Goal: Task Accomplishment & Management: Manage account settings

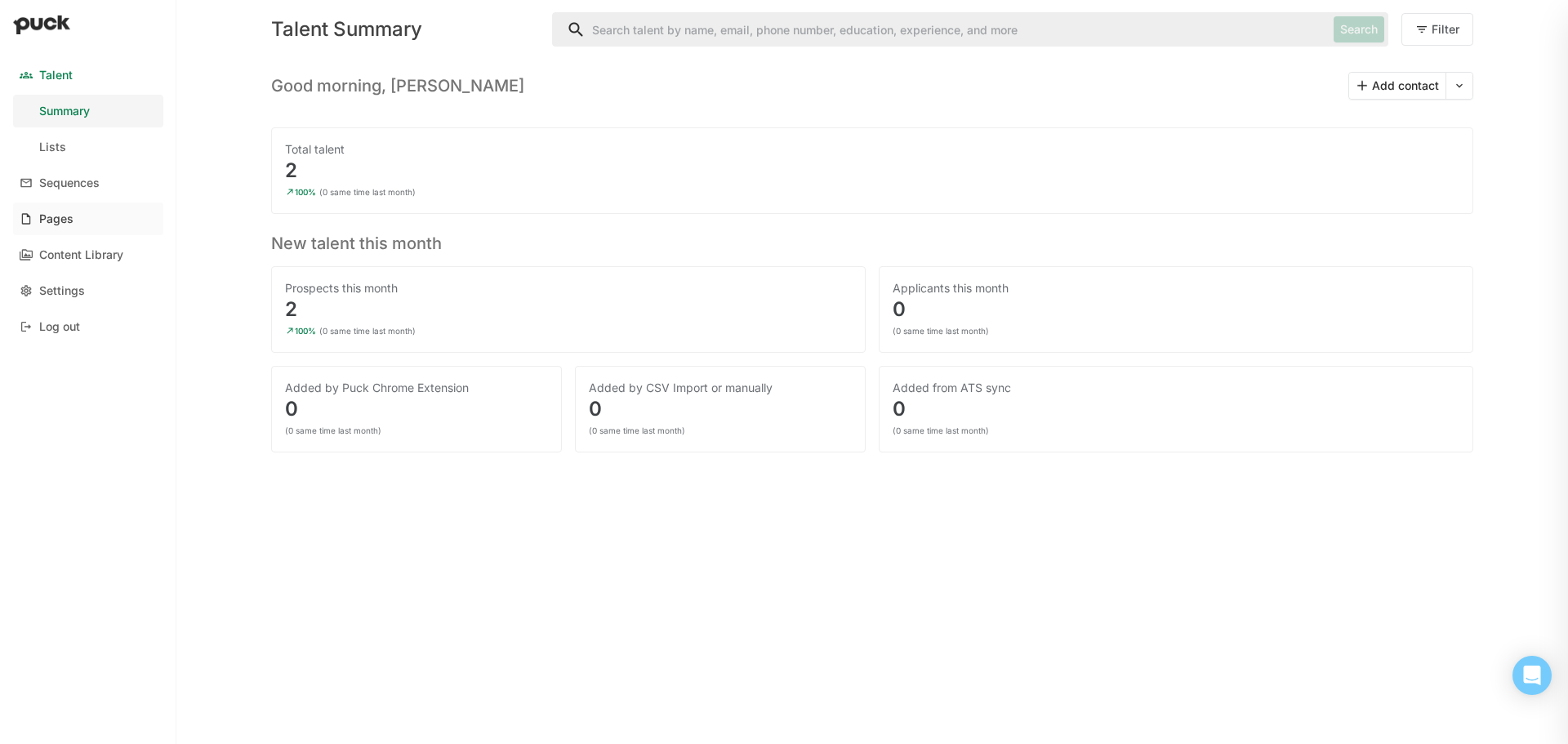
click at [66, 233] on link "Pages" at bounding box center [88, 218] width 151 height 32
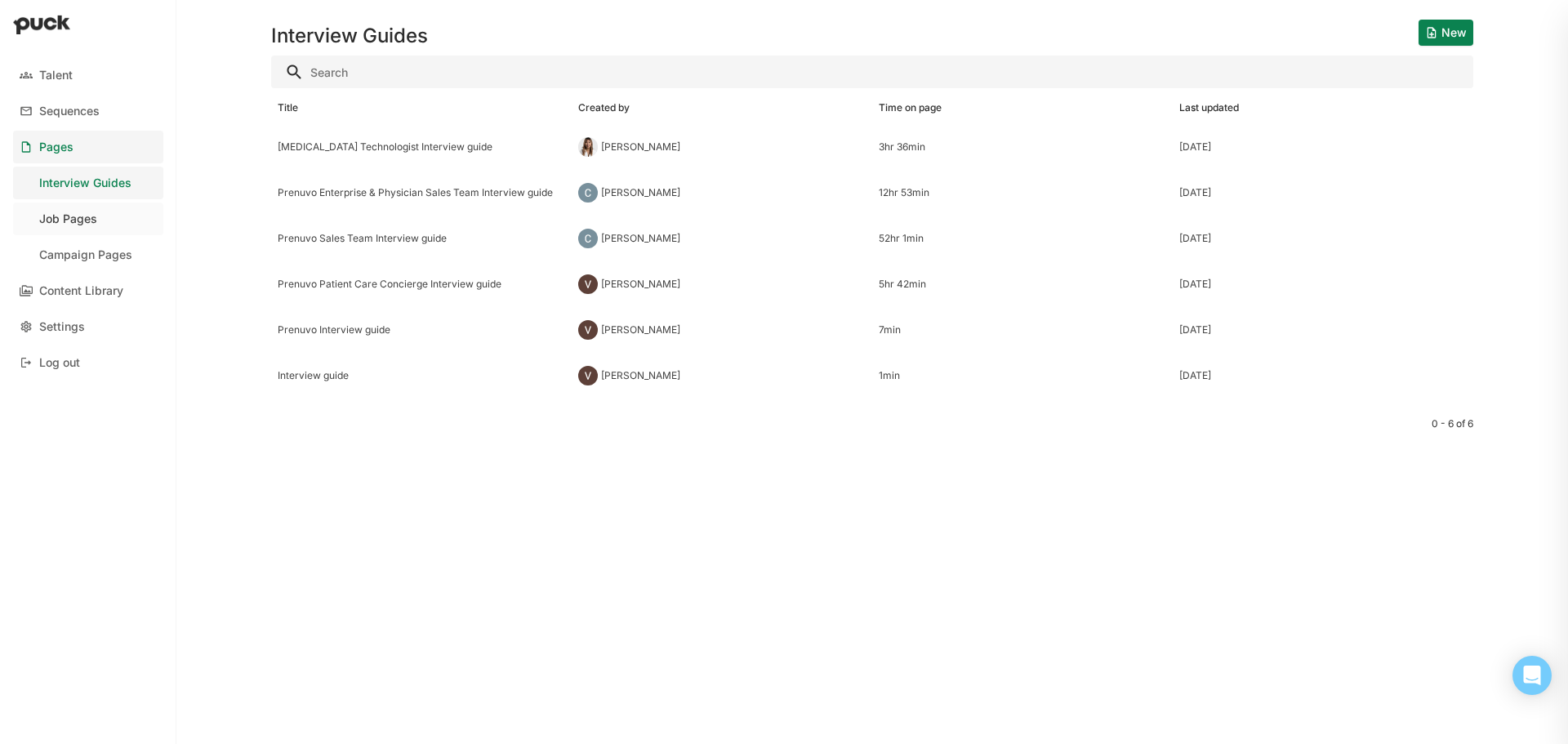
click at [105, 221] on link "Job Pages" at bounding box center [88, 218] width 151 height 32
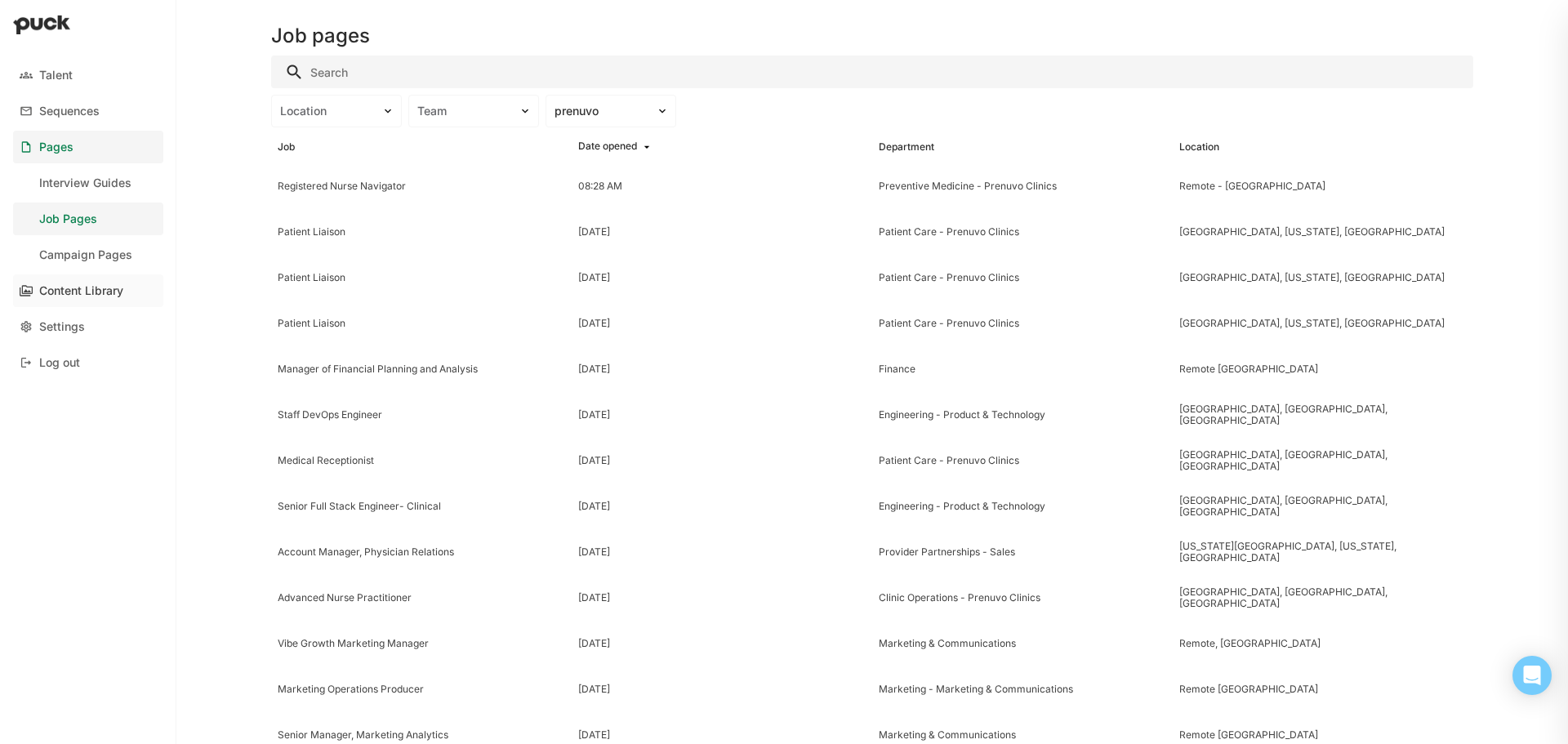
click at [108, 293] on div "Content Library" at bounding box center [81, 291] width 84 height 14
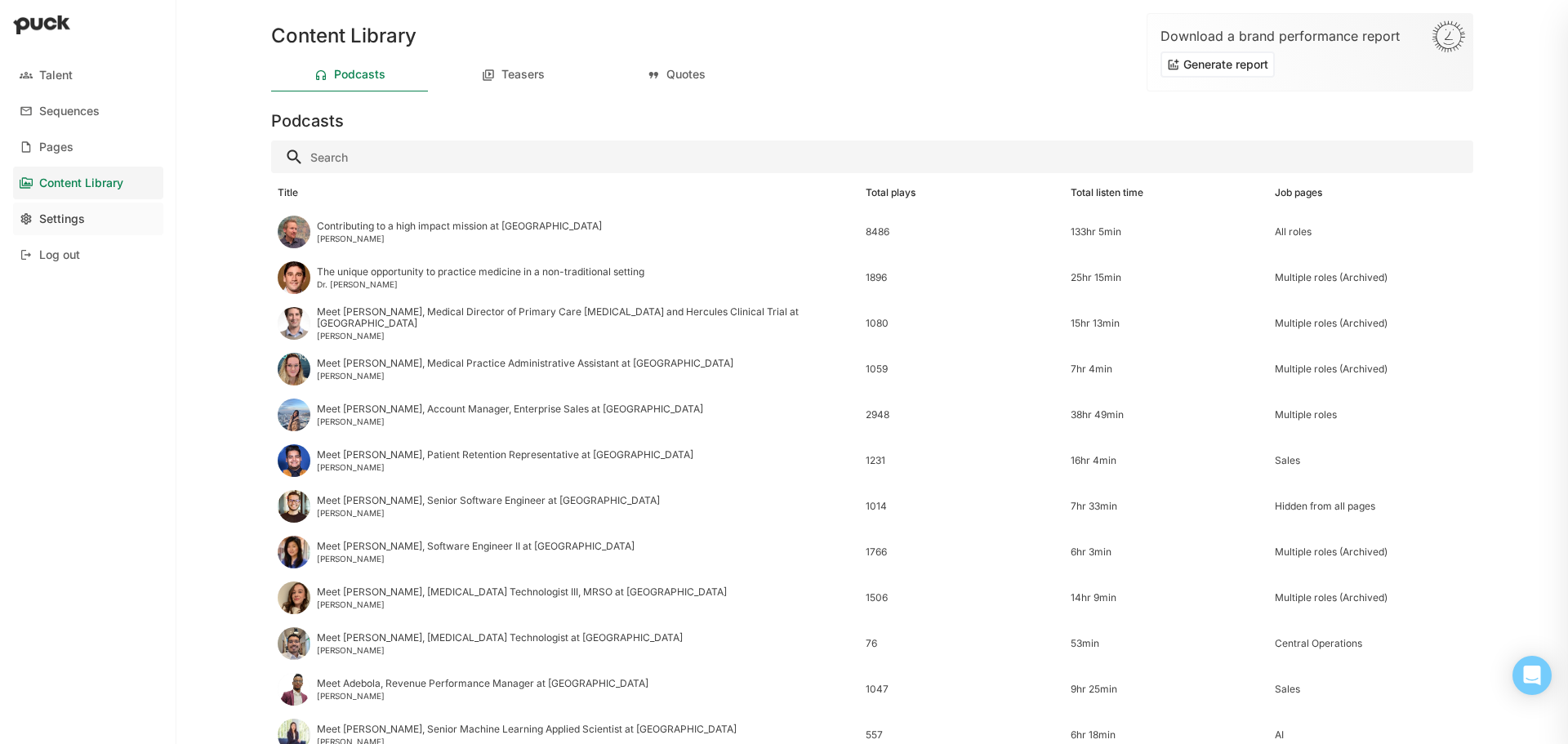
click at [52, 216] on div "Settings" at bounding box center [62, 219] width 46 height 14
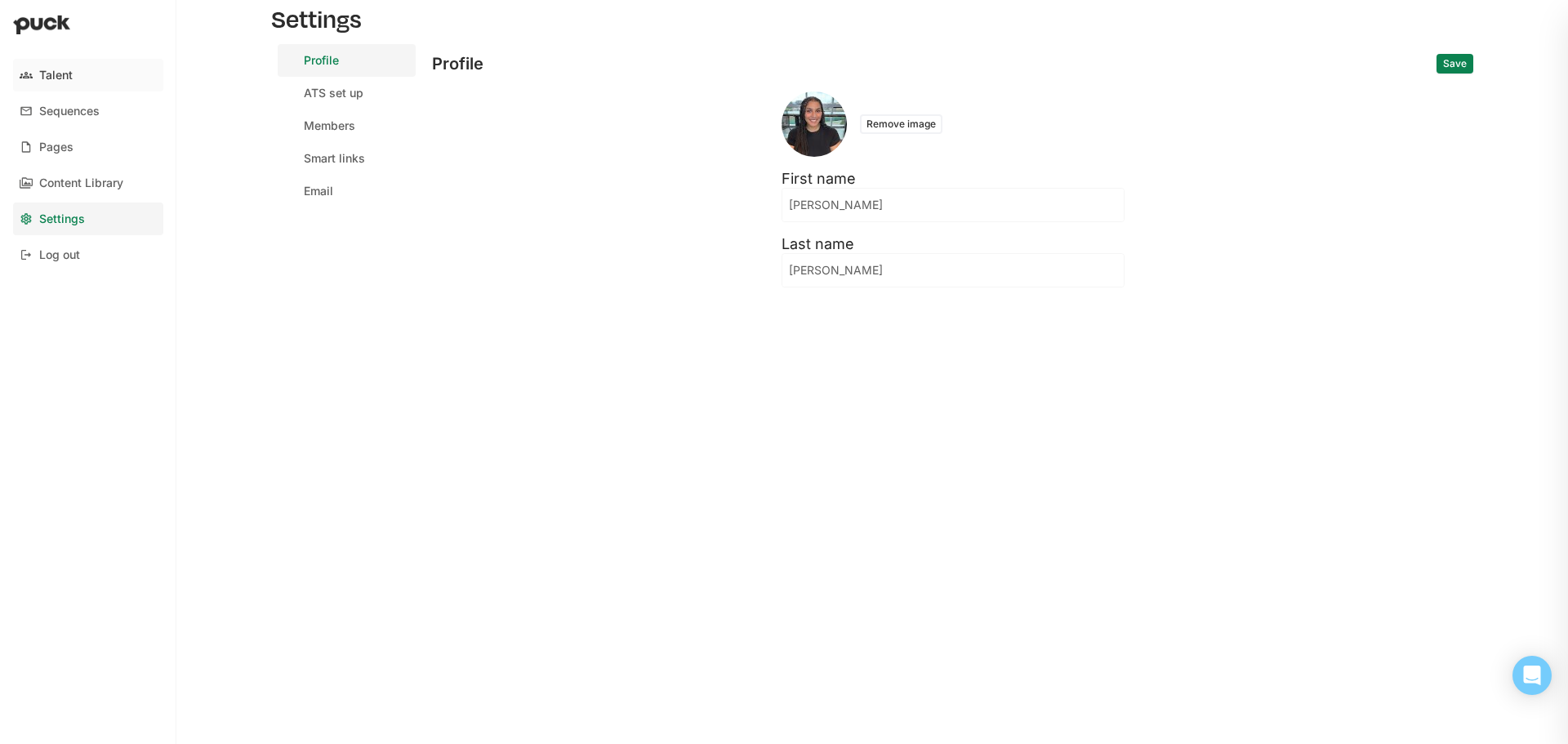
click at [102, 79] on link "Talent" at bounding box center [88, 74] width 151 height 32
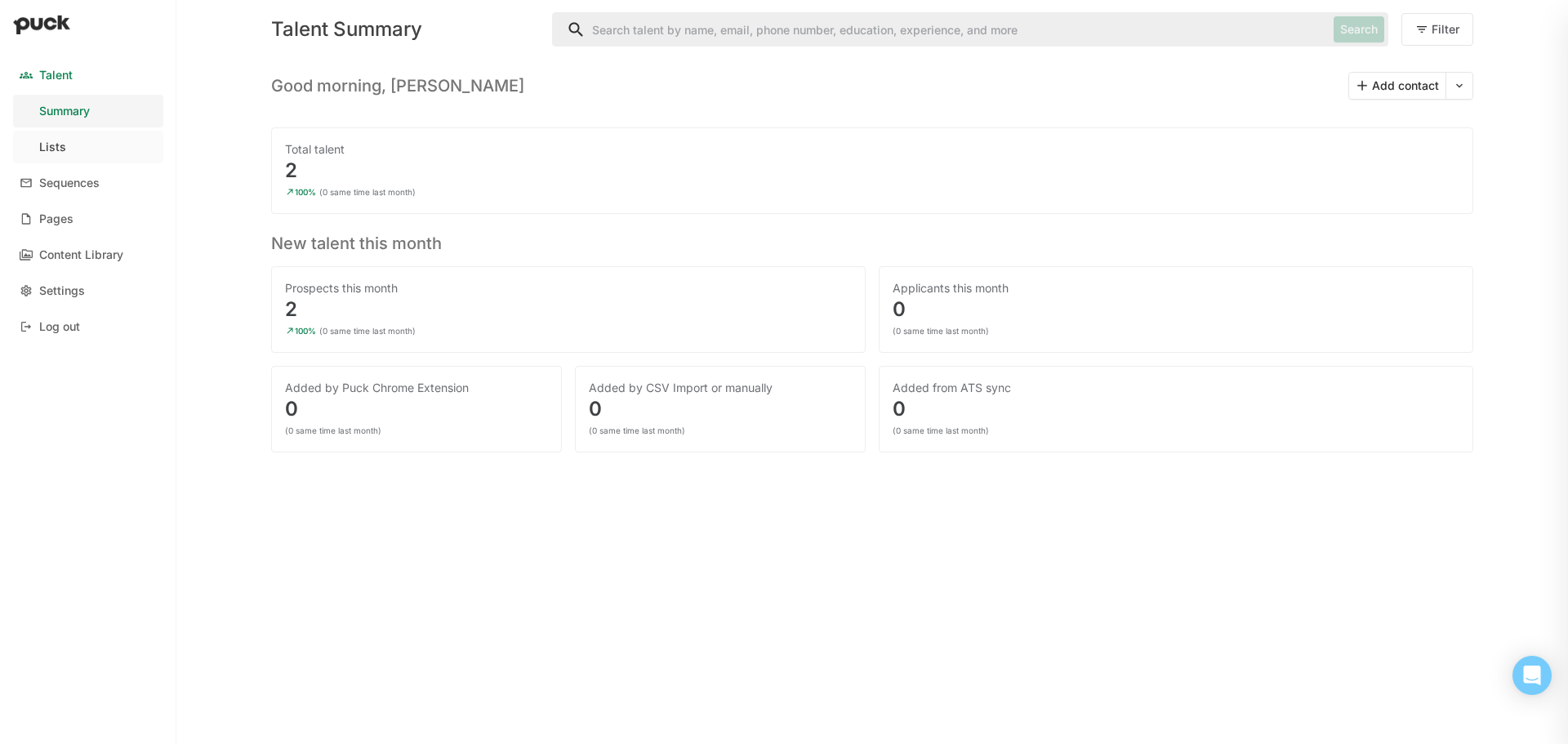
click at [99, 148] on link "Lists" at bounding box center [88, 147] width 151 height 32
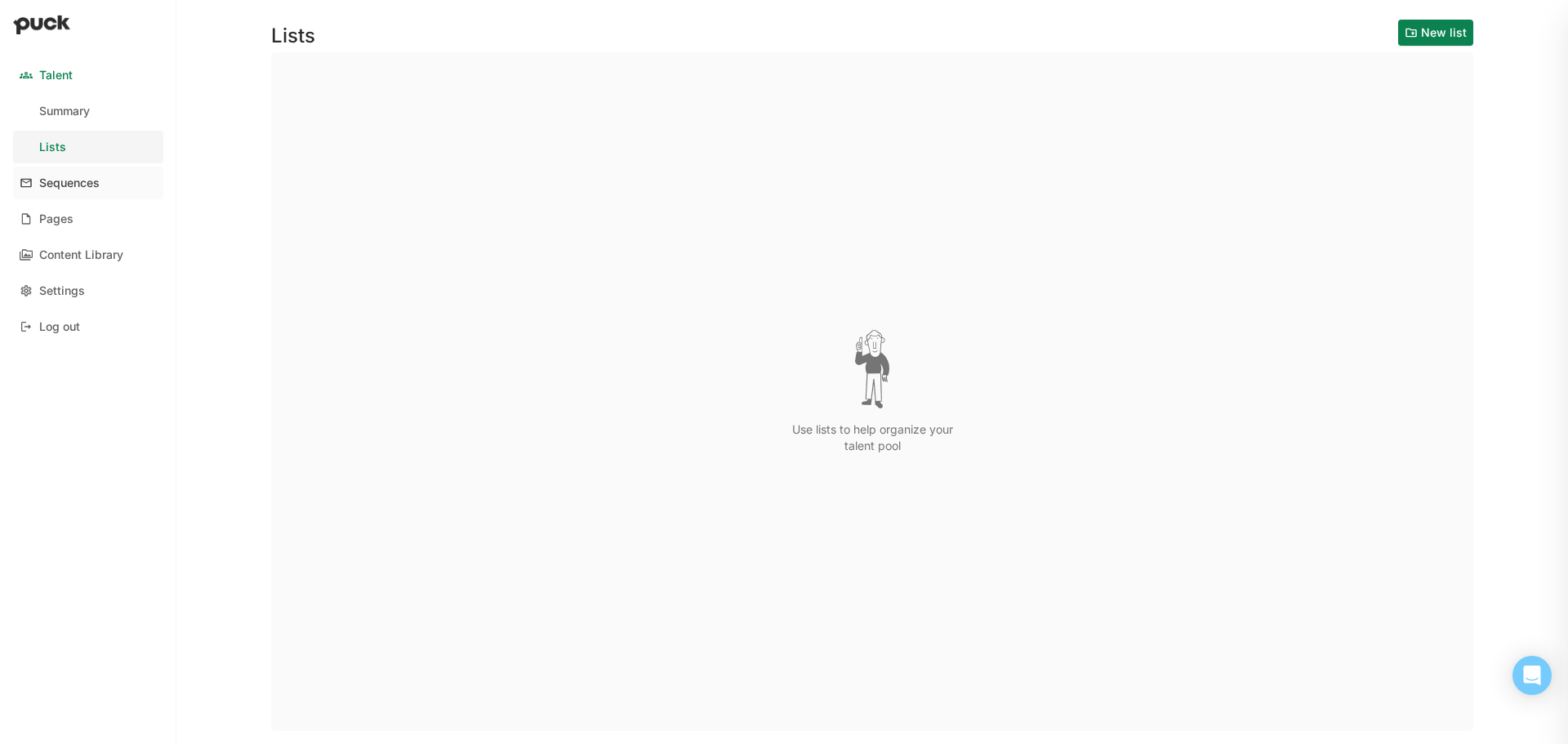
click at [69, 186] on div "Sequences" at bounding box center [69, 183] width 61 height 14
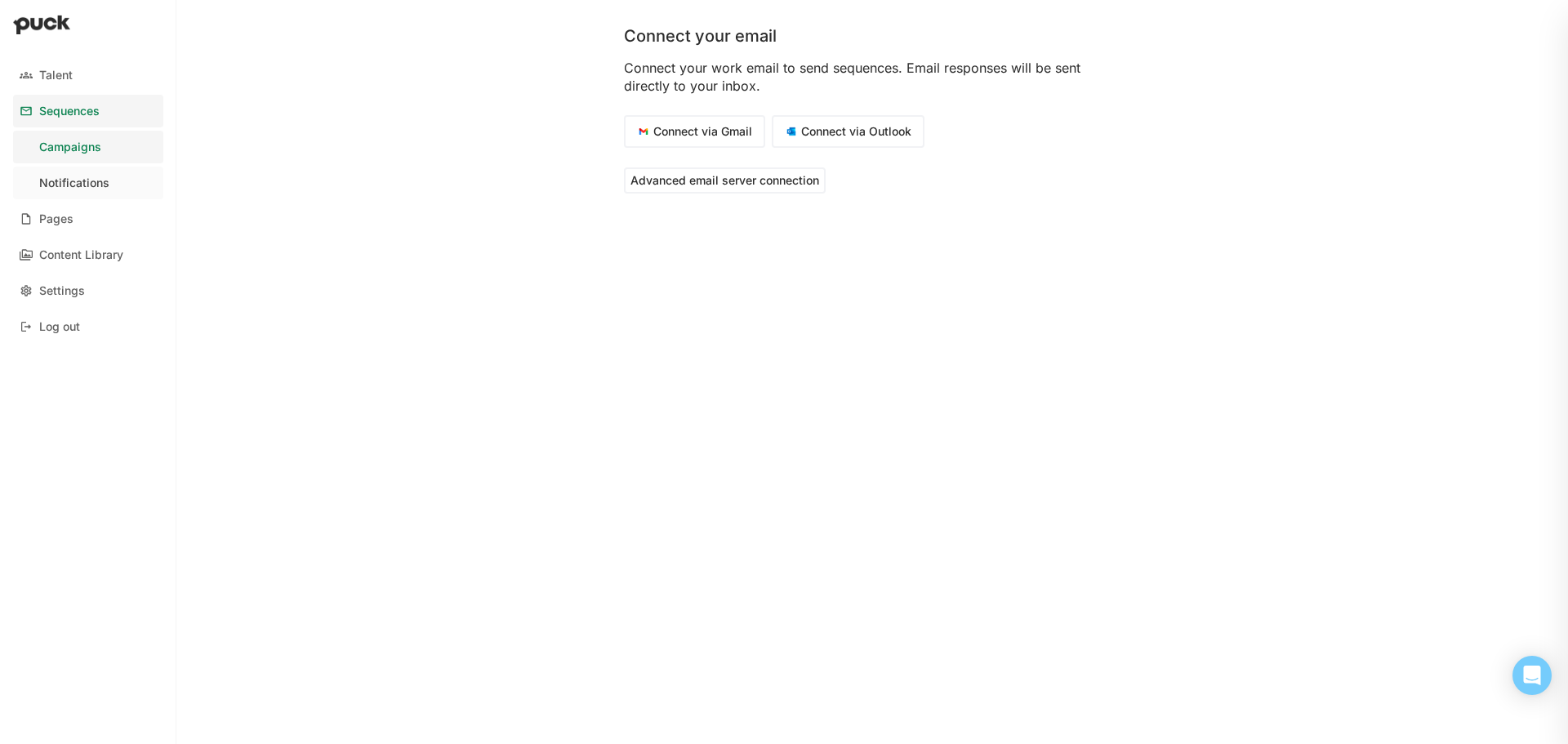
click at [70, 188] on div "Notifications" at bounding box center [74, 183] width 70 height 14
click at [71, 223] on div "Pages" at bounding box center [56, 219] width 34 height 14
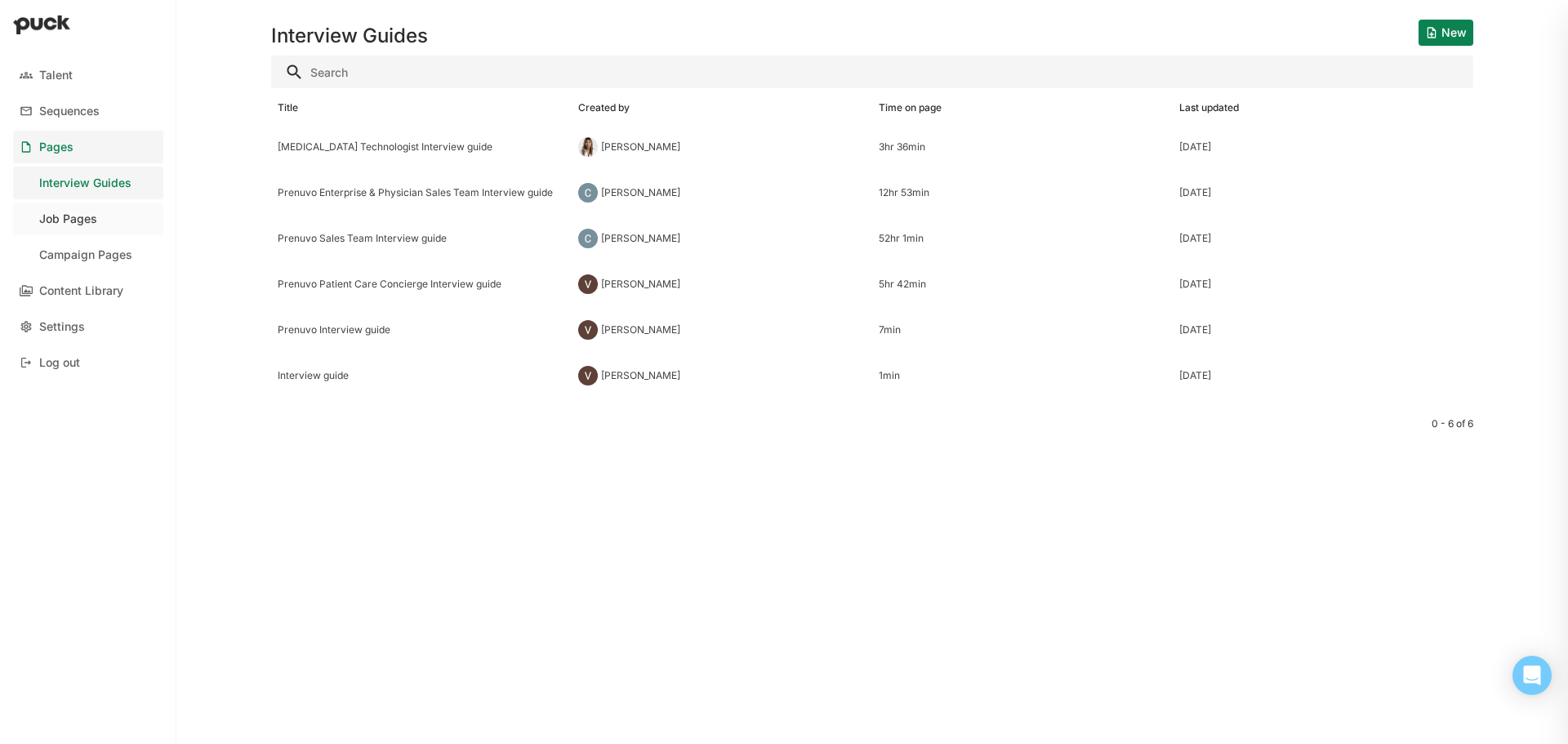
click at [82, 223] on div "Job Pages" at bounding box center [67, 219] width 58 height 14
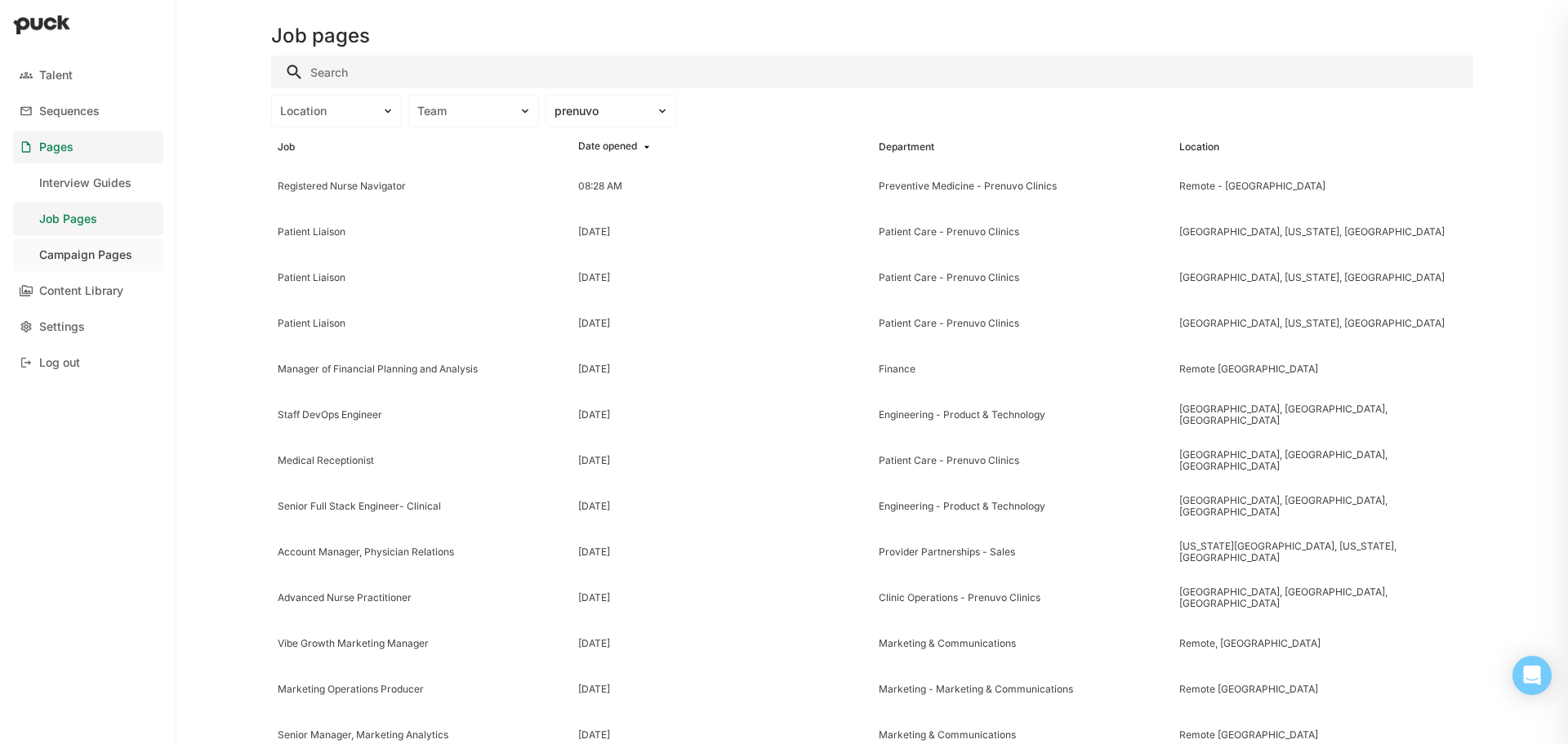
click at [90, 255] on div "Campaign Pages" at bounding box center [85, 255] width 93 height 14
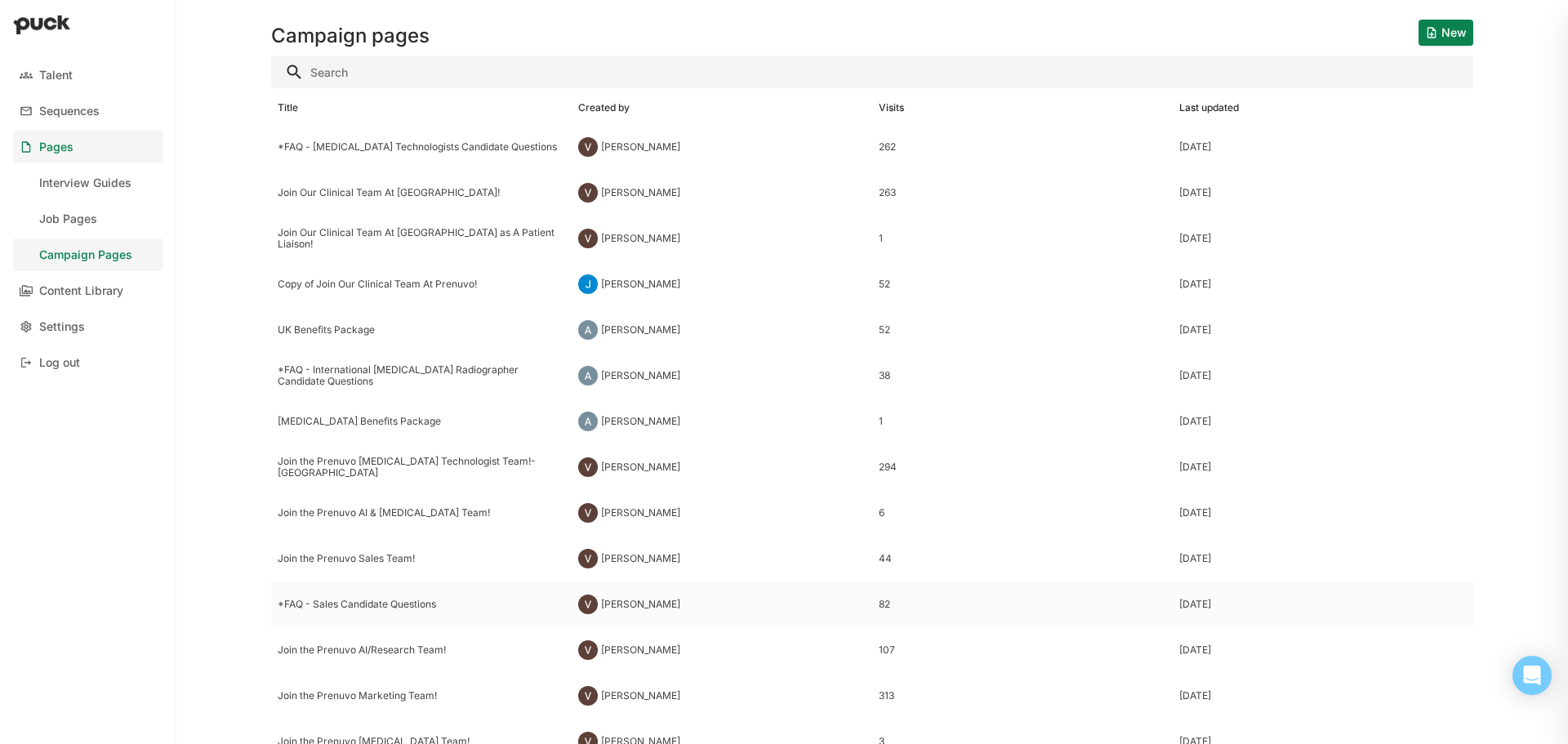
click at [384, 599] on div "*FAQ - Sales Candidate Questions" at bounding box center [421, 604] width 287 height 12
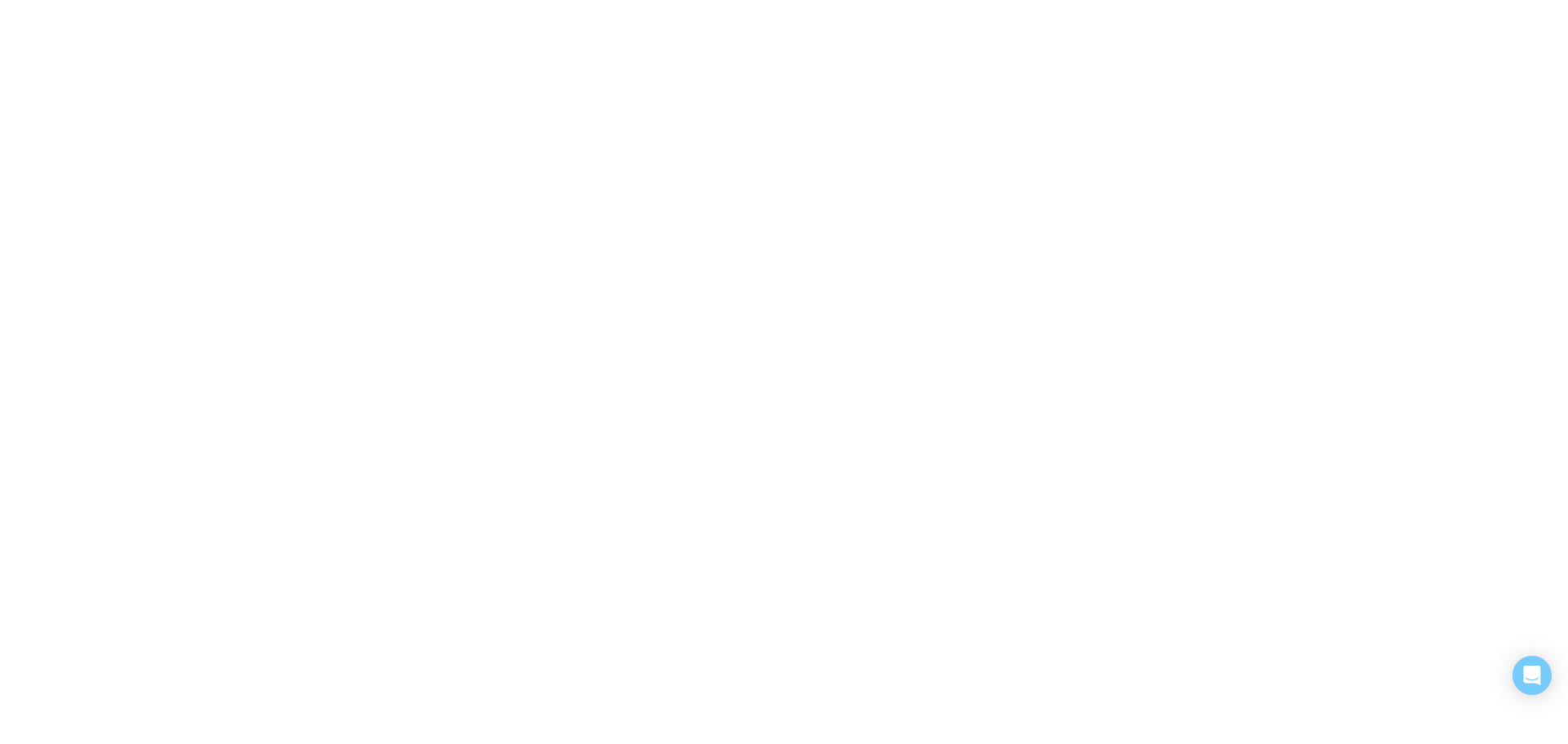
click at [384, 599] on div "Talent Sequences Pages Interview Guides Job Pages Campaign Pages Content Librar…" at bounding box center [784, 372] width 1568 height 744
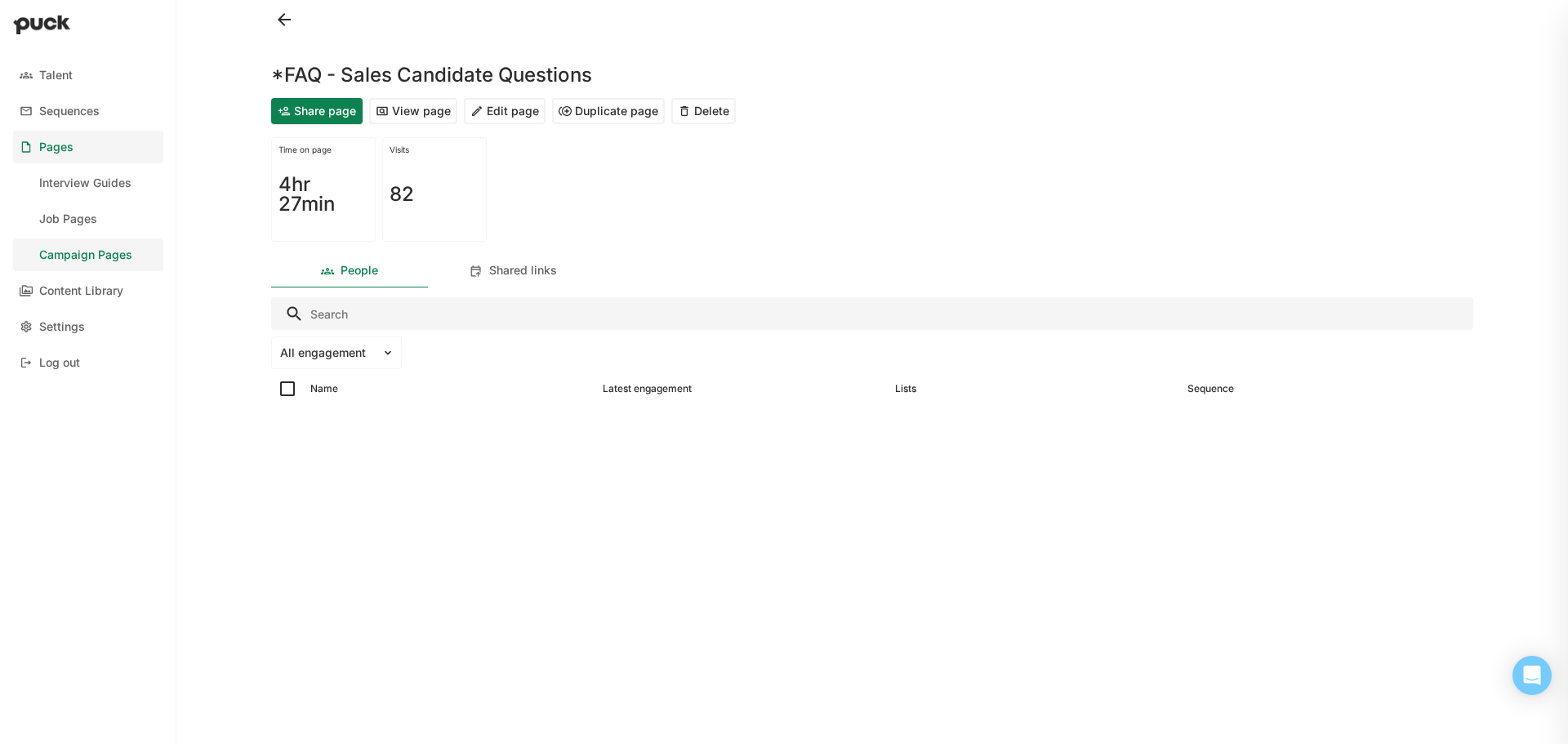
click at [394, 111] on button "View page" at bounding box center [414, 110] width 88 height 26
click at [285, 22] on button at bounding box center [283, 20] width 26 height 26
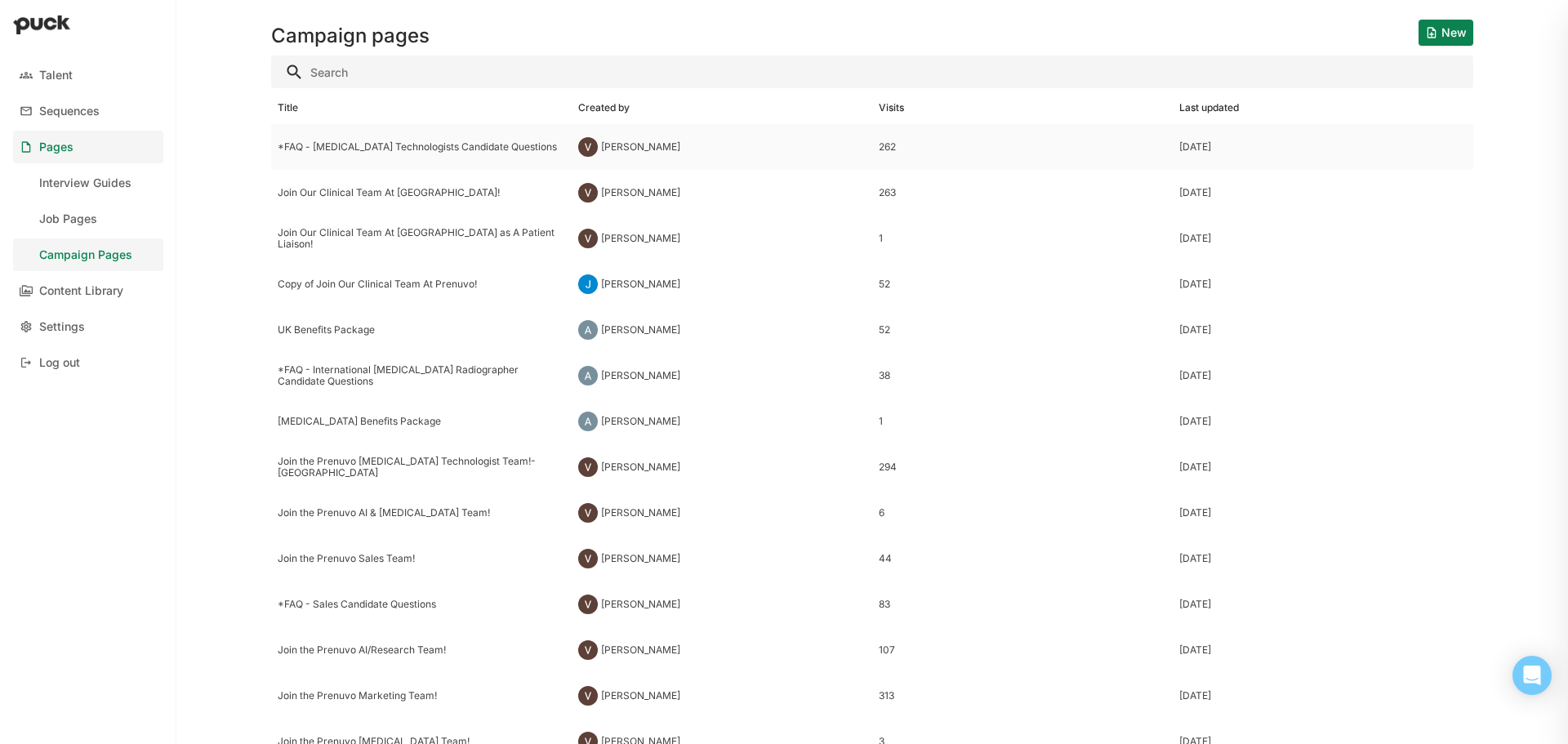
click at [441, 144] on div "*FAQ - [MEDICAL_DATA] Technologists Candidate Questions" at bounding box center [421, 147] width 287 height 12
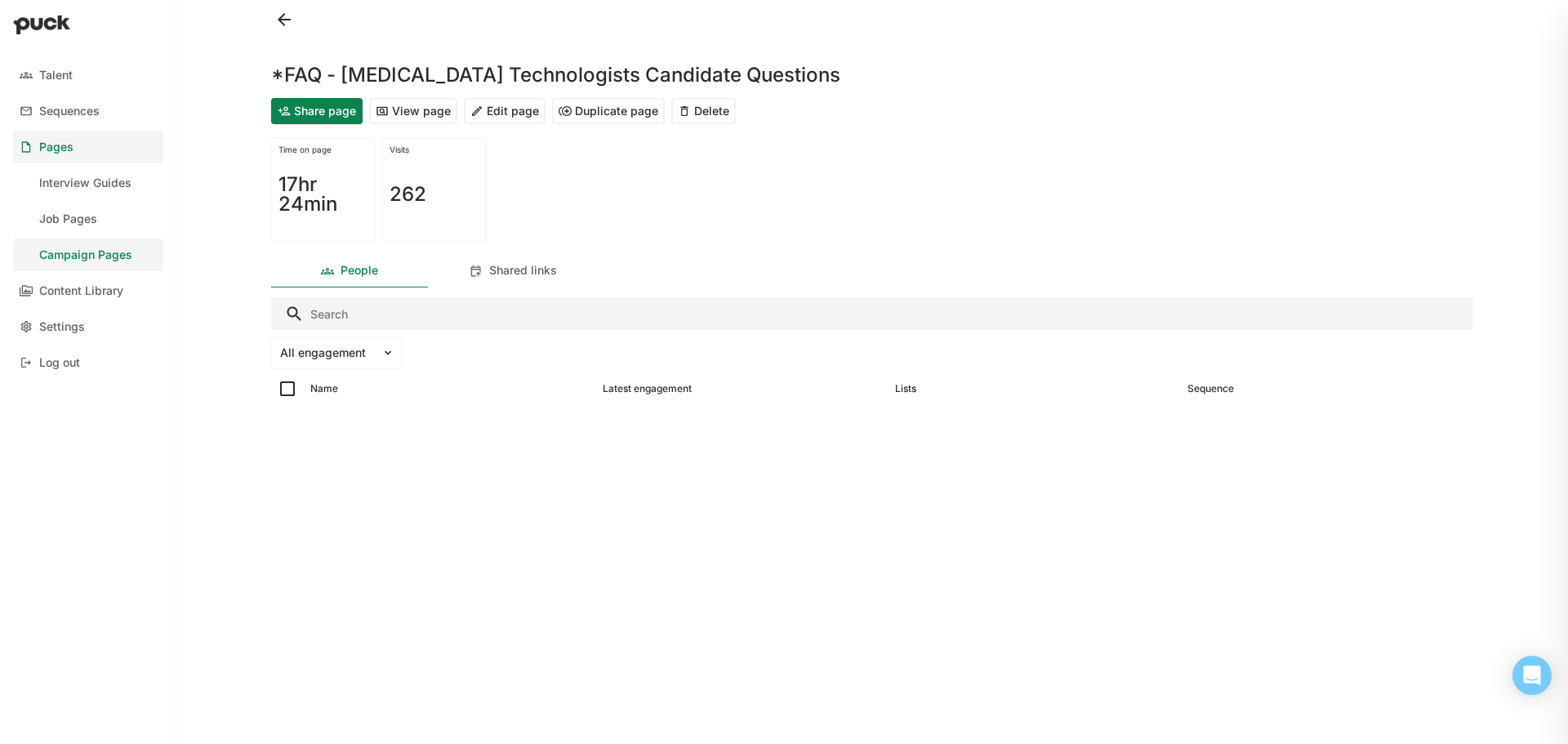
click at [428, 113] on button "View page" at bounding box center [414, 110] width 88 height 26
click at [607, 111] on button "Duplicate page" at bounding box center [608, 110] width 112 height 26
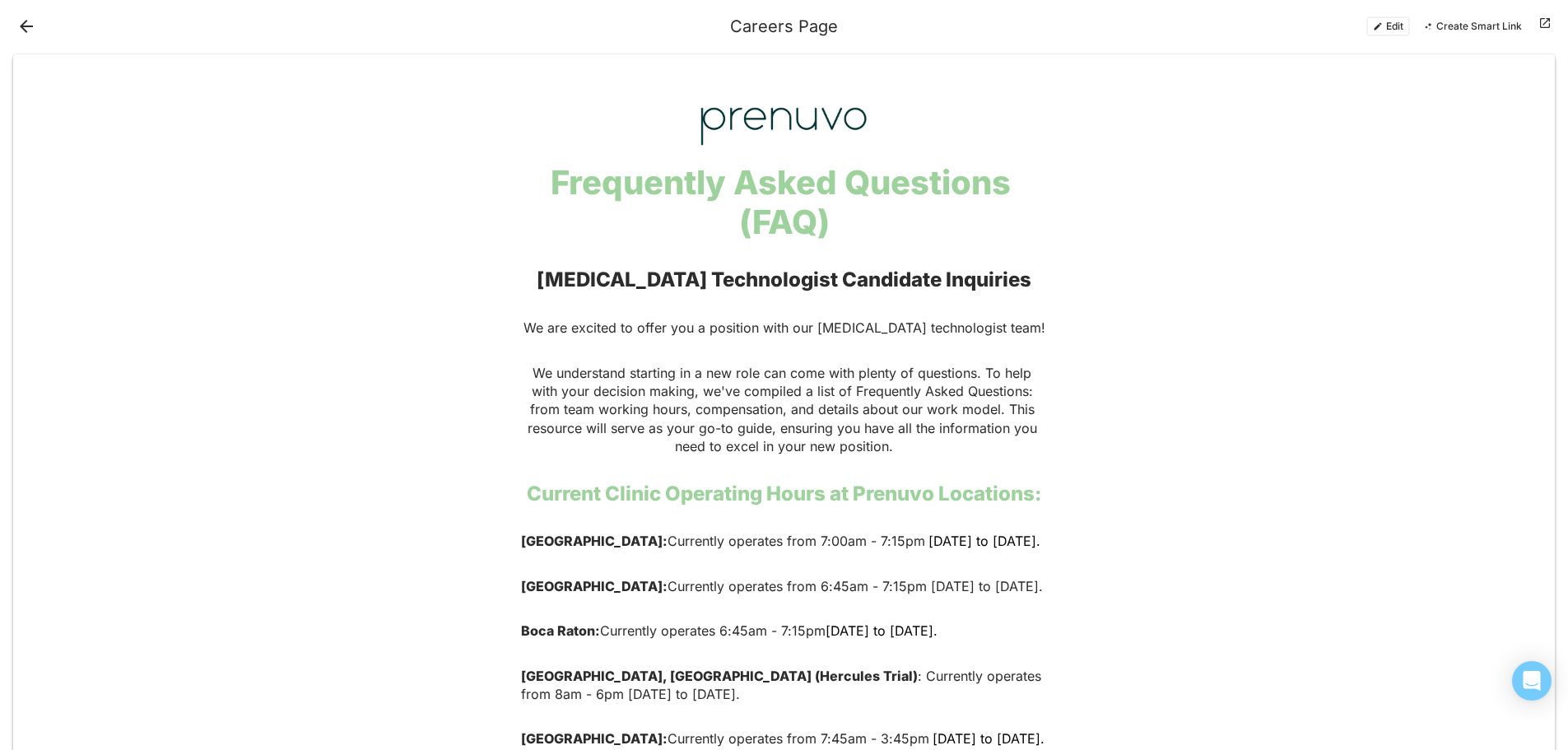
drag, startPoint x: 1383, startPoint y: 28, endPoint x: 1356, endPoint y: 28, distance: 27.0
click at [1383, 28] on button "Edit" at bounding box center [1388, 27] width 43 height 20
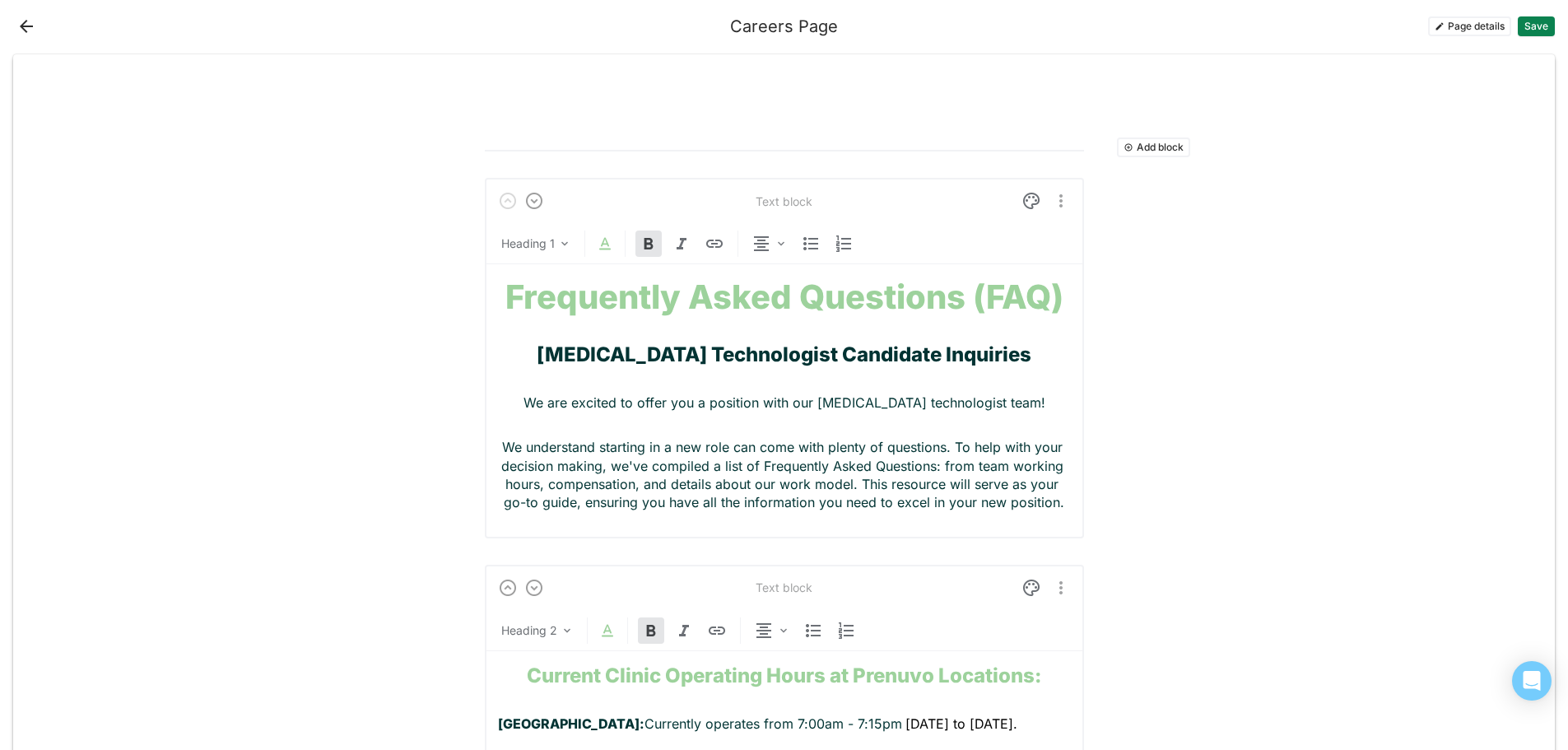
click at [506, 293] on strong "Frequently Asked Questions (FAQ)" at bounding box center [784, 297] width 558 height 40
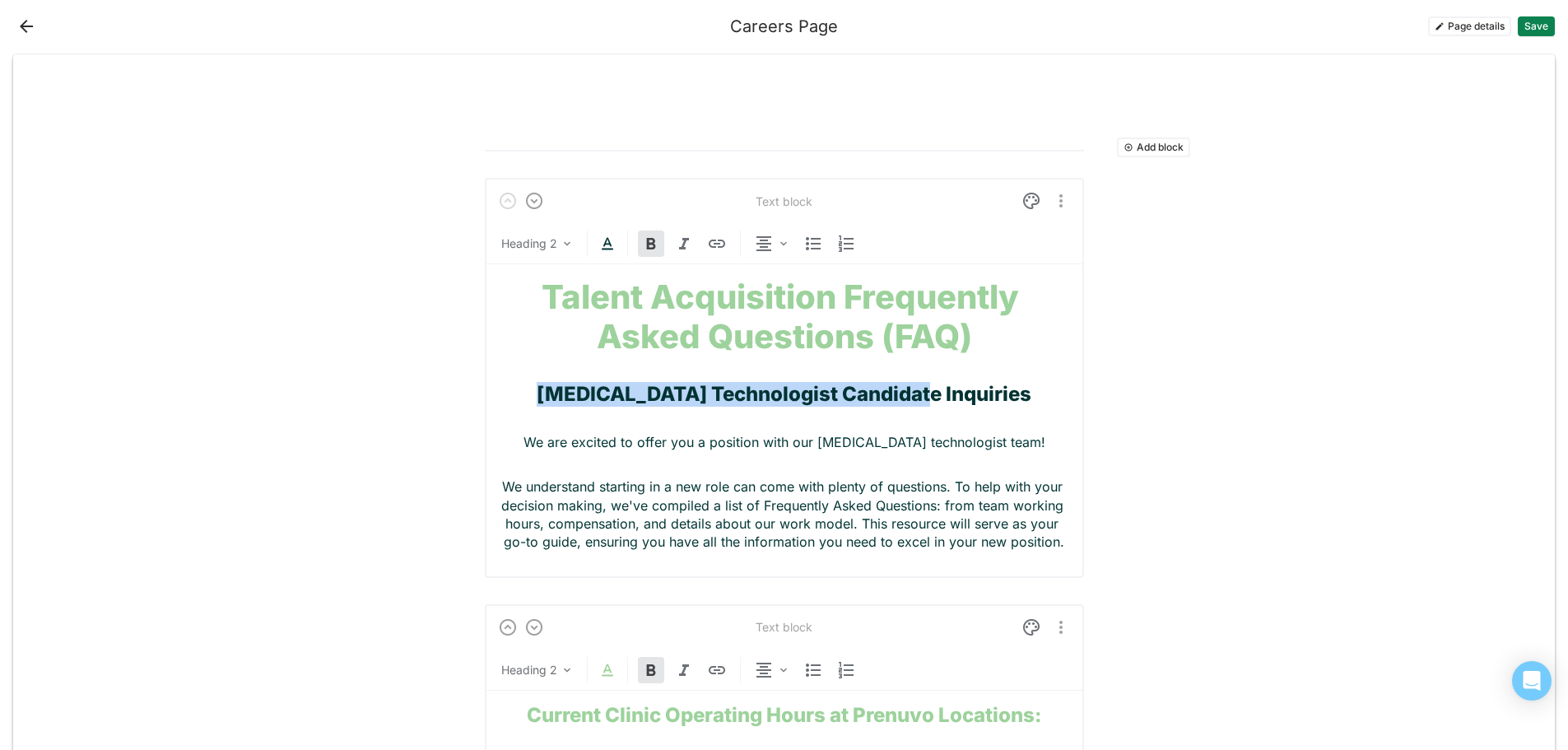
drag, startPoint x: 962, startPoint y: 394, endPoint x: 592, endPoint y: 396, distance: 370.0
click at [592, 396] on h2 "[MEDICAL_DATA] Technologist Candidate Inquiries" at bounding box center [784, 394] width 573 height 24
click at [828, 439] on p "We are excited to offer you a position with our [MEDICAL_DATA] technologist tea…" at bounding box center [784, 442] width 573 height 18
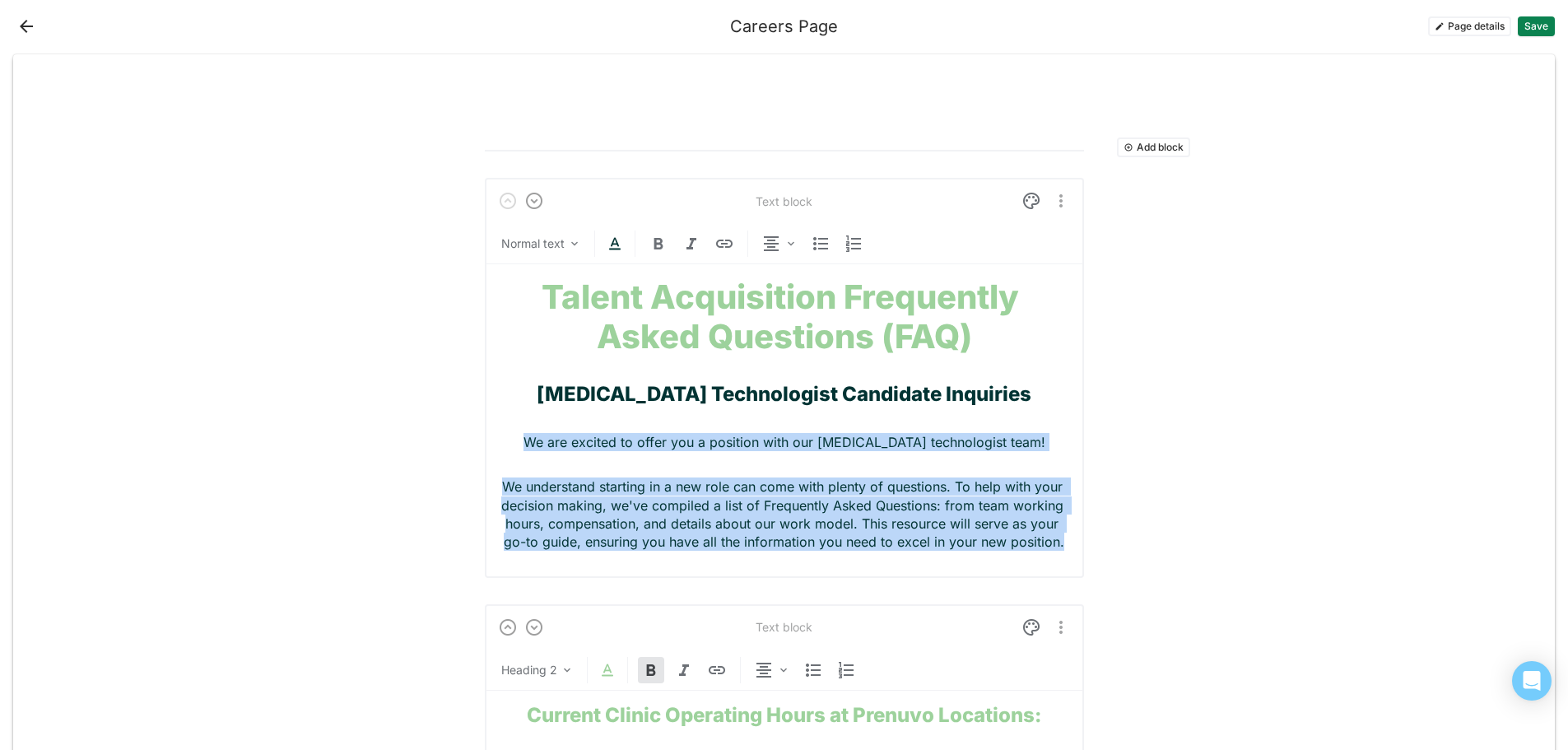
drag, startPoint x: 1056, startPoint y: 541, endPoint x: 567, endPoint y: 443, distance: 498.7
click at [567, 443] on div "Talent Acquisition Frequently Asked Questions (FAQ) [MEDICAL_DATA] Technologist…" at bounding box center [784, 414] width 573 height 301
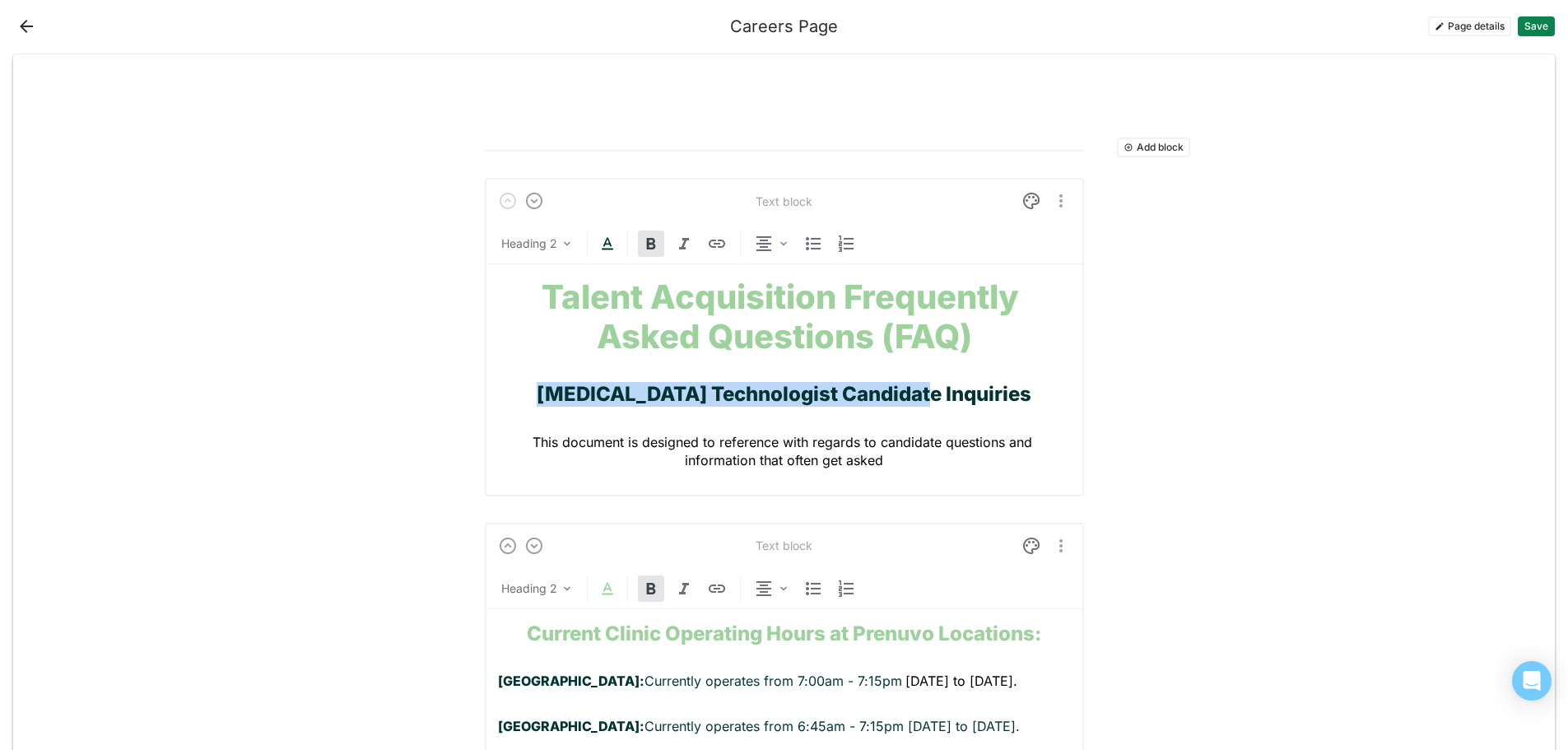
drag, startPoint x: 967, startPoint y: 391, endPoint x: 587, endPoint y: 398, distance: 380.1
click at [587, 398] on h2 "[MEDICAL_DATA] Technologist Candidate Inquiries" at bounding box center [784, 394] width 573 height 24
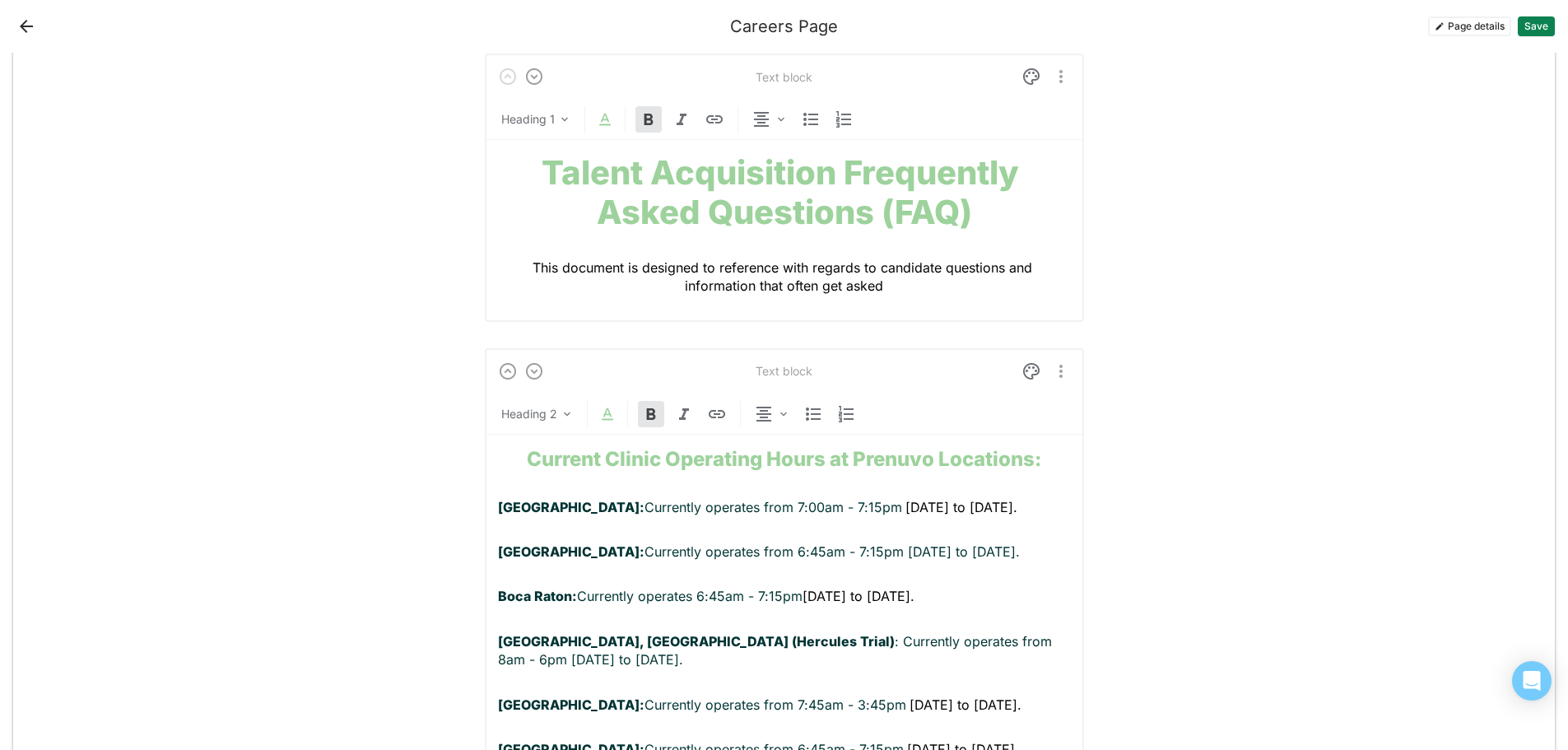
scroll to position [165, 0]
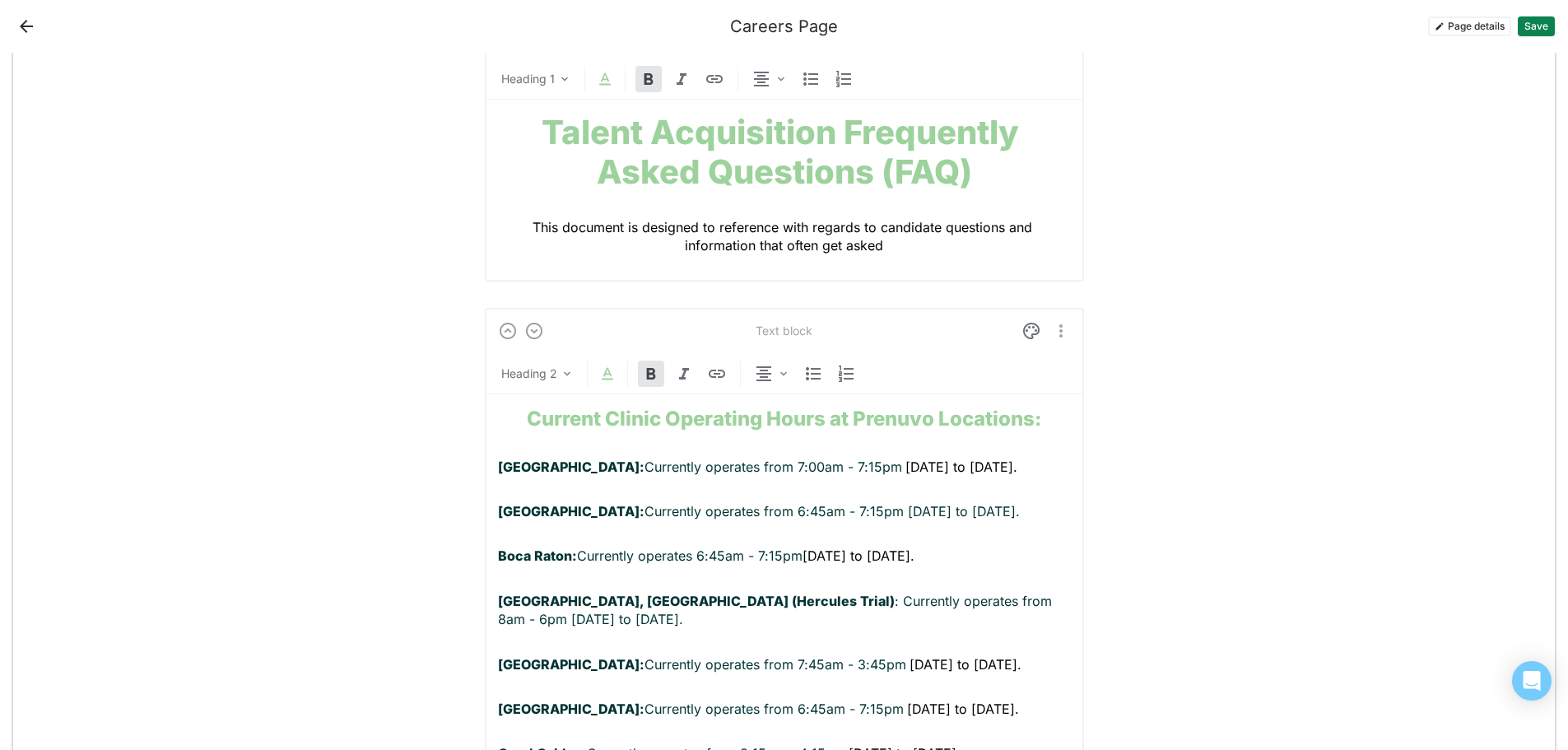
click at [803, 420] on strong "Current Clinic Operating Hours at Prenuvo Locations:" at bounding box center [784, 419] width 514 height 24
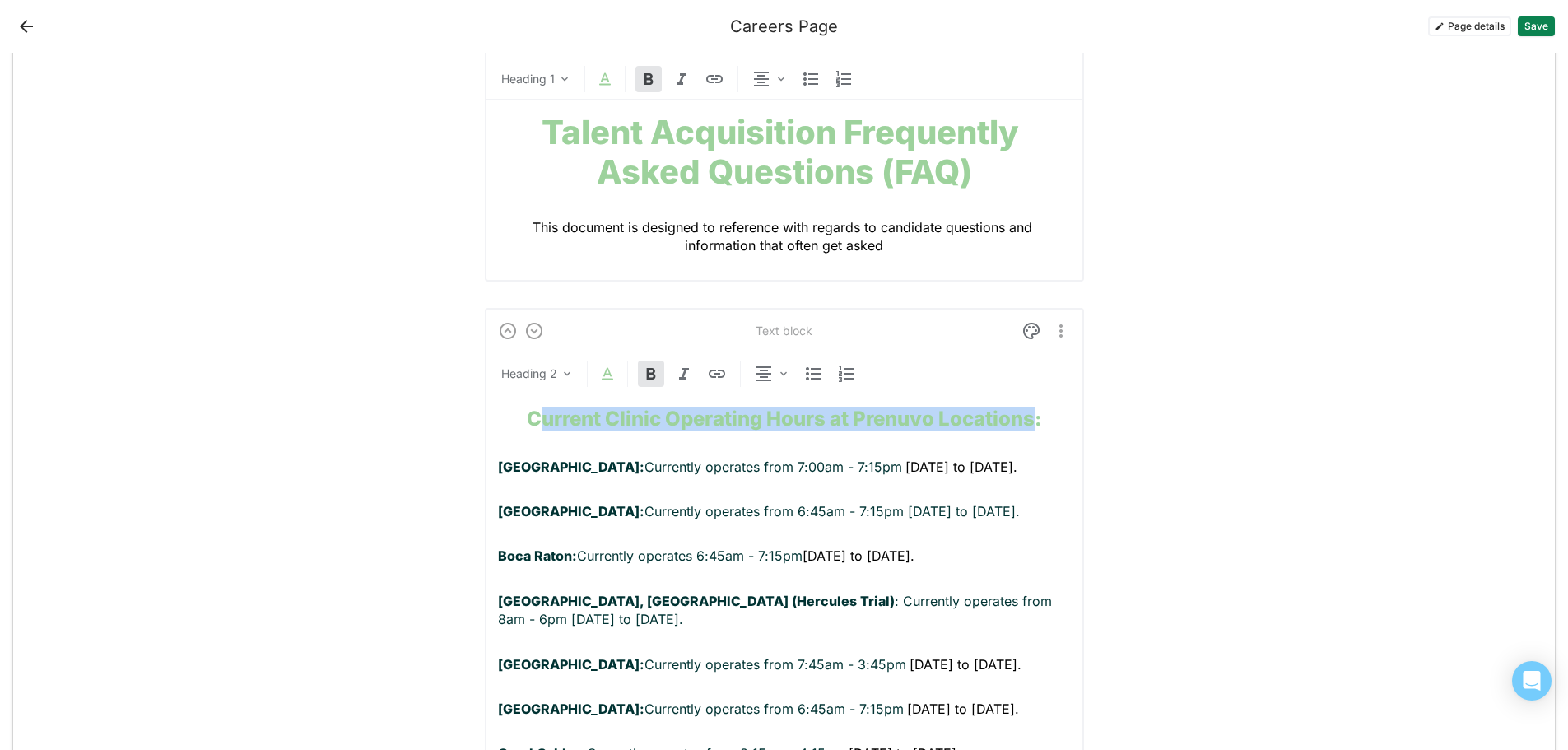
drag, startPoint x: 1032, startPoint y: 412, endPoint x: 532, endPoint y: 412, distance: 500.0
click at [532, 412] on strong "Current Clinic Operating Hours at Prenuvo Locations:" at bounding box center [784, 419] width 514 height 24
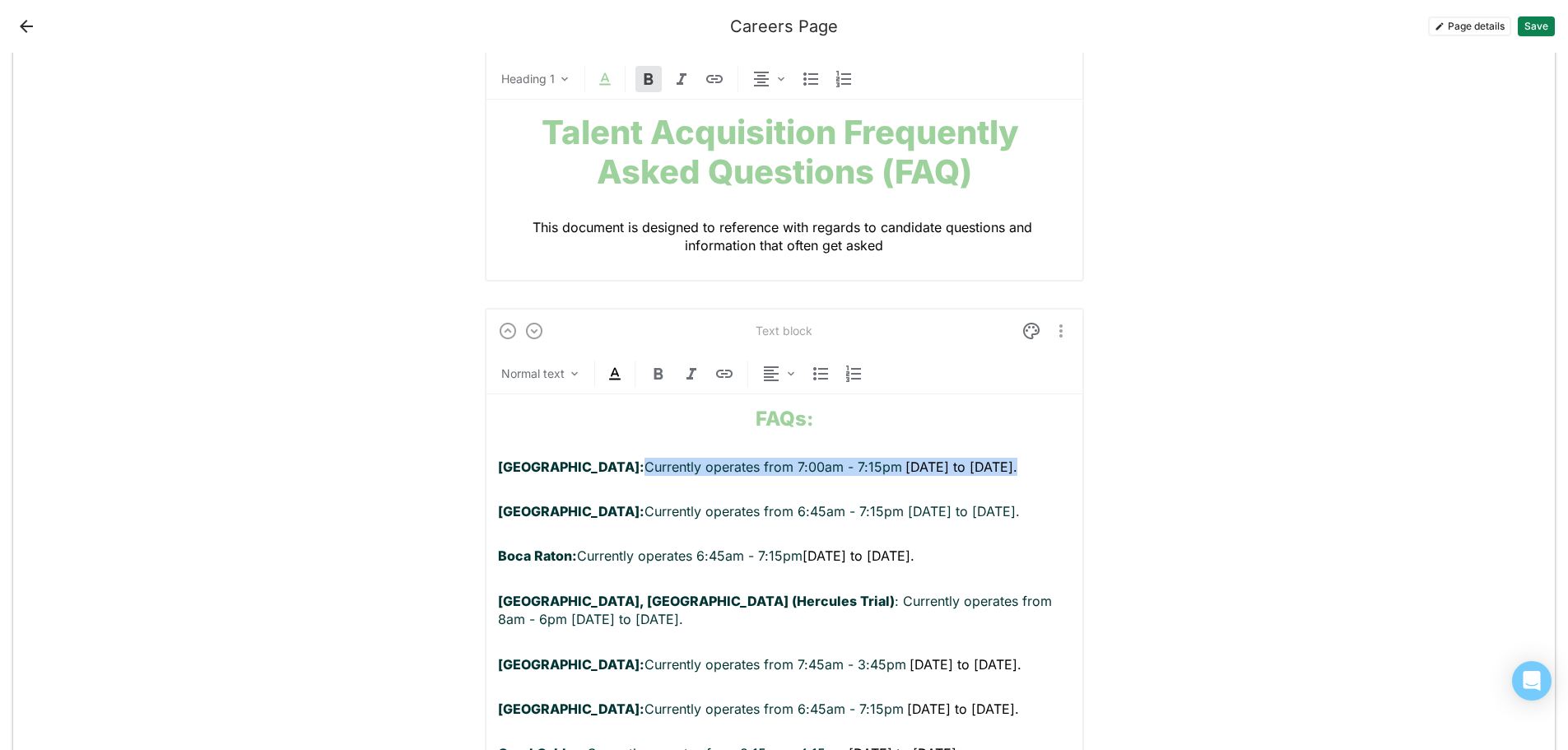
drag, startPoint x: 922, startPoint y: 471, endPoint x: 543, endPoint y: 460, distance: 379.2
click at [543, 460] on p "[GEOGRAPHIC_DATA]: Currently operates from 7:00am - 7:15pm [DATE] to [DATE]." at bounding box center [784, 466] width 573 height 18
click at [538, 465] on strong "[GEOGRAPHIC_DATA]:" at bounding box center [571, 466] width 147 height 17
drag, startPoint x: 796, startPoint y: 469, endPoint x: 517, endPoint y: 462, distance: 279.1
click at [517, 462] on p "Q: Currently operates from 7:00am - 7:15pm [DATE] to [DATE]." at bounding box center [784, 466] width 573 height 18
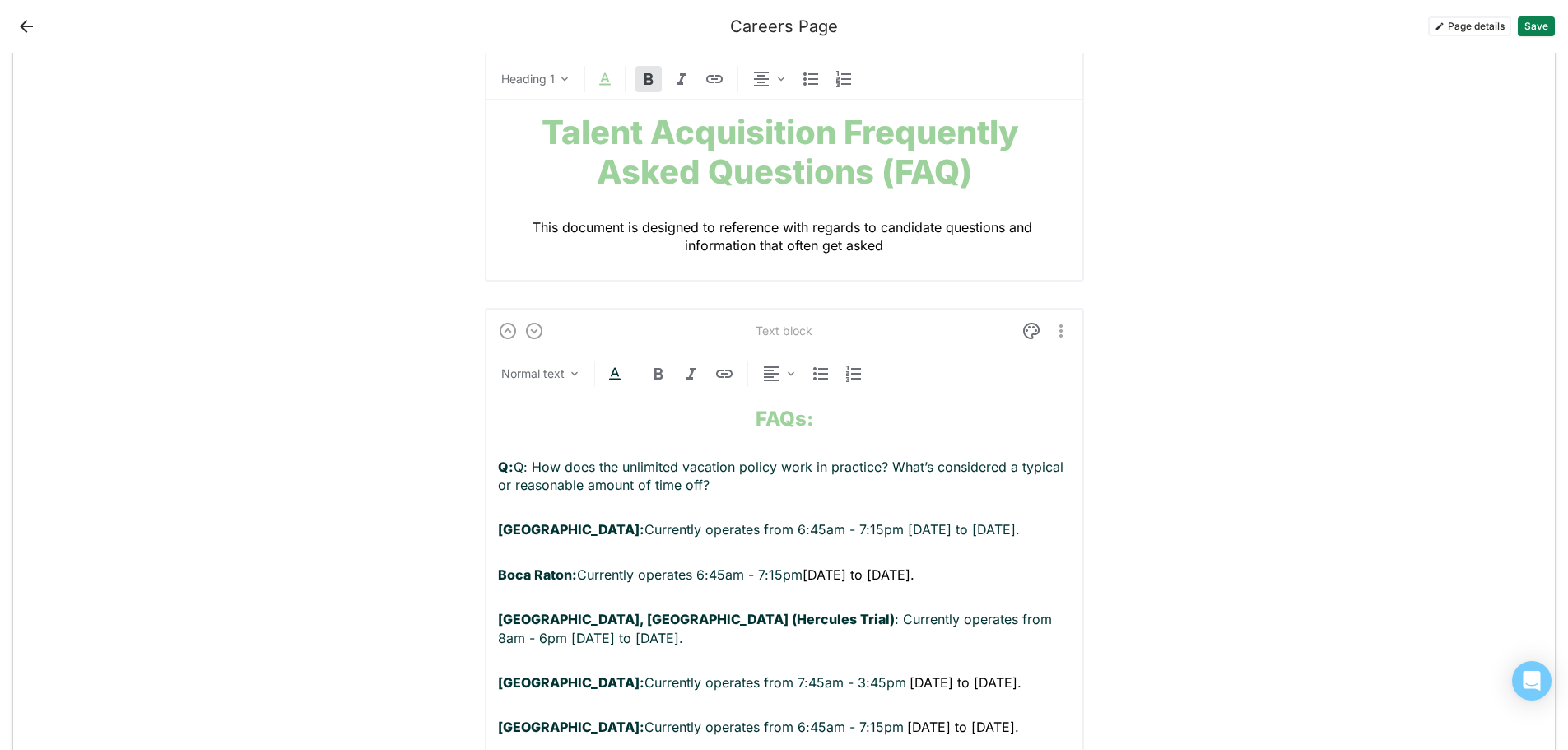
click at [529, 462] on p "Q: Q: How does the unlimited vacation policy work in practice? What’s considere…" at bounding box center [784, 476] width 573 height 37
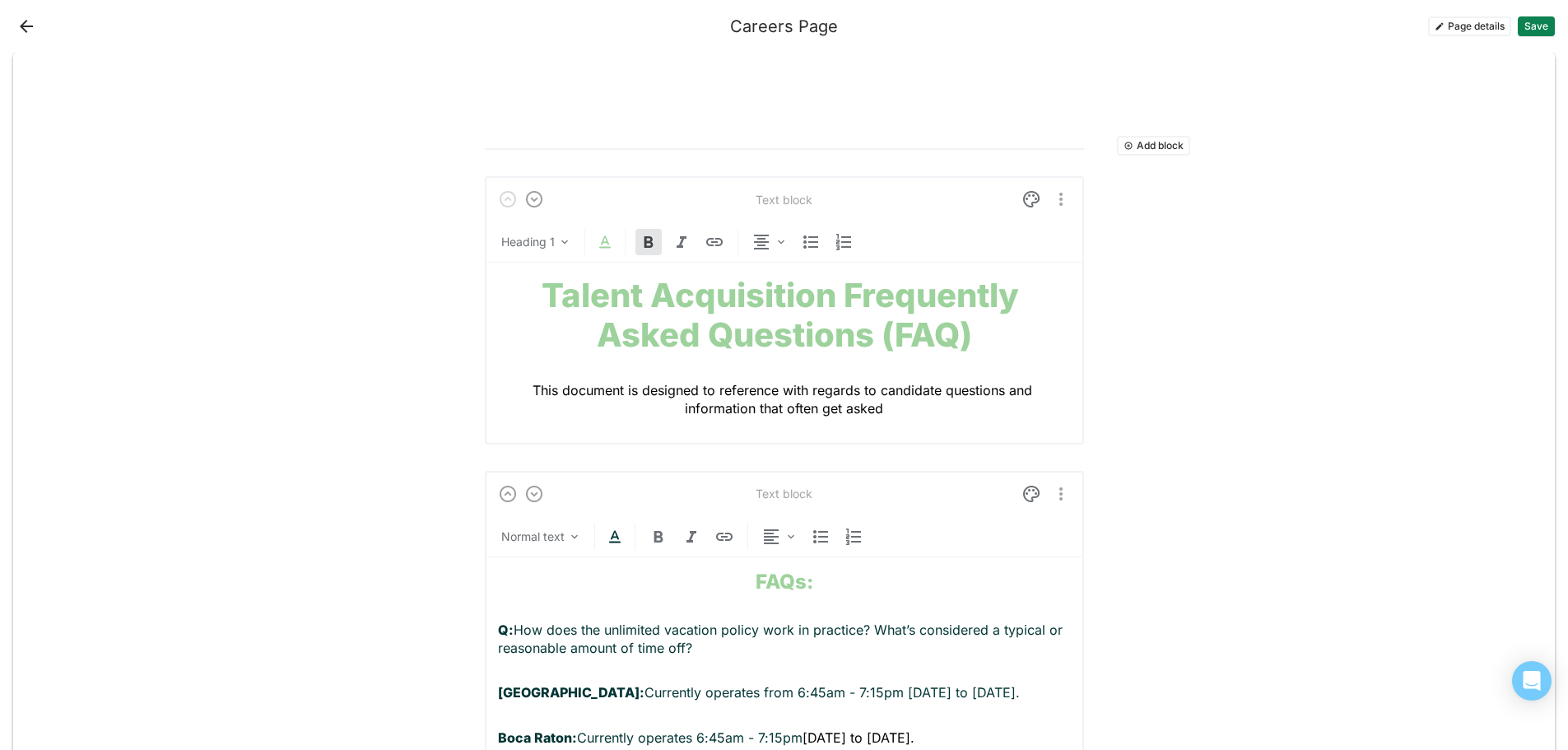
scroll to position [0, 0]
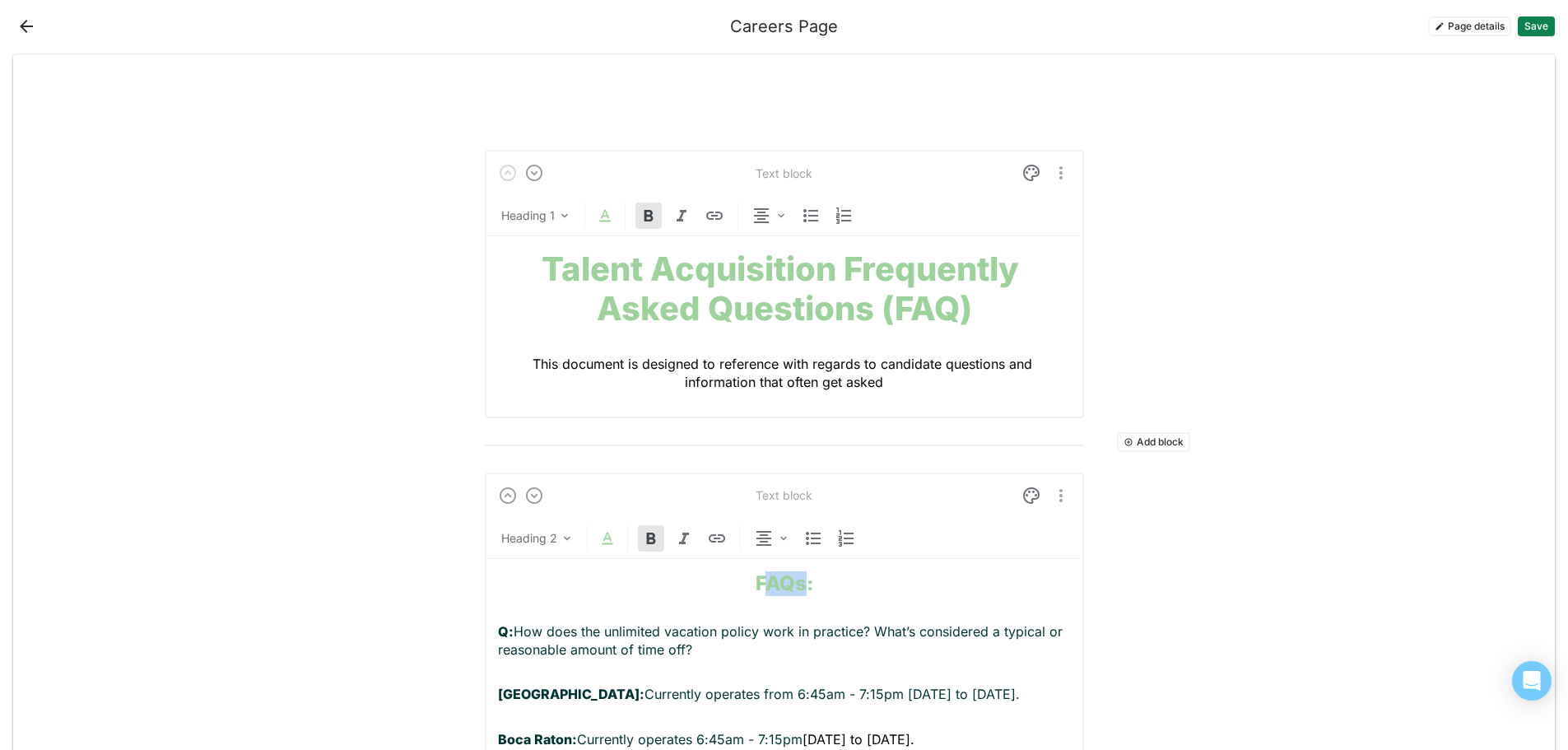
drag, startPoint x: 798, startPoint y: 583, endPoint x: 759, endPoint y: 587, distance: 39.2
click at [759, 587] on strong "FAQs:" at bounding box center [784, 583] width 57 height 24
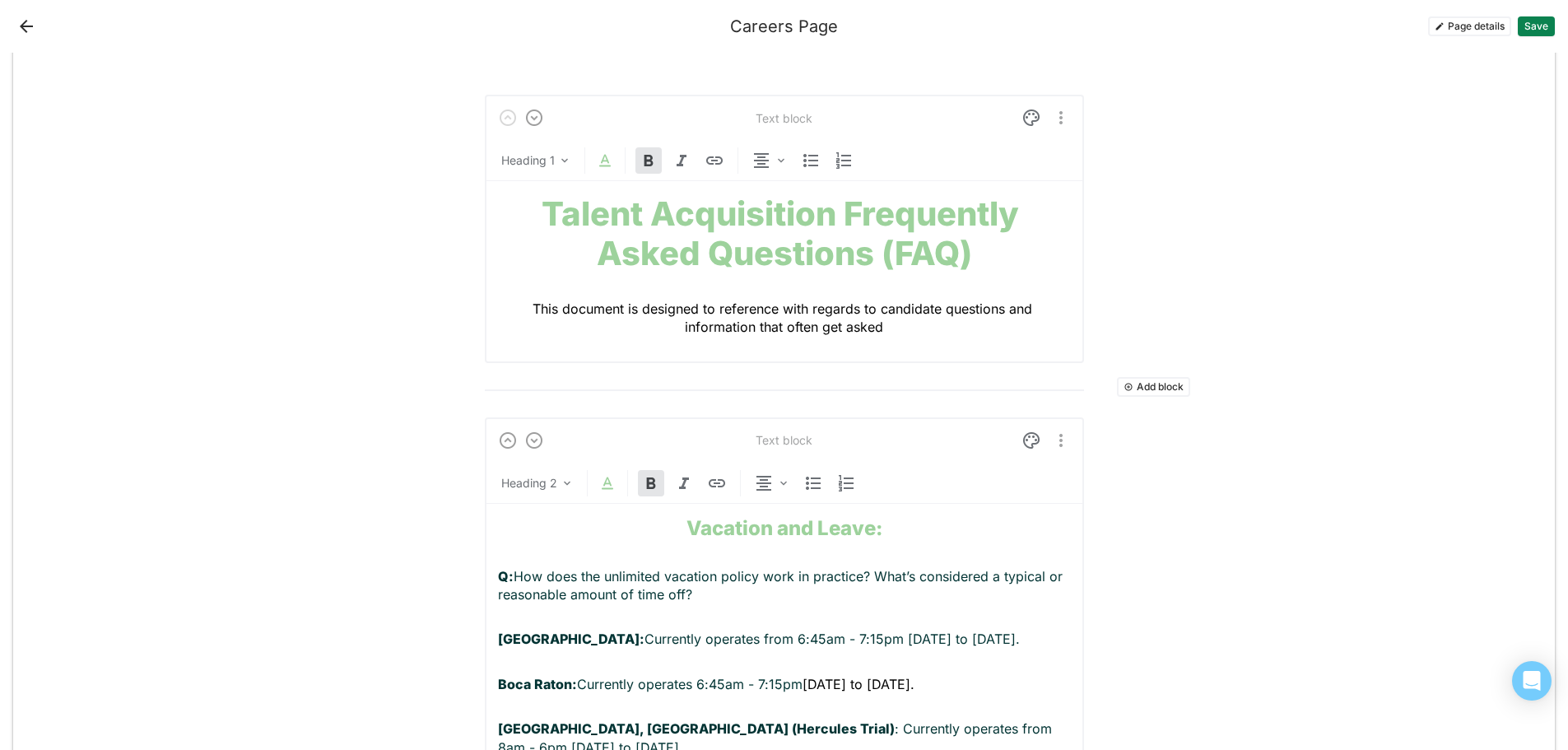
scroll to position [83, 0]
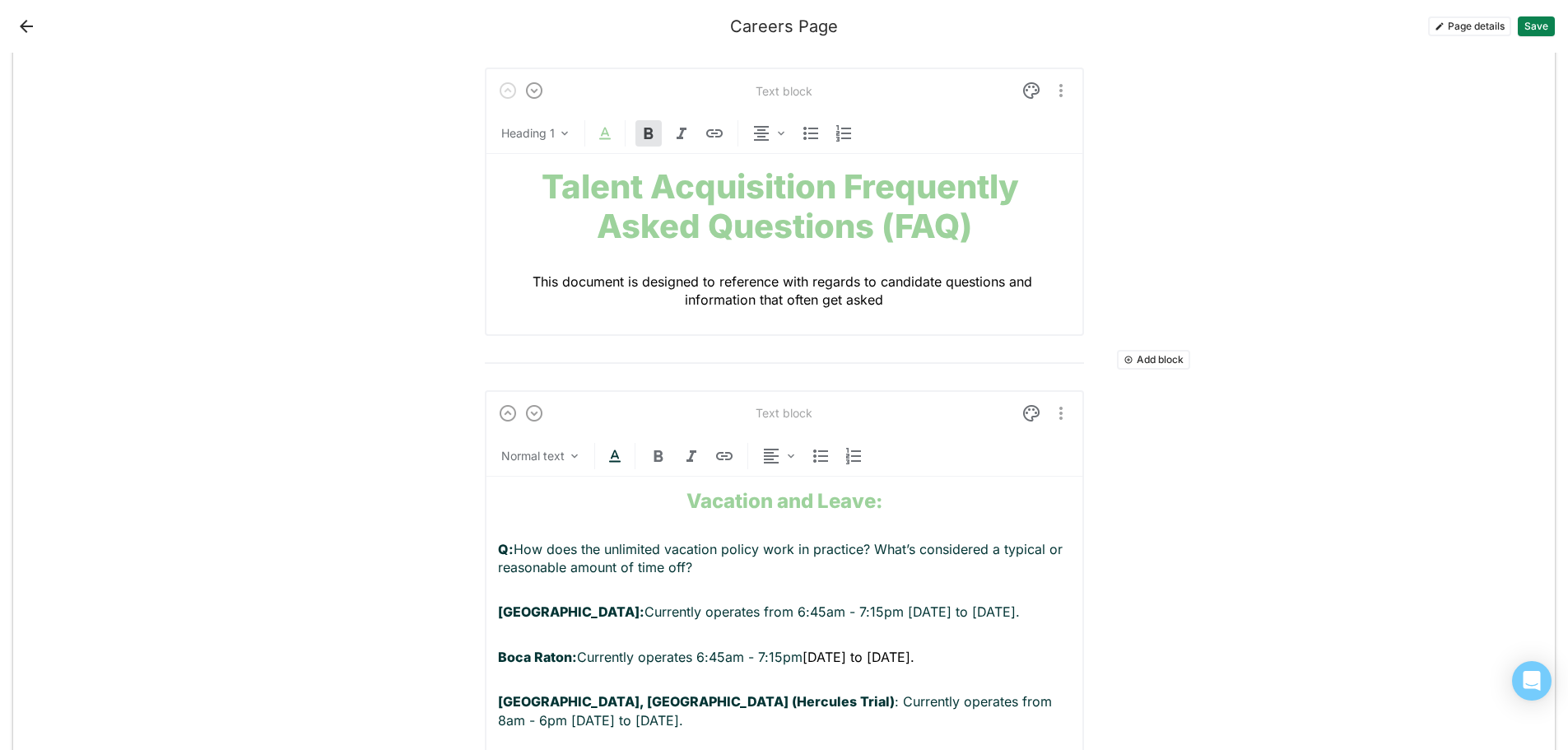
click at [698, 567] on p "Q: How does the unlimited vacation policy work in practice? What’s considered a…" at bounding box center [784, 559] width 573 height 37
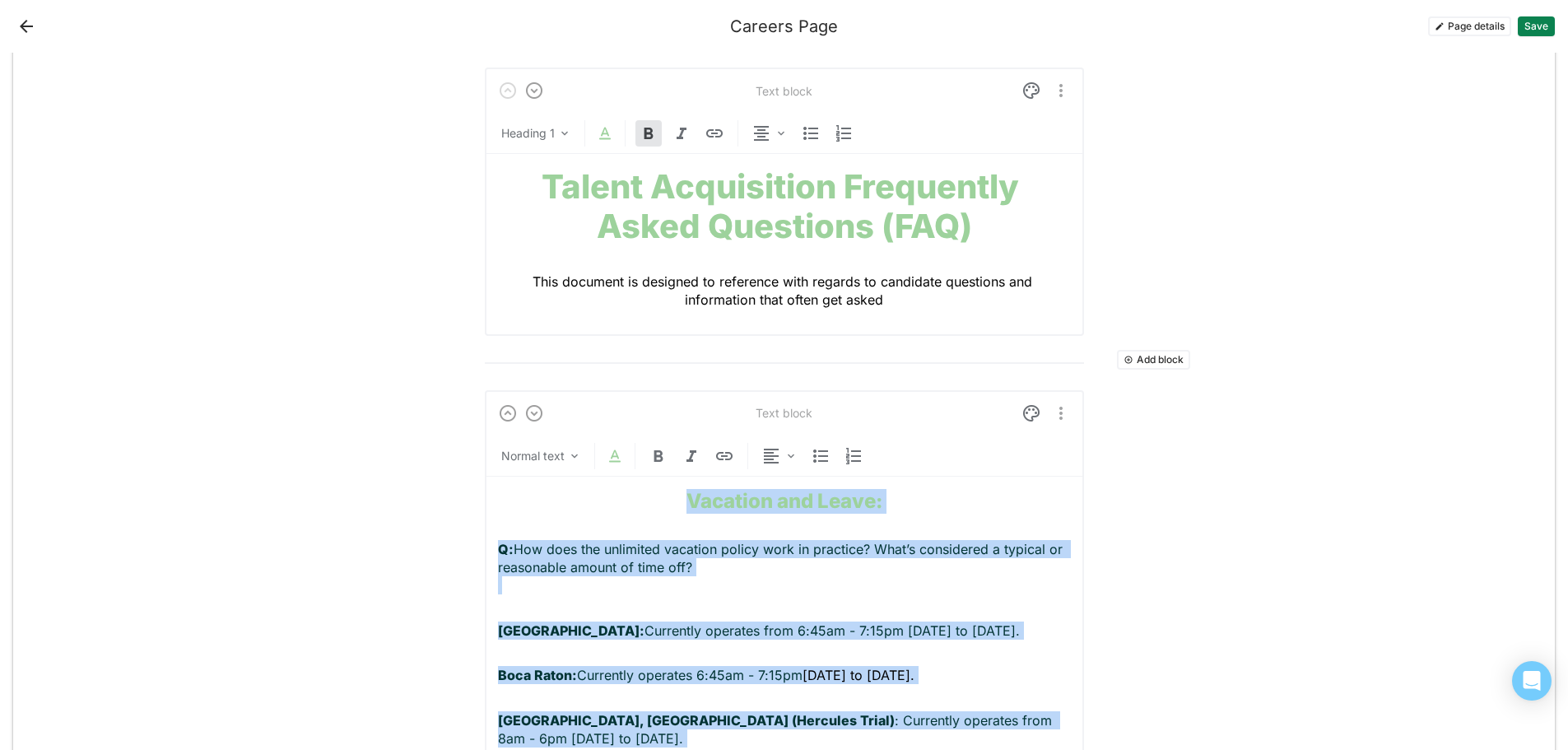
click at [711, 567] on p "Q: How does the unlimited vacation policy work in practice? What’s considered a…" at bounding box center [784, 568] width 573 height 55
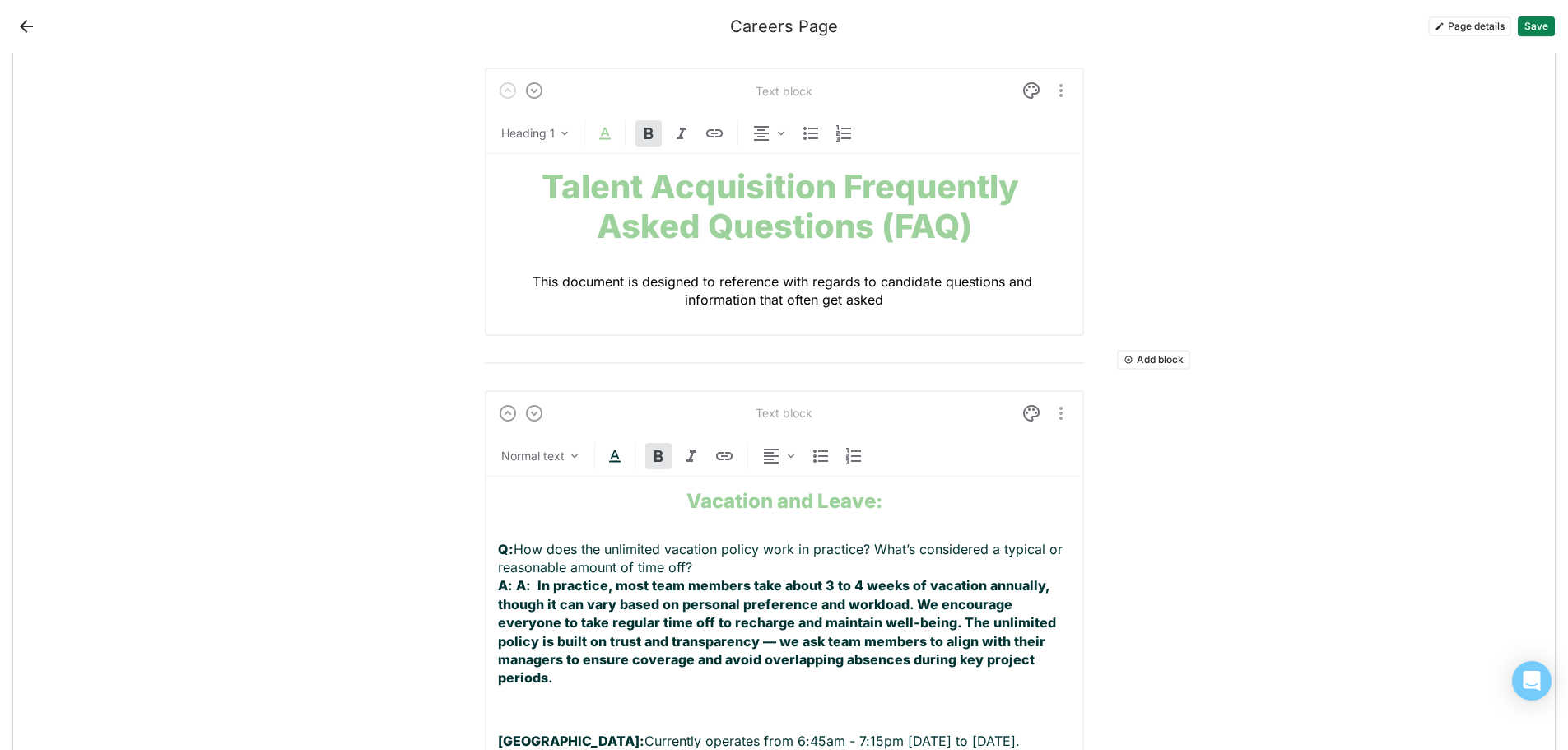
drag, startPoint x: 569, startPoint y: 682, endPoint x: 510, endPoint y: 582, distance: 116.1
click at [510, 582] on p "Q: How does the unlimited vacation policy work in practice? What’s considered a…" at bounding box center [784, 623] width 573 height 167
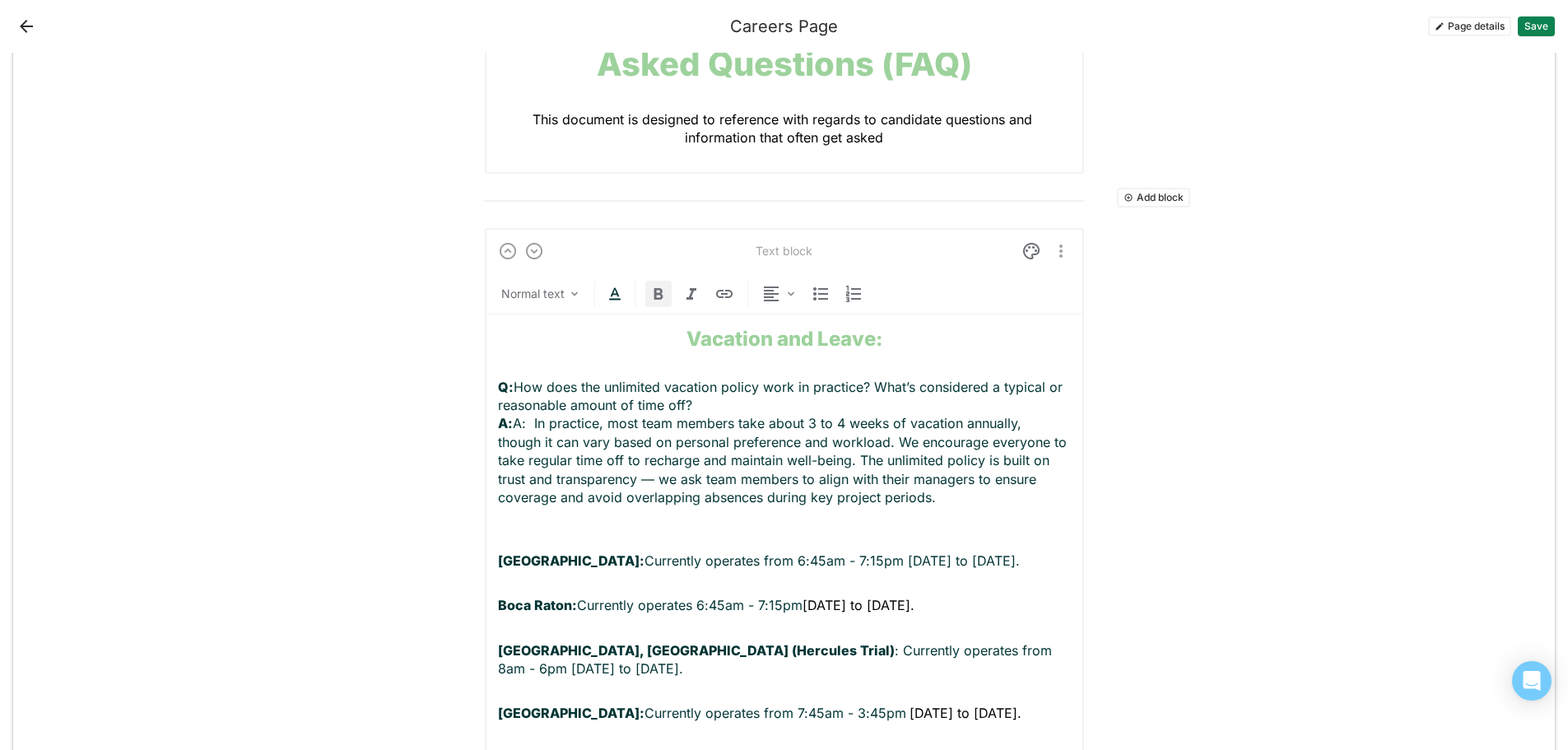
scroll to position [329, 0]
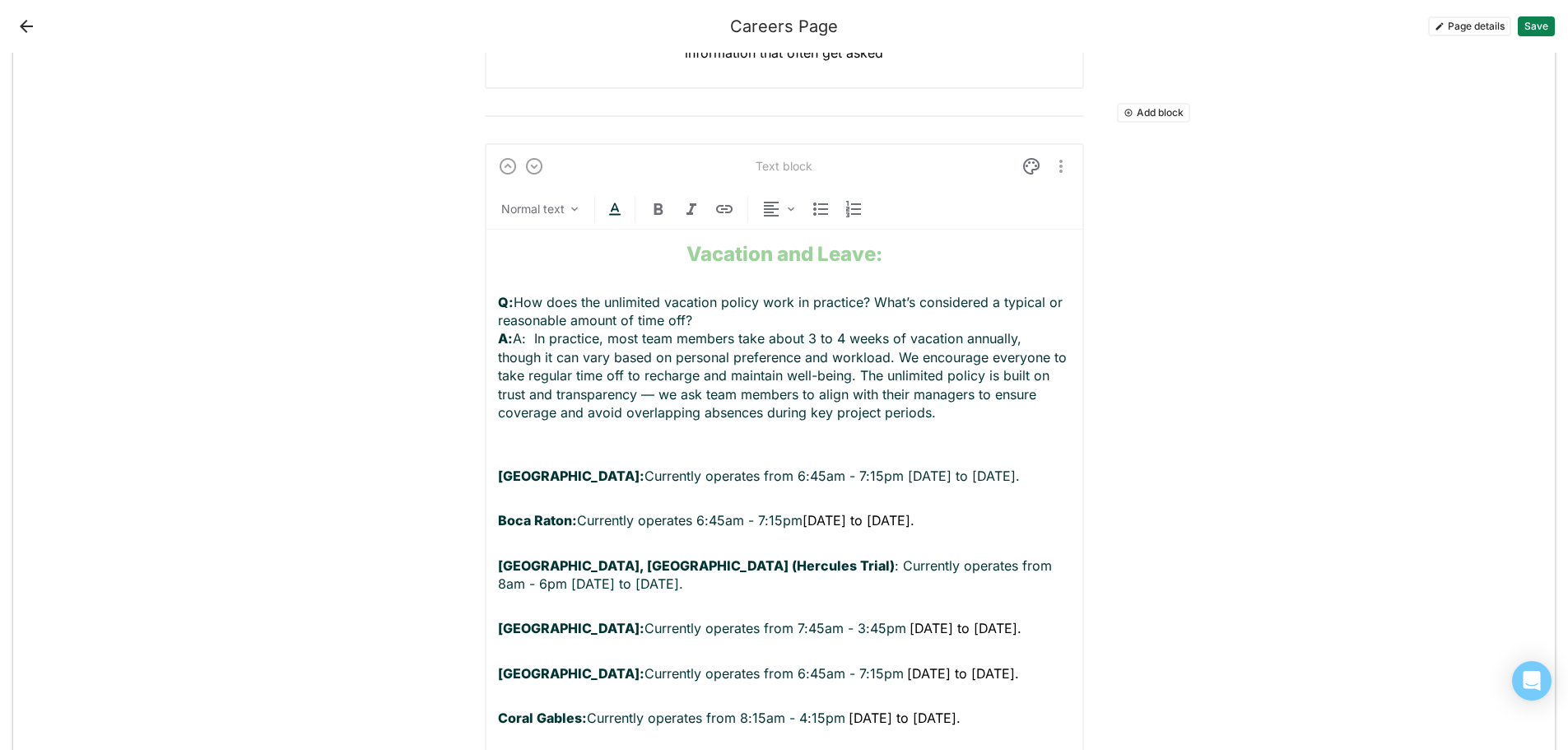
drag, startPoint x: 926, startPoint y: 481, endPoint x: 969, endPoint y: 480, distance: 43.0
click at [926, 481] on p "Bethesda: Currently operates from 6:45am - 7:15pm [DATE] to [DATE]." at bounding box center [784, 476] width 573 height 18
drag, startPoint x: 987, startPoint y: 480, endPoint x: 480, endPoint y: 457, distance: 507.5
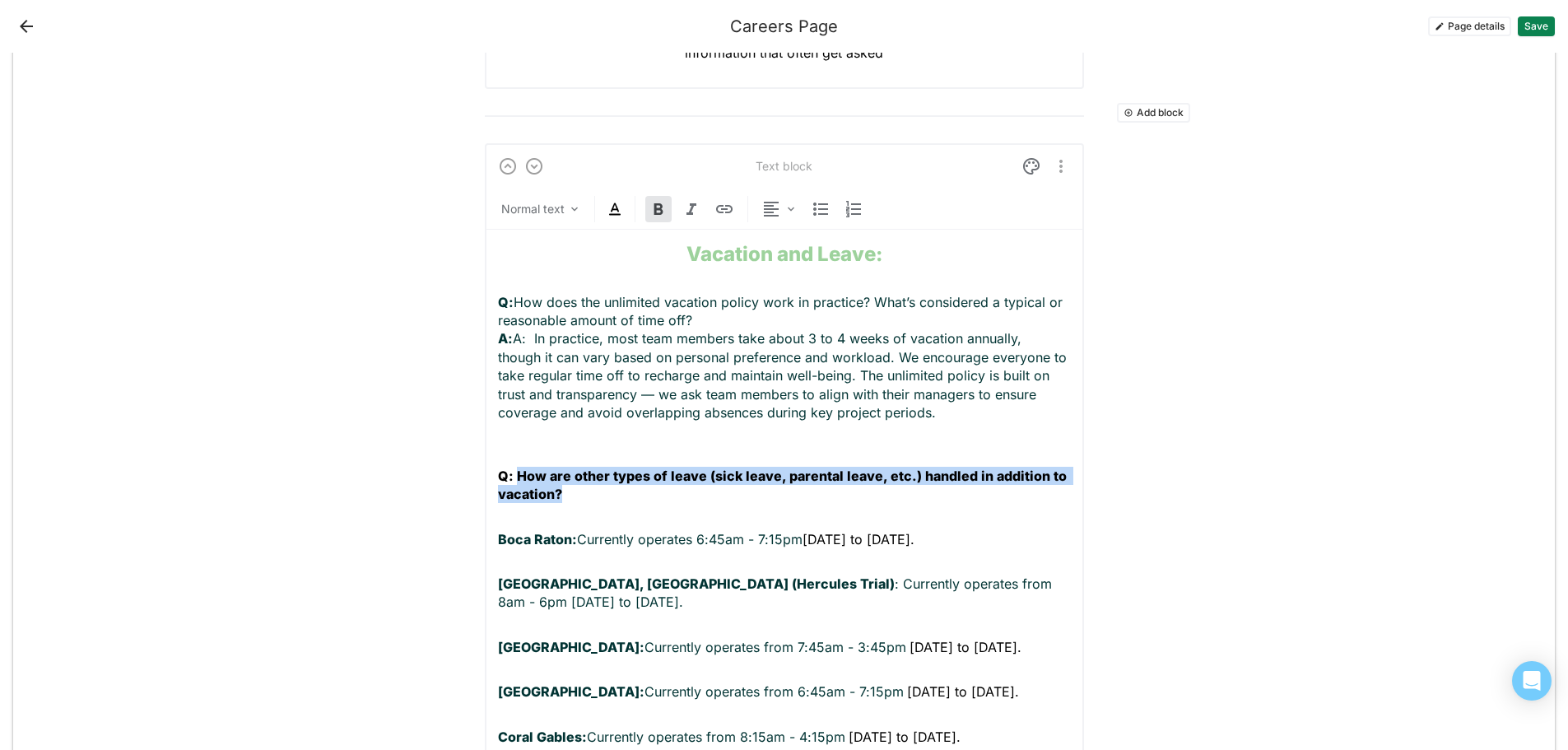
drag, startPoint x: 570, startPoint y: 497, endPoint x: 511, endPoint y: 477, distance: 62.3
click at [511, 477] on p "Q: How are other types of leave (sick leave, parental leave, etc.) handled in a…" at bounding box center [784, 486] width 573 height 37
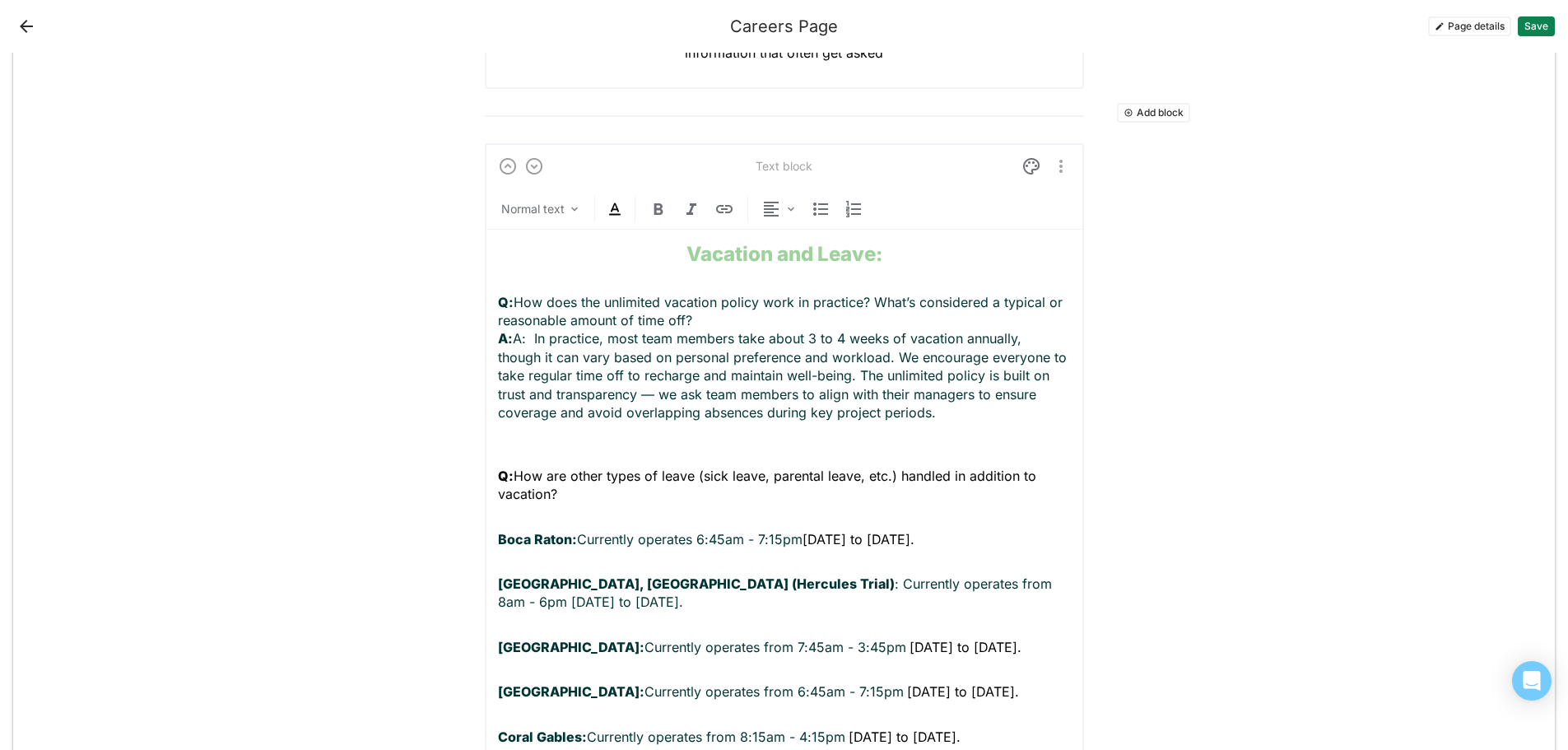
click at [569, 492] on p "Q: How are other types of leave (sick leave, parental leave, etc.) handled in a…" at bounding box center [784, 486] width 573 height 37
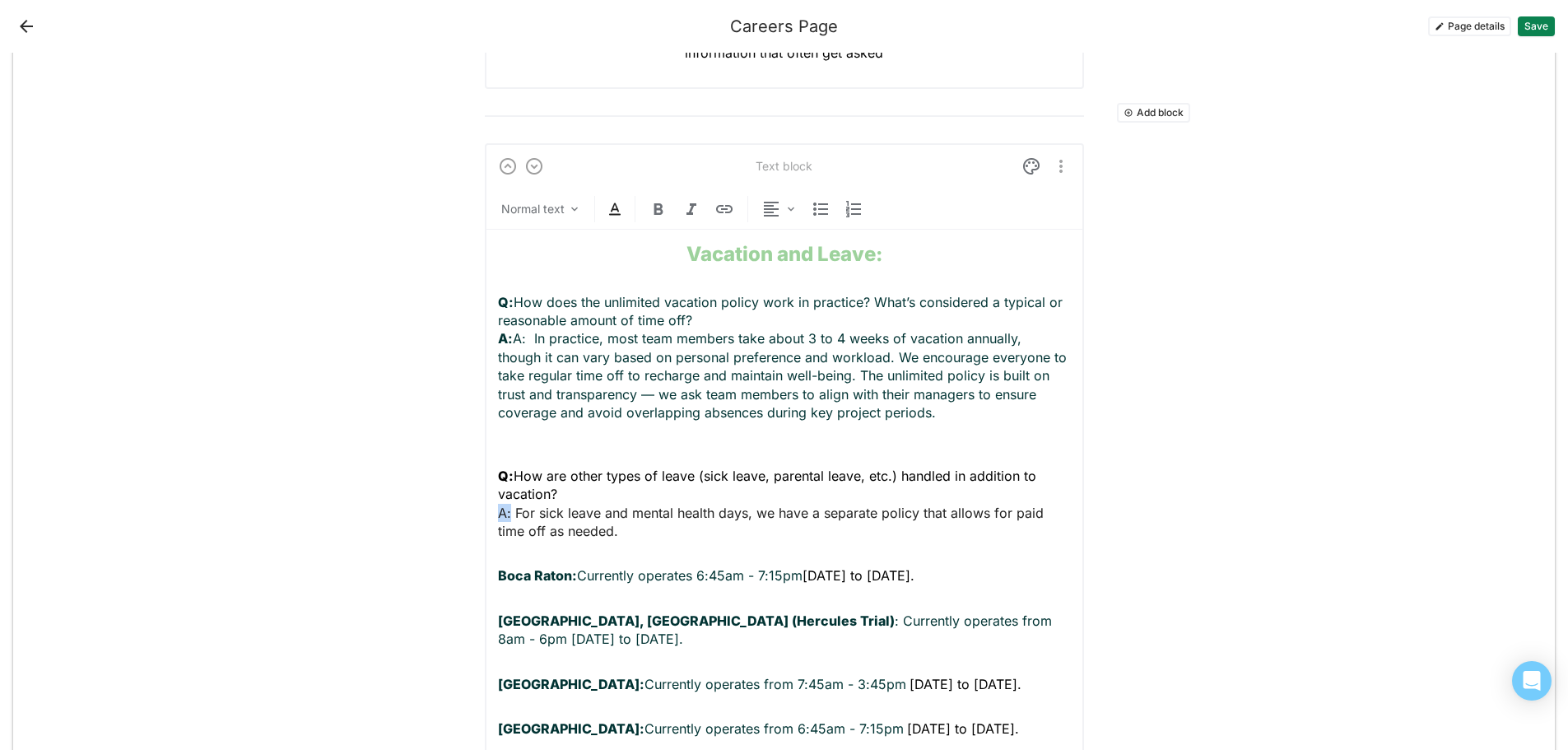
drag, startPoint x: 504, startPoint y: 511, endPoint x: 486, endPoint y: 511, distance: 18.0
click at [646, 402] on p "Q: How does the unlimited vacation policy work in practice? What’s considered a…" at bounding box center [784, 367] width 573 height 148
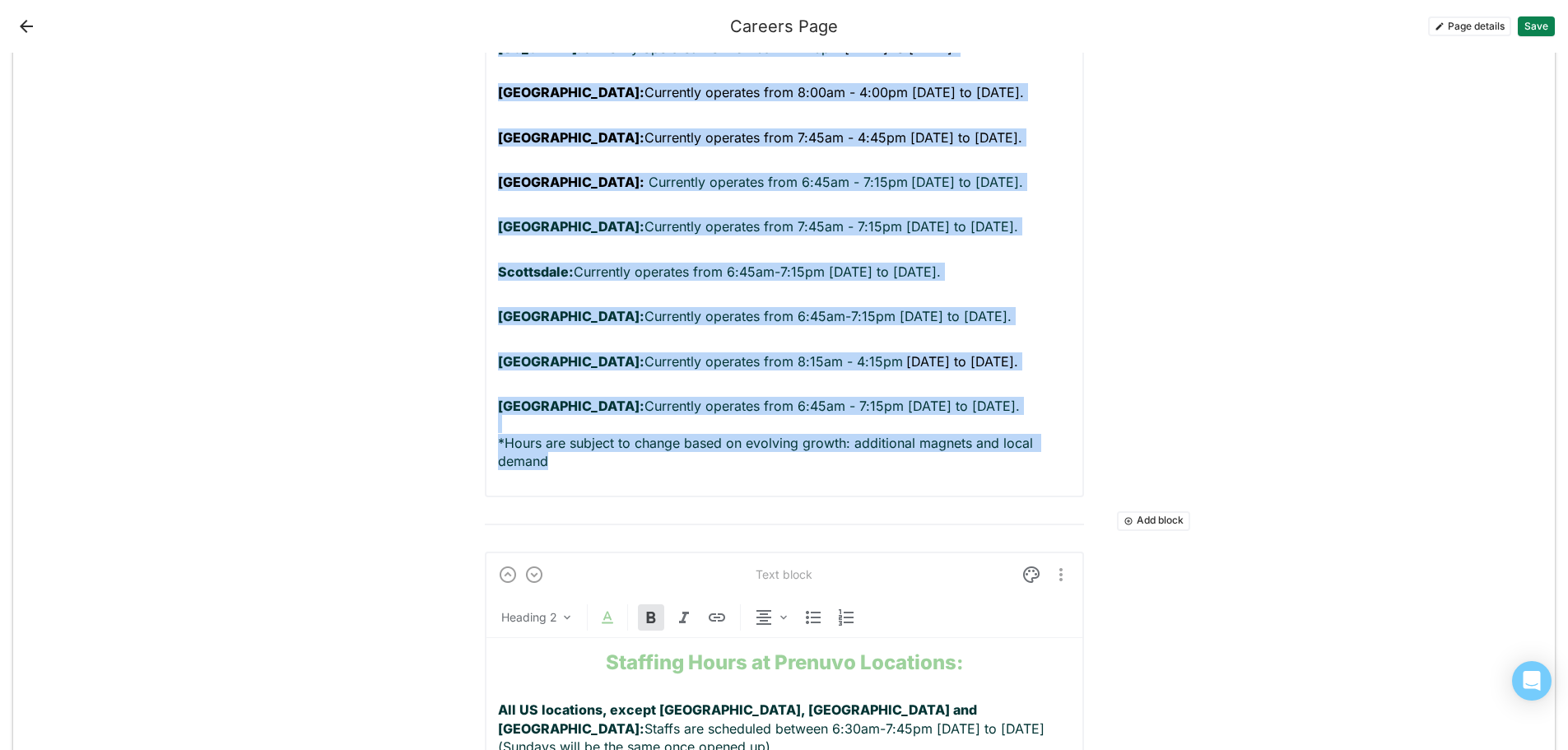
scroll to position [1371, 0]
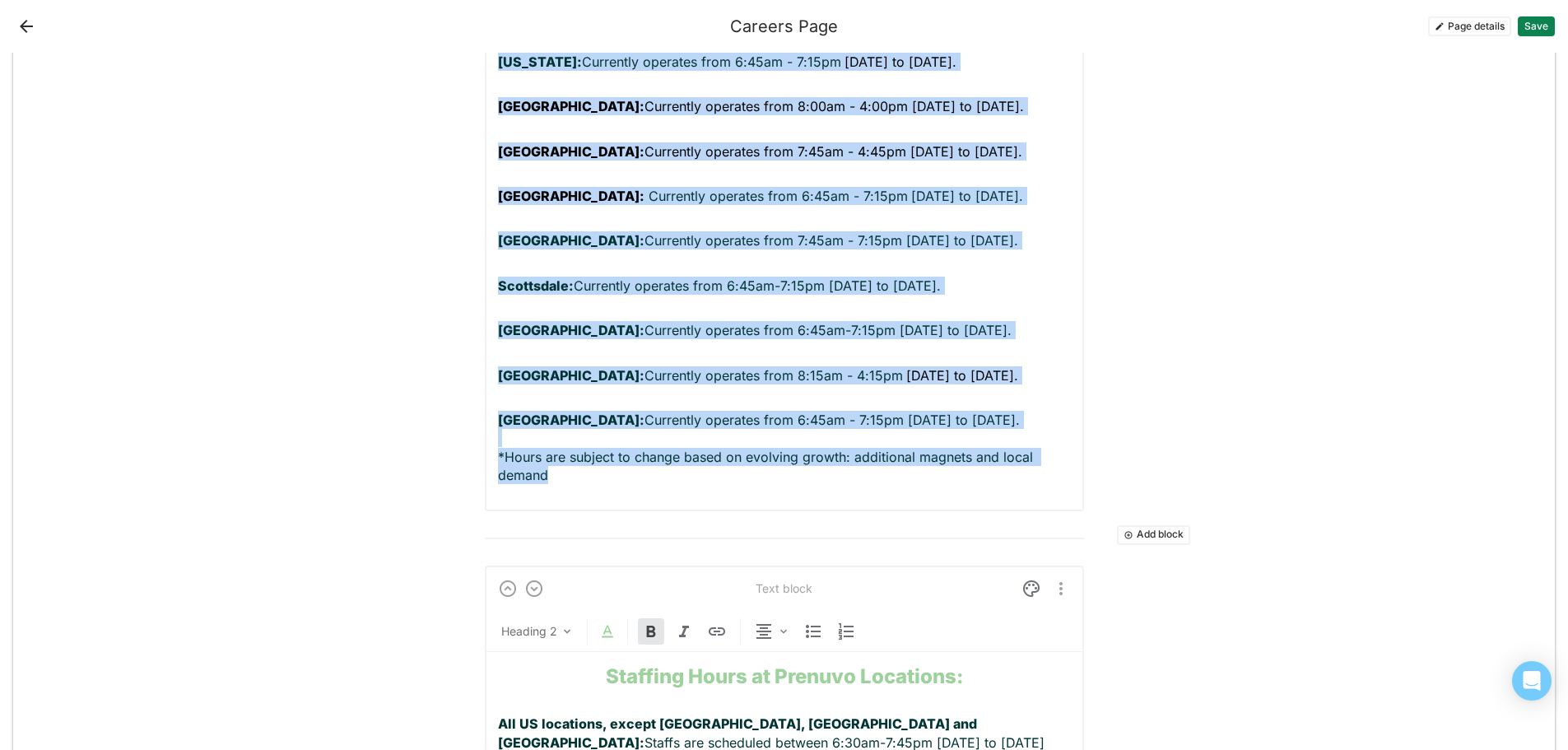
drag, startPoint x: 493, startPoint y: 492, endPoint x: 952, endPoint y: 455, distance: 460.5
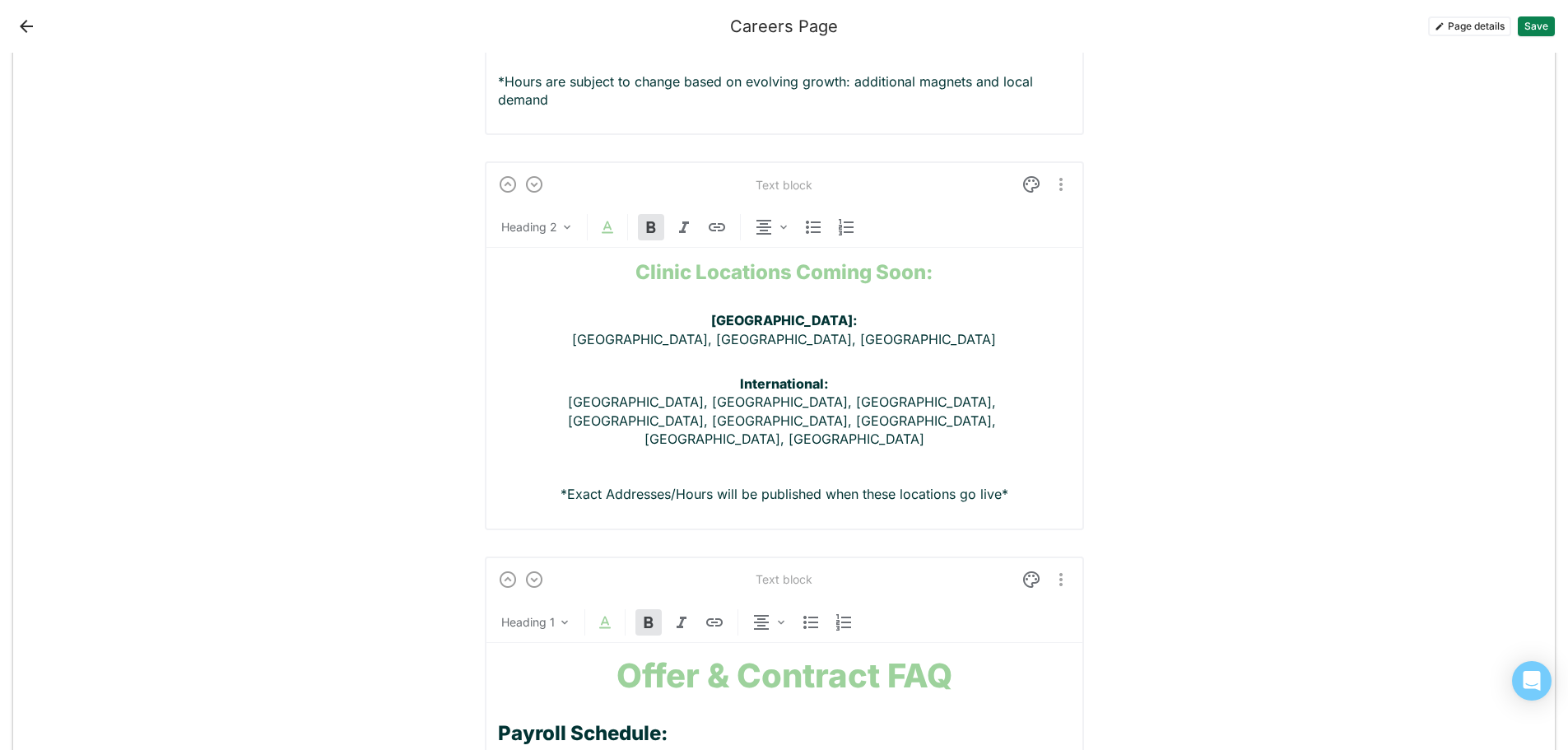
scroll to position [812, 0]
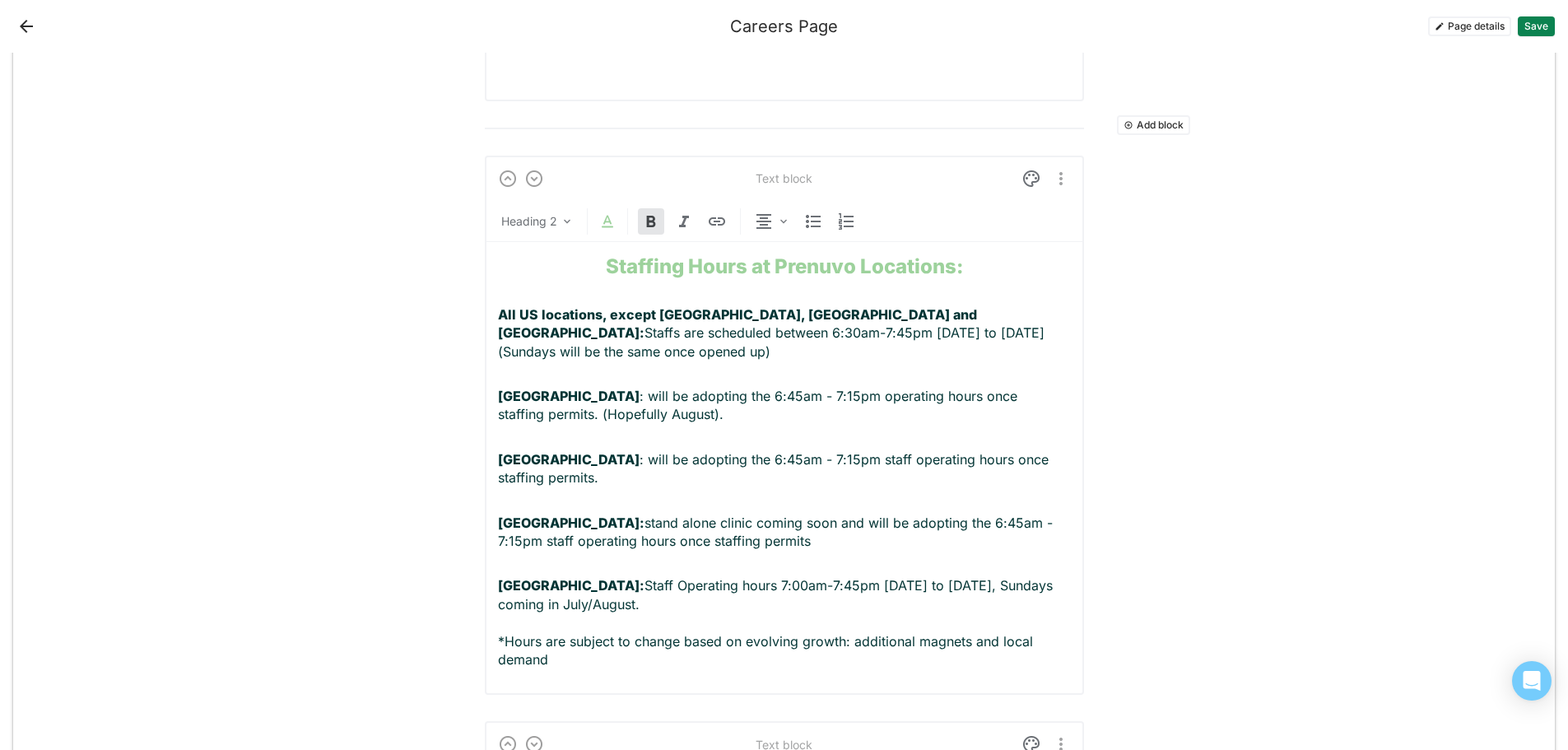
click at [952, 271] on strong "Staffing Hours at Prenuvo Locations:" at bounding box center [784, 266] width 357 height 24
drag, startPoint x: 950, startPoint y: 263, endPoint x: 614, endPoint y: 266, distance: 336.0
click at [614, 266] on strong "Staffing Hours at Prenuvo Locations:" at bounding box center [784, 266] width 357 height 24
click at [945, 307] on p "All US locations, except [GEOGRAPHIC_DATA], [GEOGRAPHIC_DATA] and [GEOGRAPHIC_D…" at bounding box center [784, 333] width 573 height 55
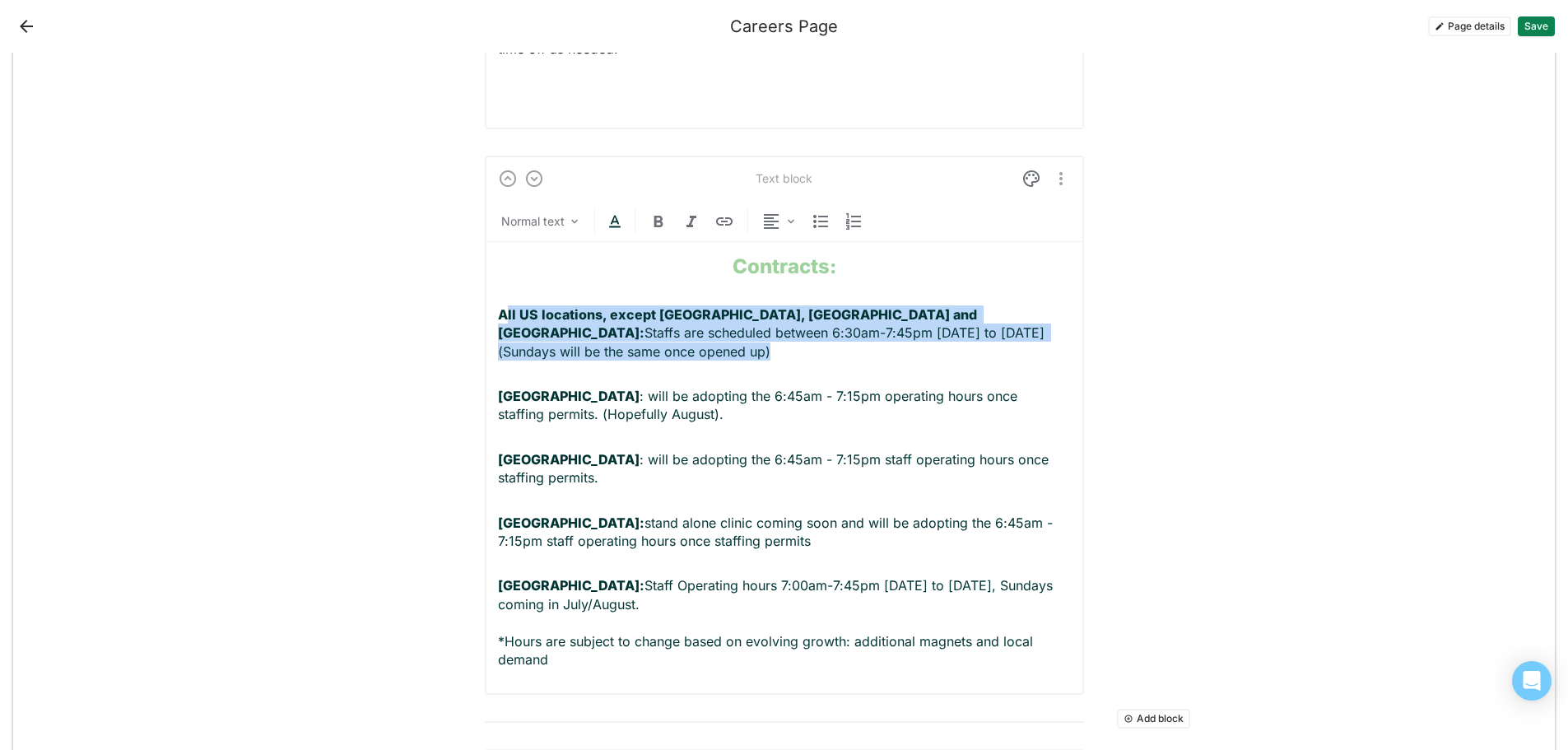
drag, startPoint x: 997, startPoint y: 334, endPoint x: 502, endPoint y: 313, distance: 495.4
click at [502, 313] on p "All US locations, except [GEOGRAPHIC_DATA], [GEOGRAPHIC_DATA] and [GEOGRAPHIC_D…" at bounding box center [784, 333] width 573 height 55
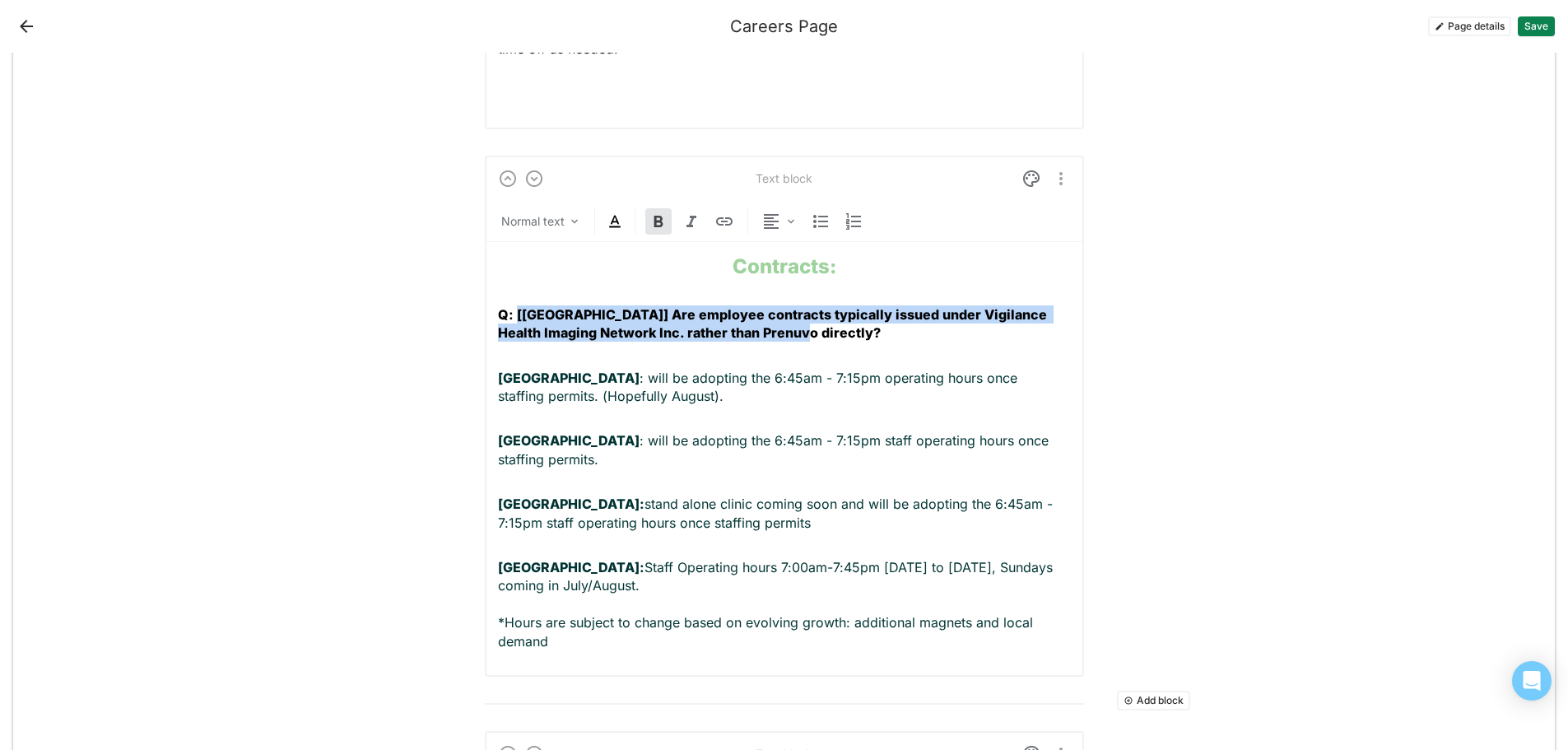
drag, startPoint x: 775, startPoint y: 333, endPoint x: 509, endPoint y: 314, distance: 266.7
click at [509, 314] on p "Q: [[GEOGRAPHIC_DATA]] Are employee contracts typically issued under Vigilance …" at bounding box center [784, 324] width 573 height 37
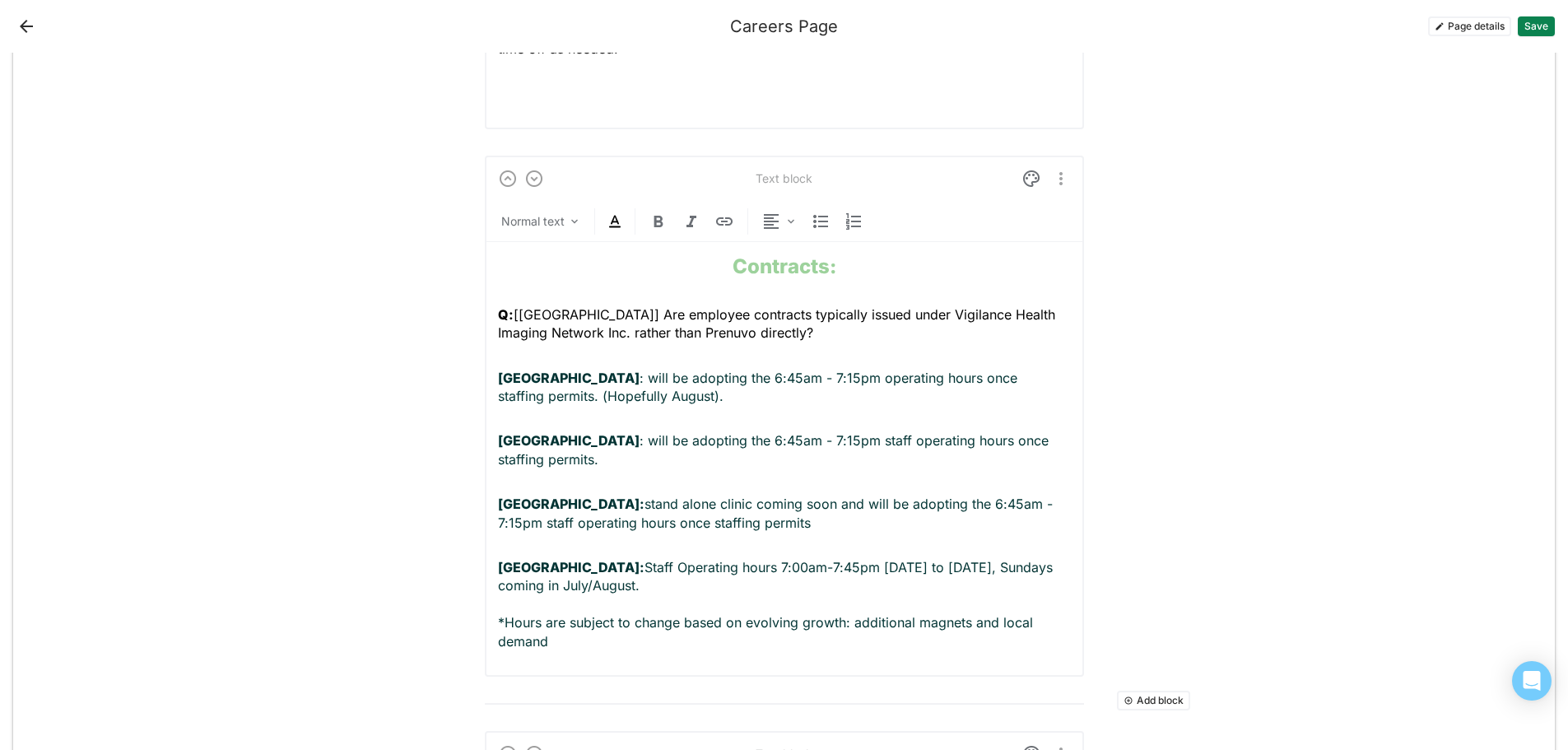
click at [790, 325] on p "Q: [[GEOGRAPHIC_DATA]] Are employee contracts typically issued under Vigilance …" at bounding box center [784, 324] width 573 height 37
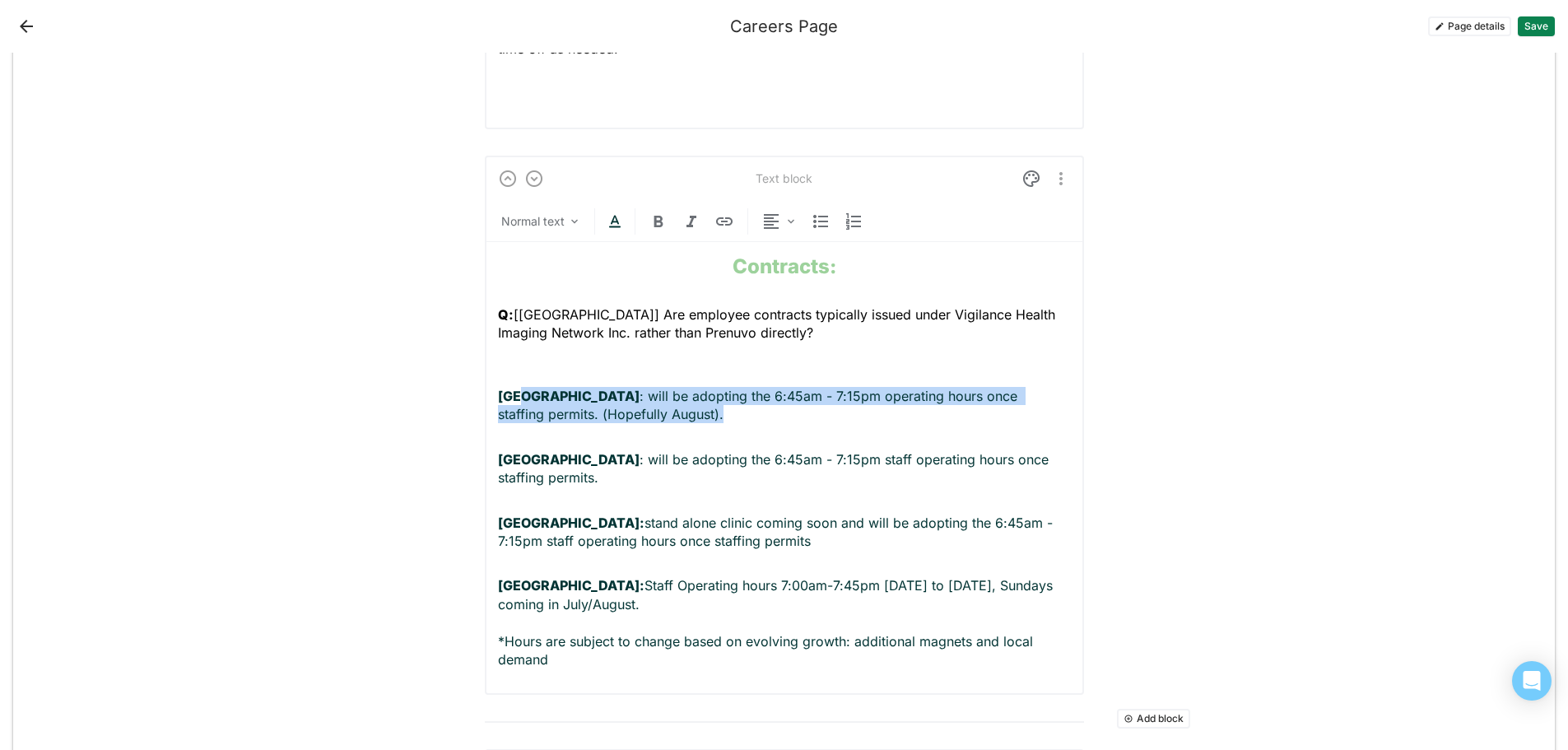
drag, startPoint x: 616, startPoint y: 413, endPoint x: 511, endPoint y: 402, distance: 105.6
click at [511, 402] on p "[GEOGRAPHIC_DATA] : will be adopting the 6:45am - 7:15pm operating hours once s…" at bounding box center [784, 406] width 573 height 37
click at [622, 414] on p "[GEOGRAPHIC_DATA] : will be adopting the 6:45am - 7:15pm operating hours once s…" at bounding box center [784, 406] width 573 height 37
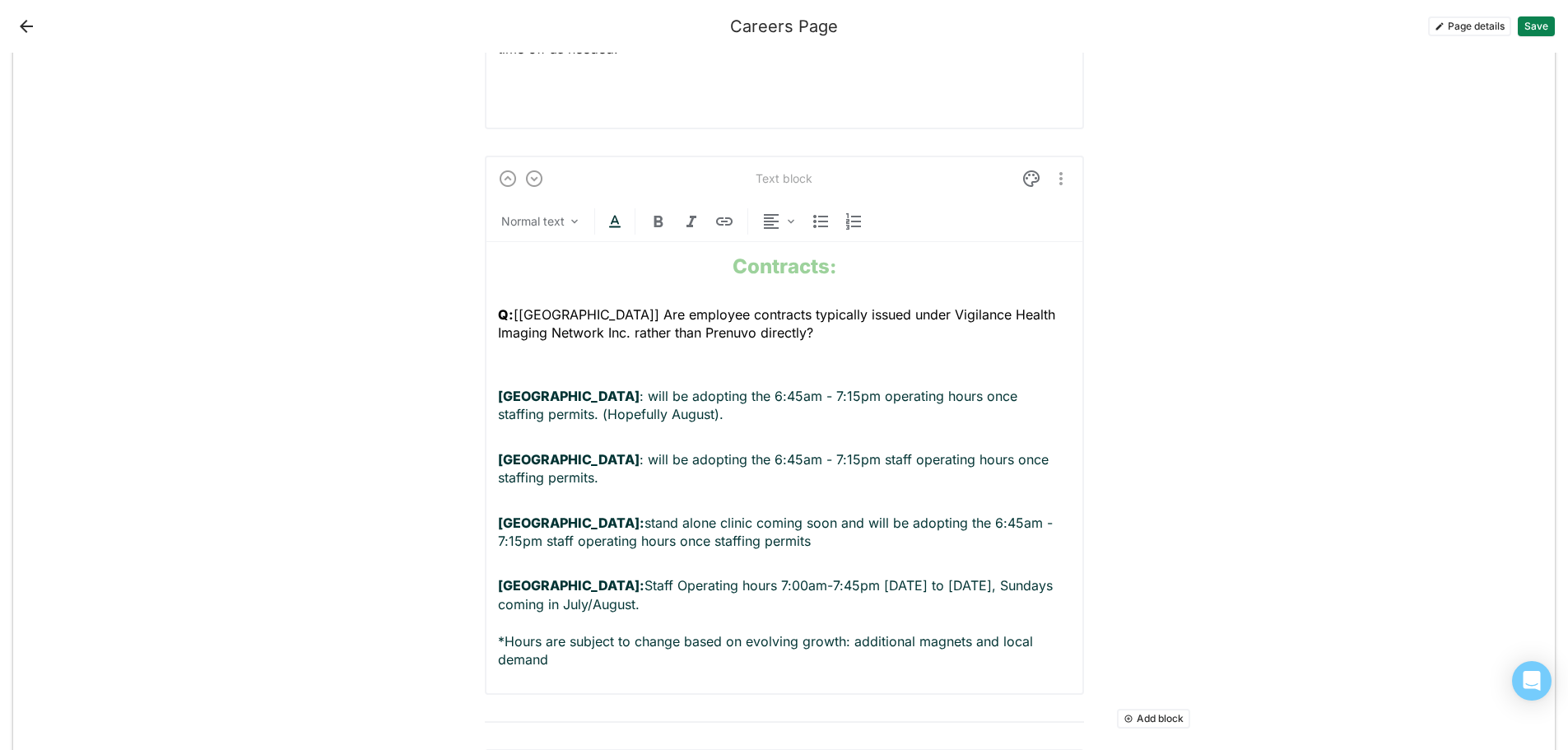
click at [498, 347] on p "Q: [[GEOGRAPHIC_DATA]] Are employee contracts typically issued under Vigilance …" at bounding box center [784, 333] width 573 height 55
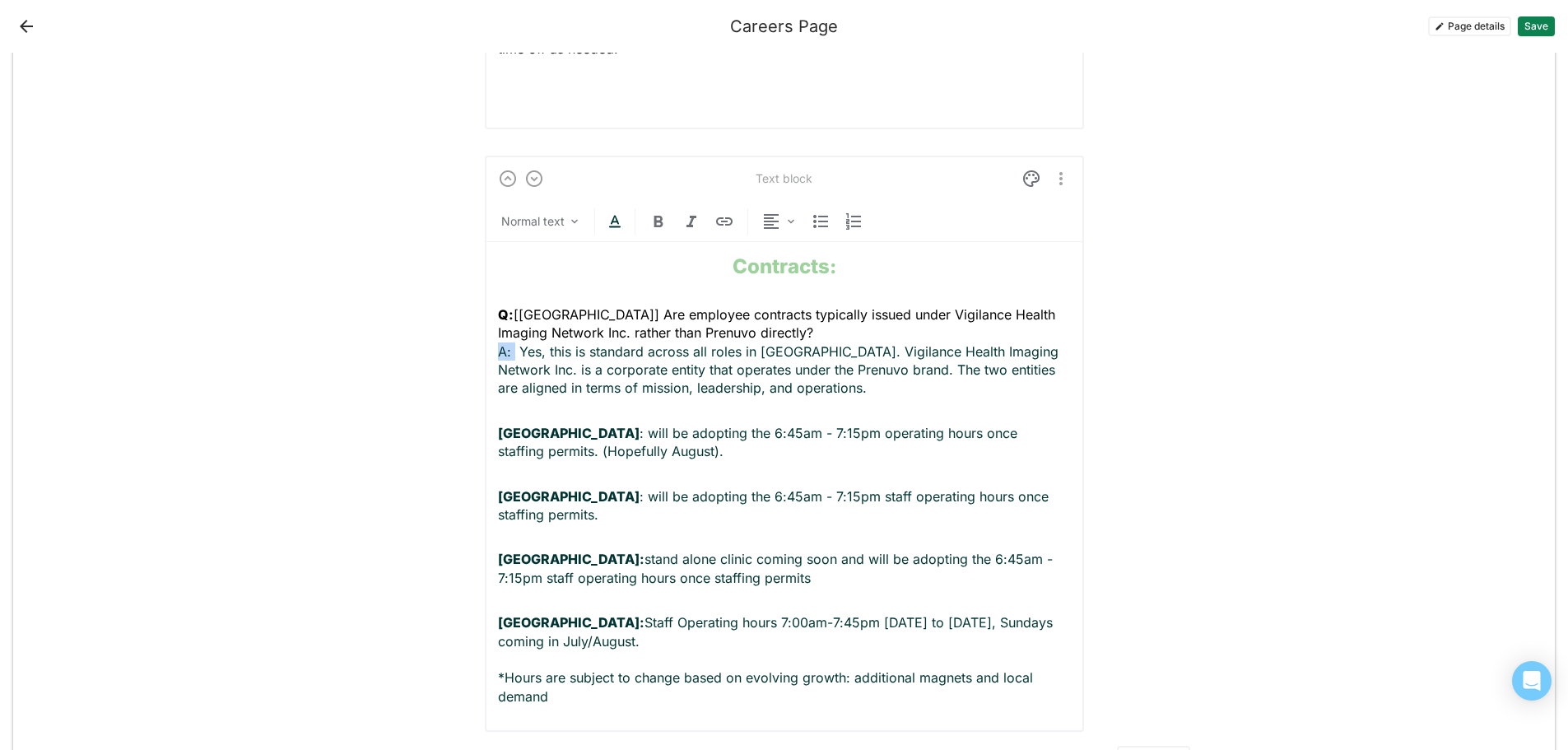
drag, startPoint x: 508, startPoint y: 347, endPoint x: 463, endPoint y: 354, distance: 45.5
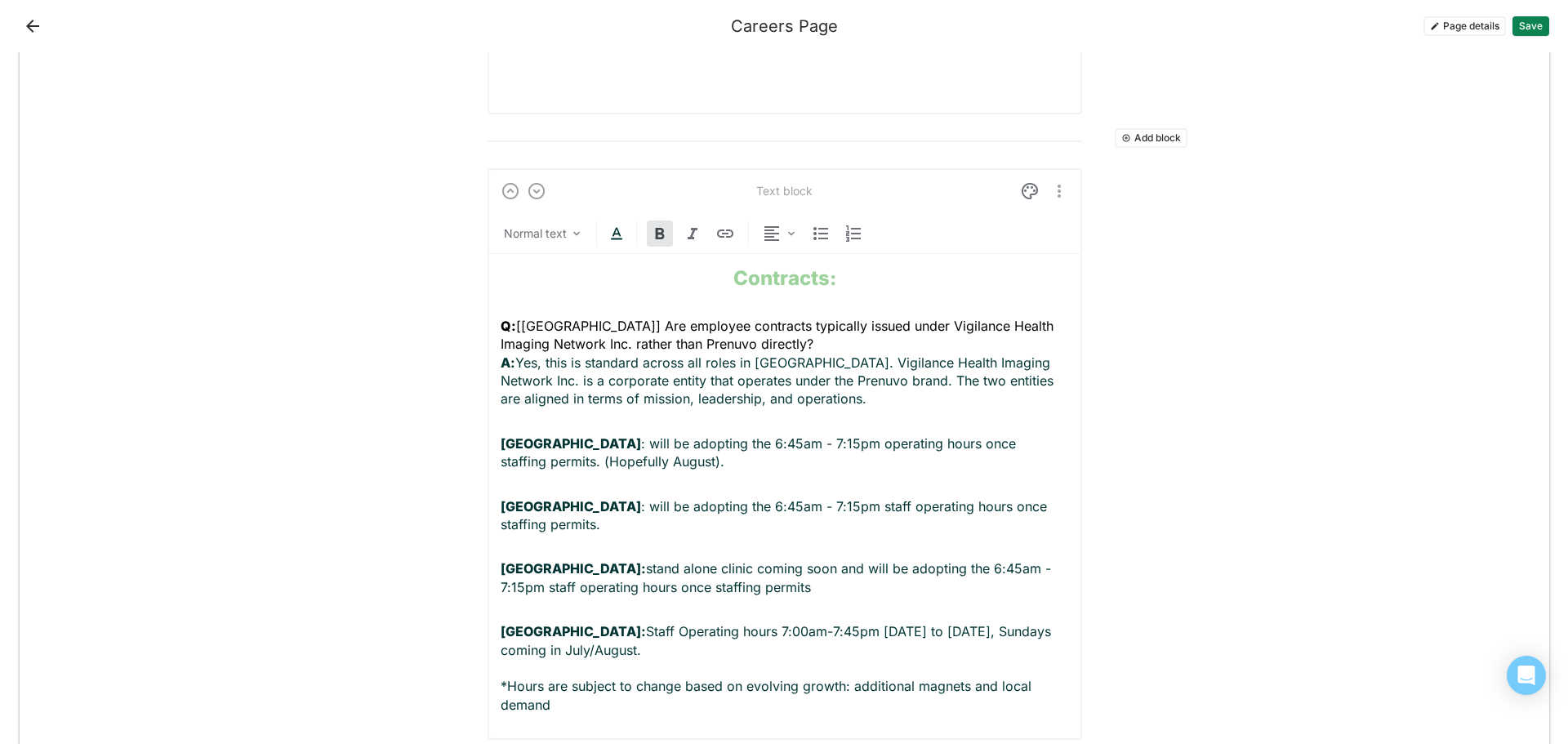
scroll to position [806, 0]
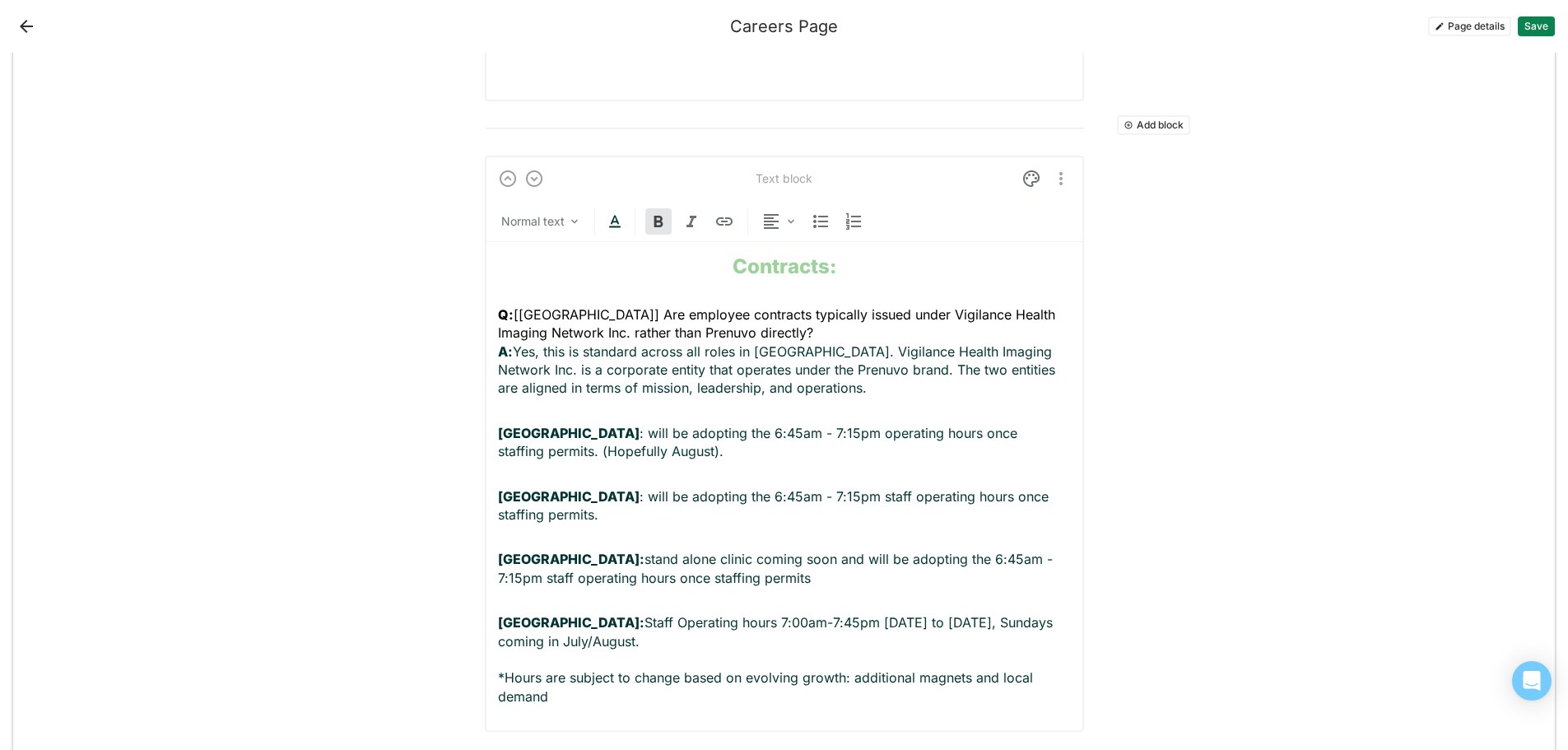
click at [1456, 22] on button "Page details" at bounding box center [1469, 27] width 83 height 20
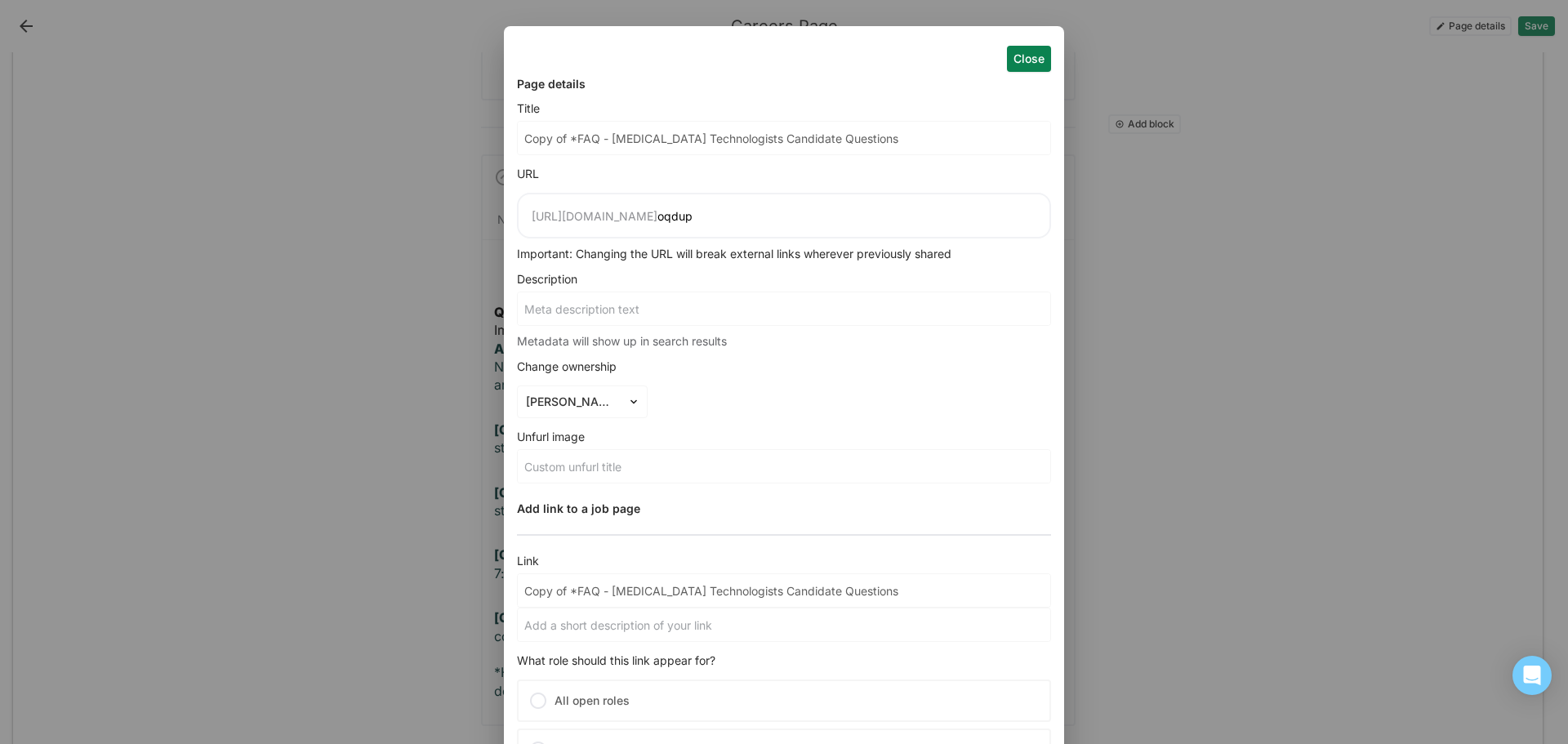
click at [600, 136] on input "Copy of *FAQ - [MEDICAL_DATA] Technologists Candidate Questions" at bounding box center [784, 137] width 533 height 32
drag, startPoint x: 890, startPoint y: 137, endPoint x: 512, endPoint y: 146, distance: 378.1
click at [512, 146] on div "Close Page details Title Copy of *FAQ - [MEDICAL_DATA] Technologists Candidate …" at bounding box center [783, 469] width 560 height 887
type input "T"
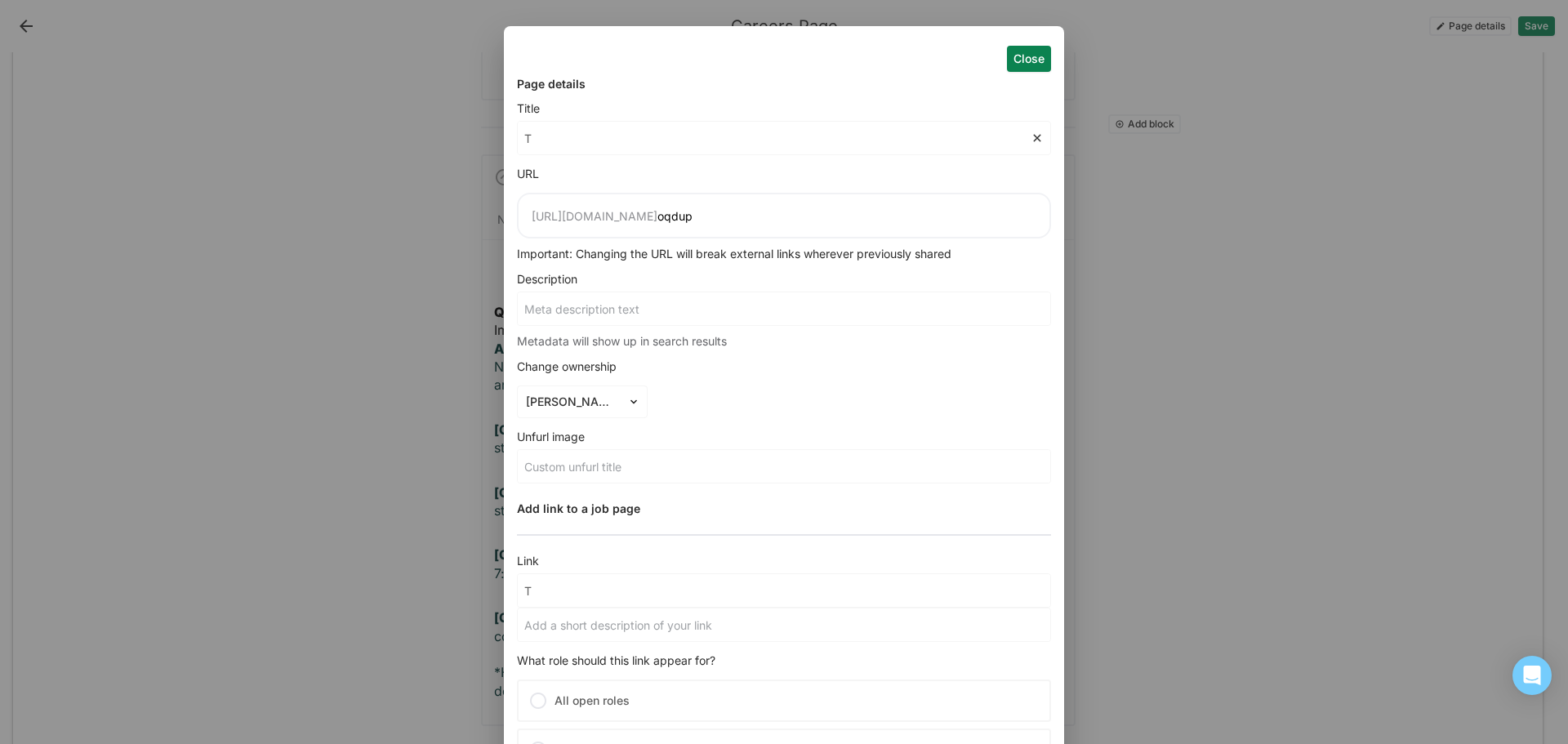
type input "Ta"
type input "Tal"
type input "Tale"
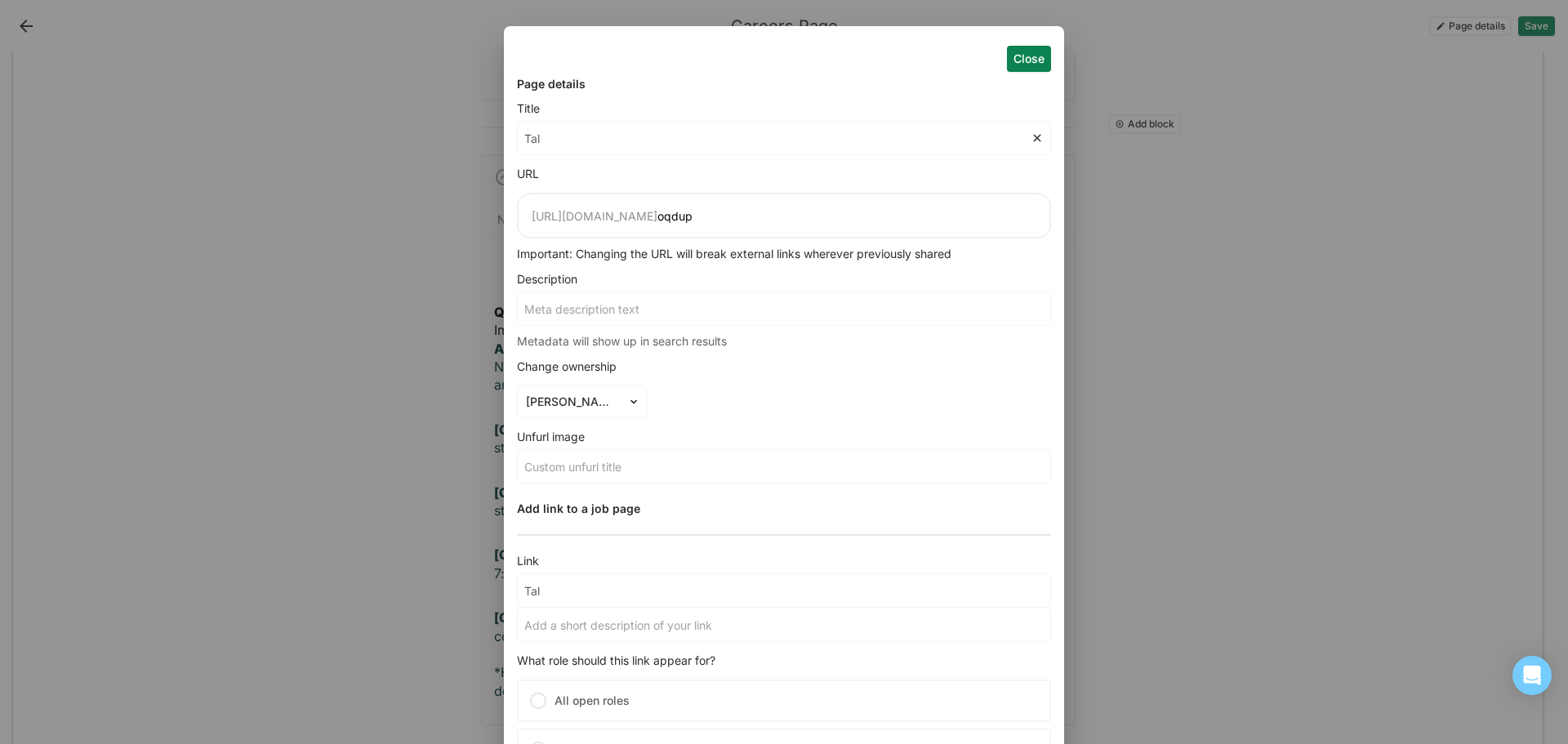
type input "Tale"
type input "Talen"
type input "Talent"
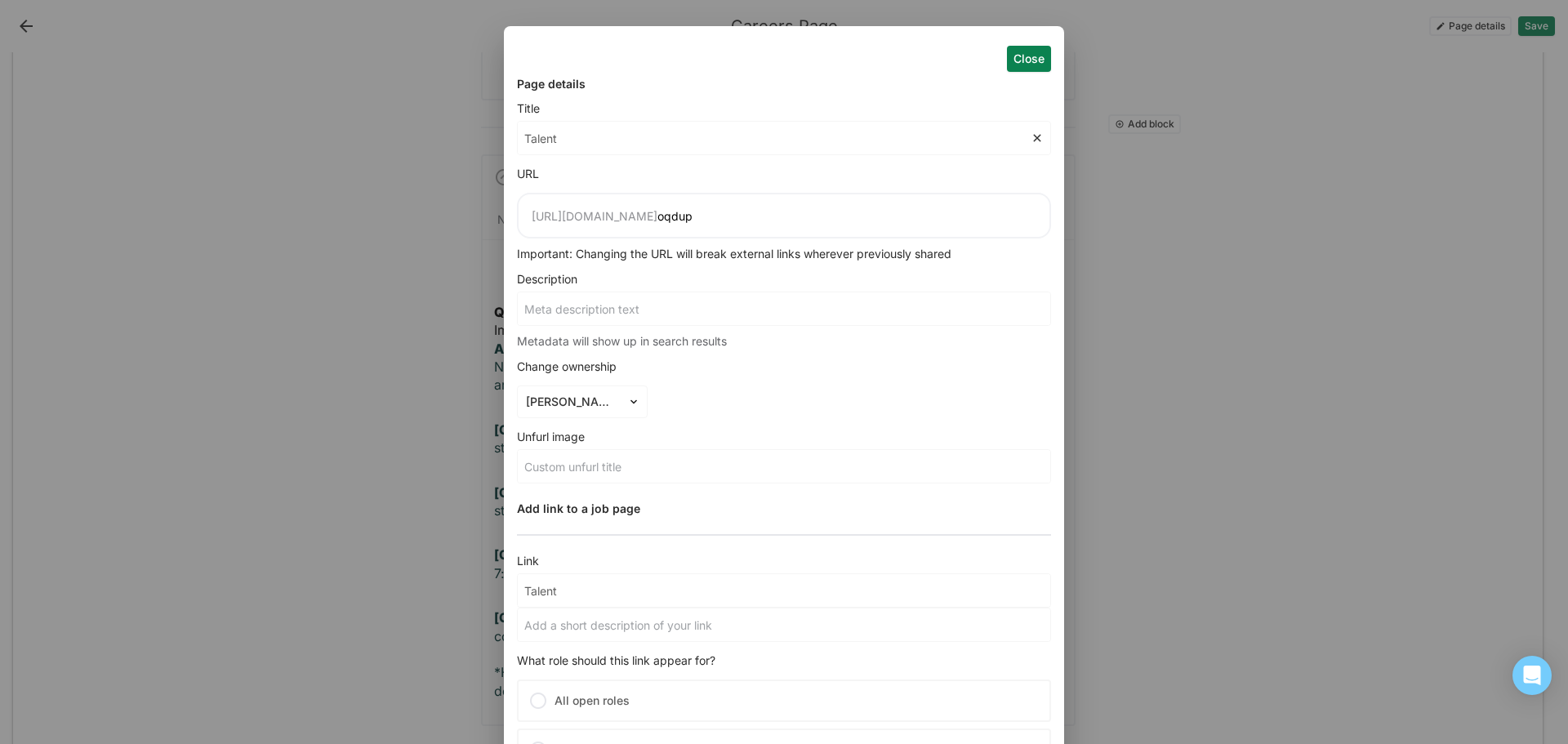
type input "Talent"
type input "Talent A"
type input "Talent Ac"
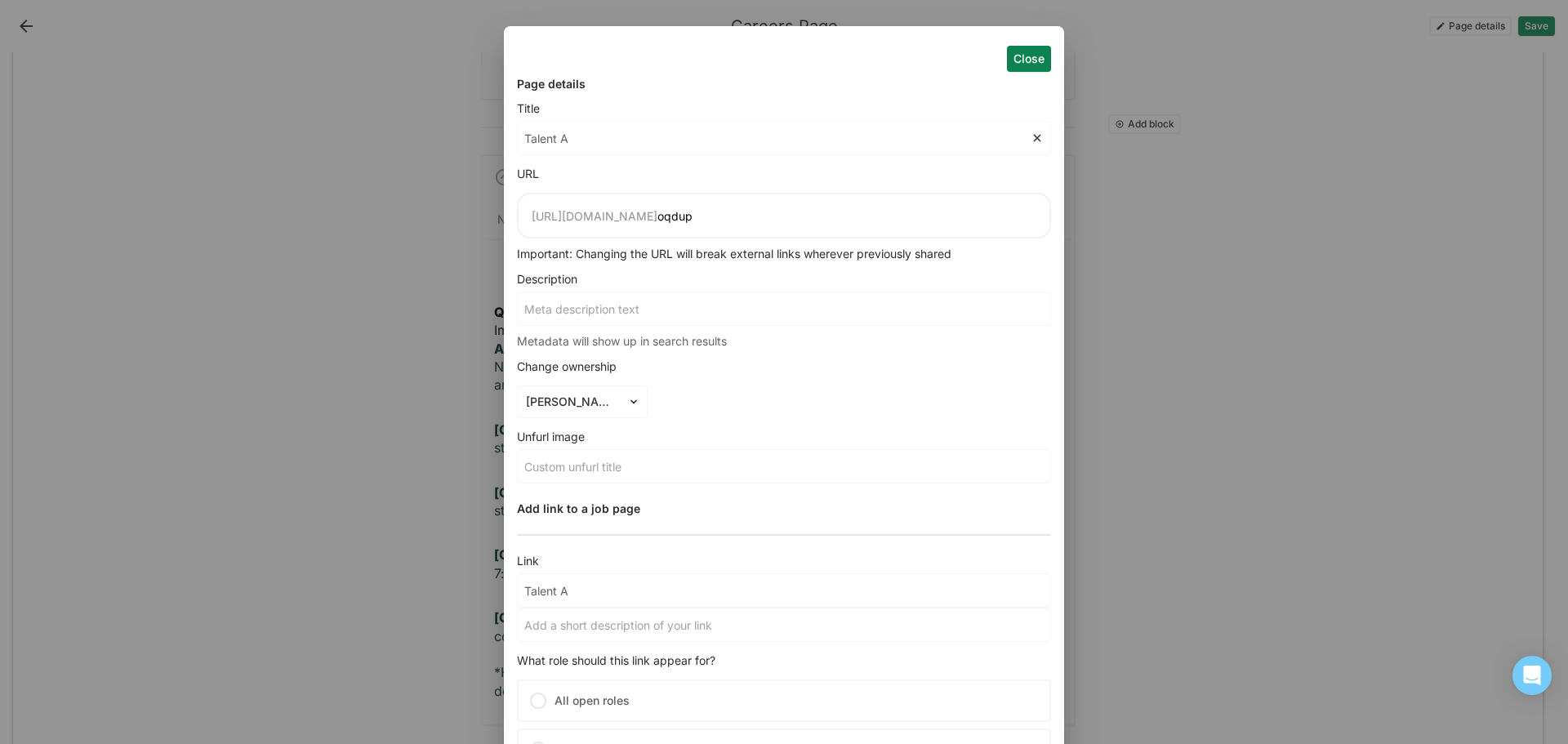
type input "Talent Ac"
type input "Talent Acq"
type input "Talent Acqu"
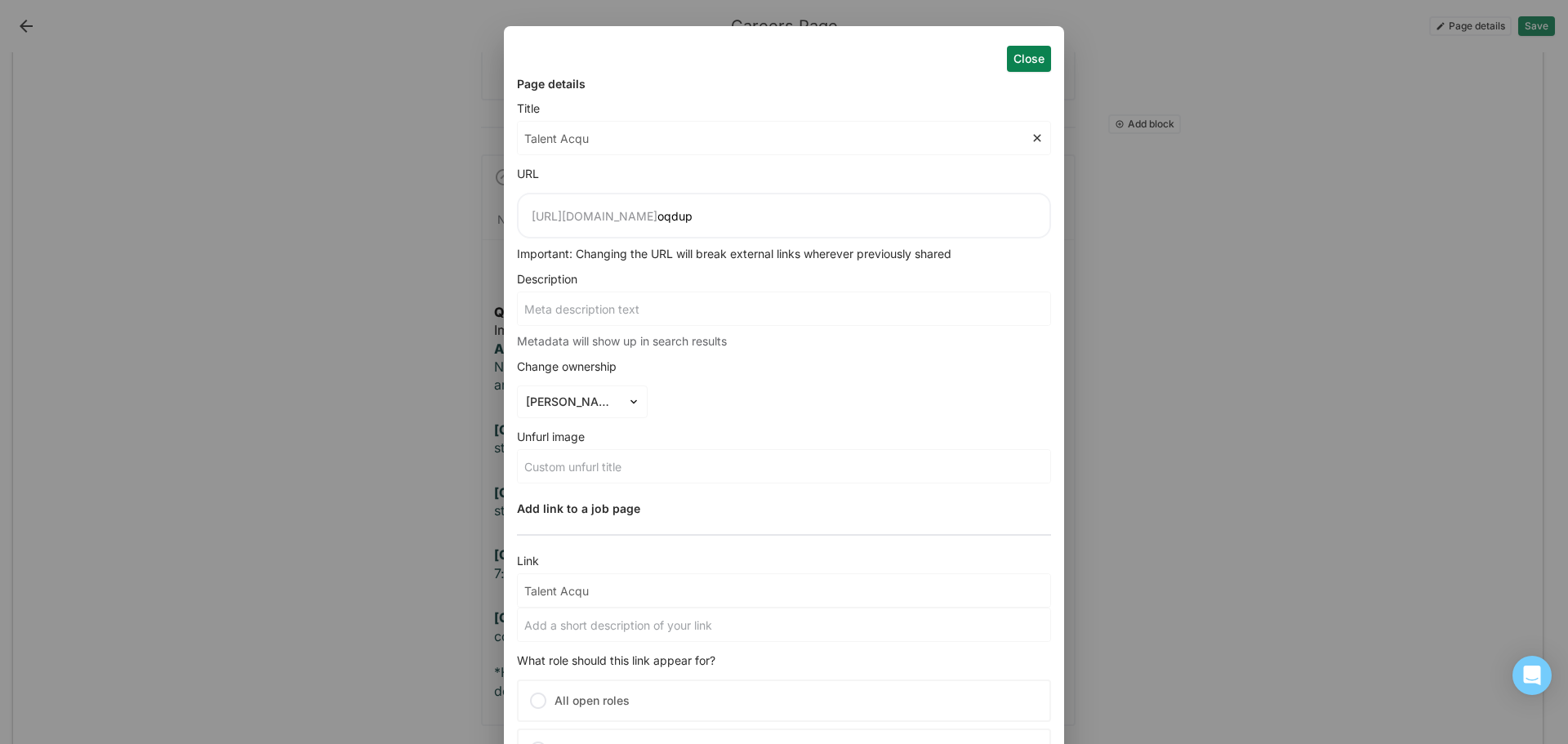
type input "Talent Acqui"
type input "Talent Acquis"
type input "Talent Acquisi"
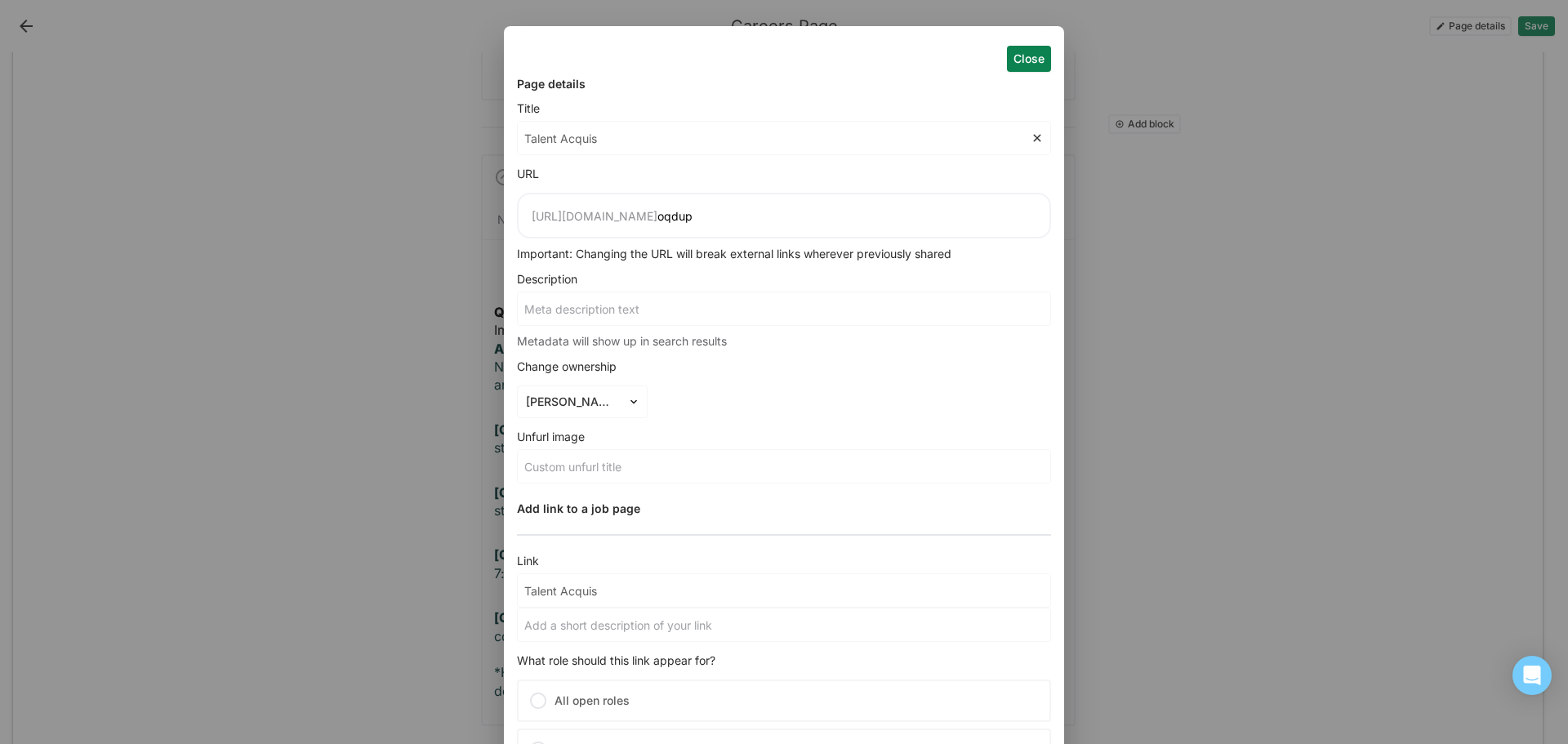
type input "Talent Acquisi"
type input "Talent Acquisit"
type input "Talent Acquisiti"
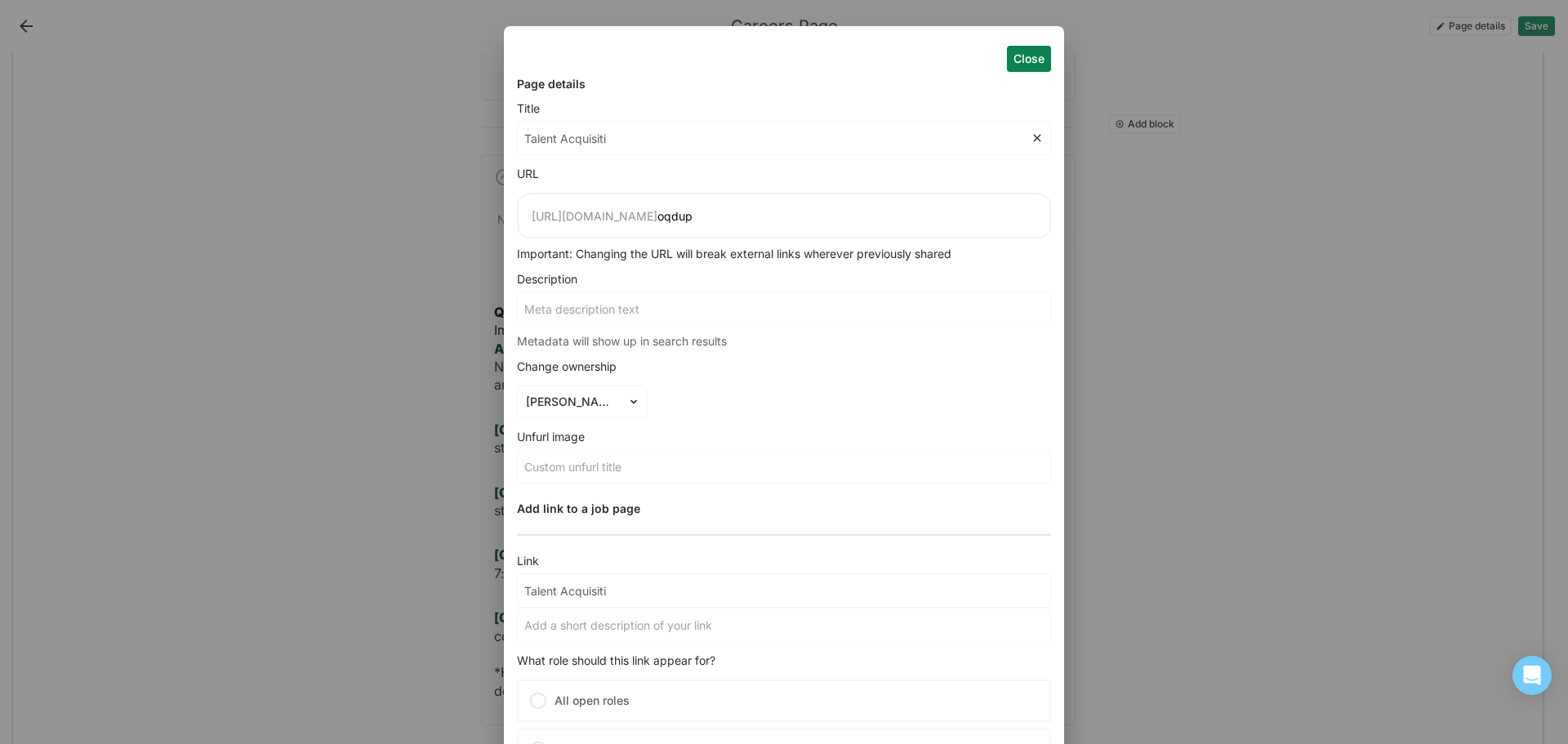
type input "Talent Acquisitio"
type input "Talent Acquisition"
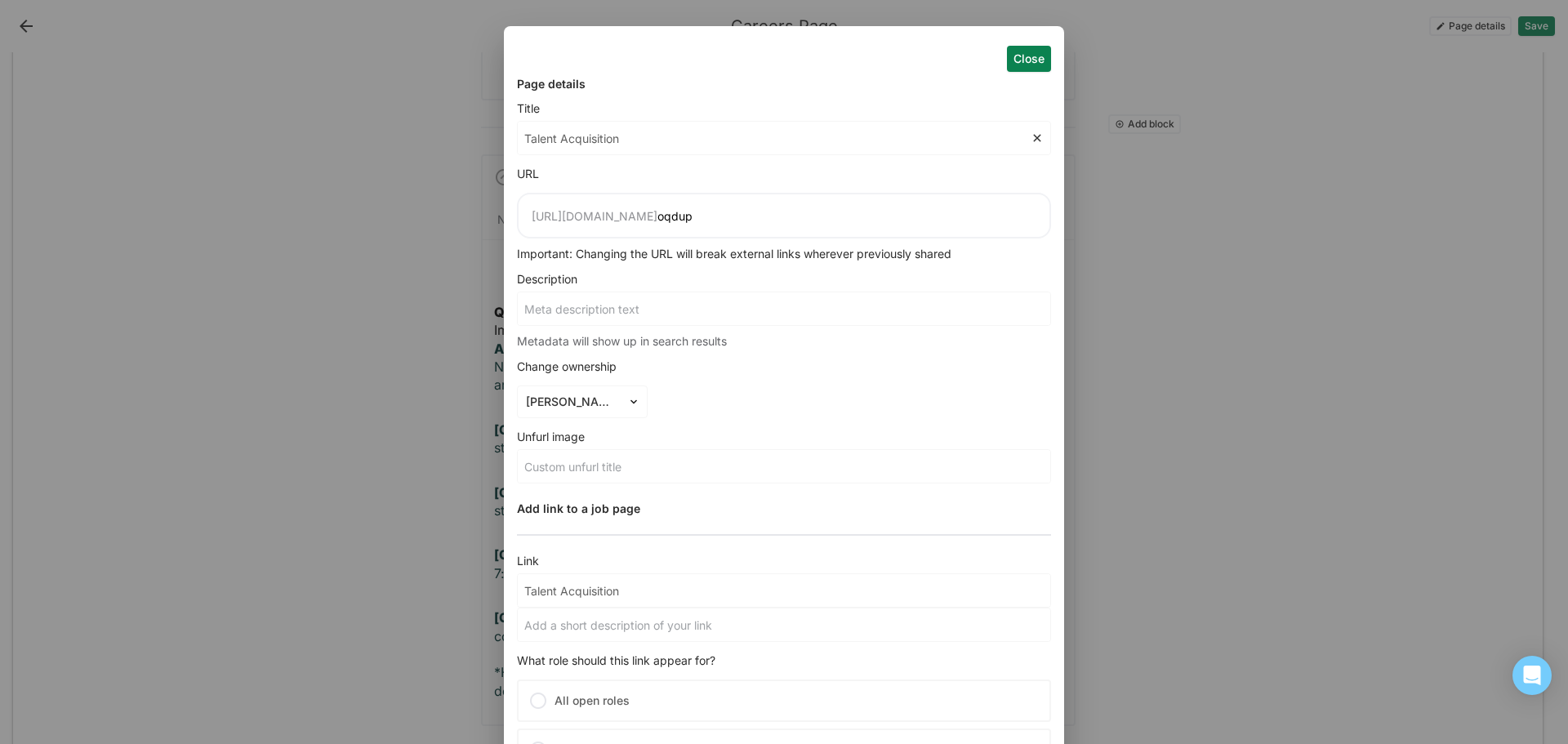
type input "Talent Acquisition"
type input "Talent Acquisition F"
type input "Talent Acquisition FA"
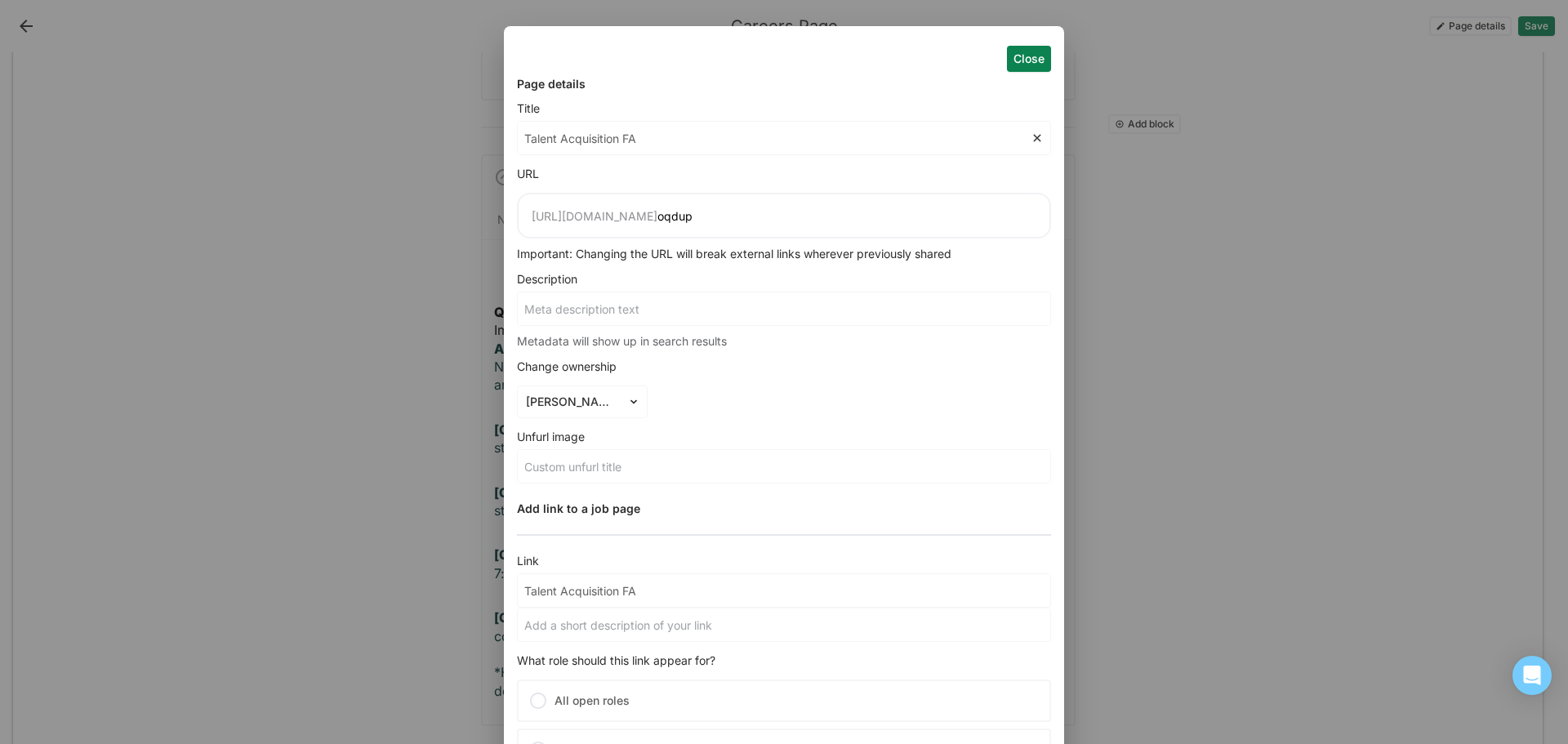
type input "Talent Acquisition FAQ"
type input "Talent Acquisition FAQ P"
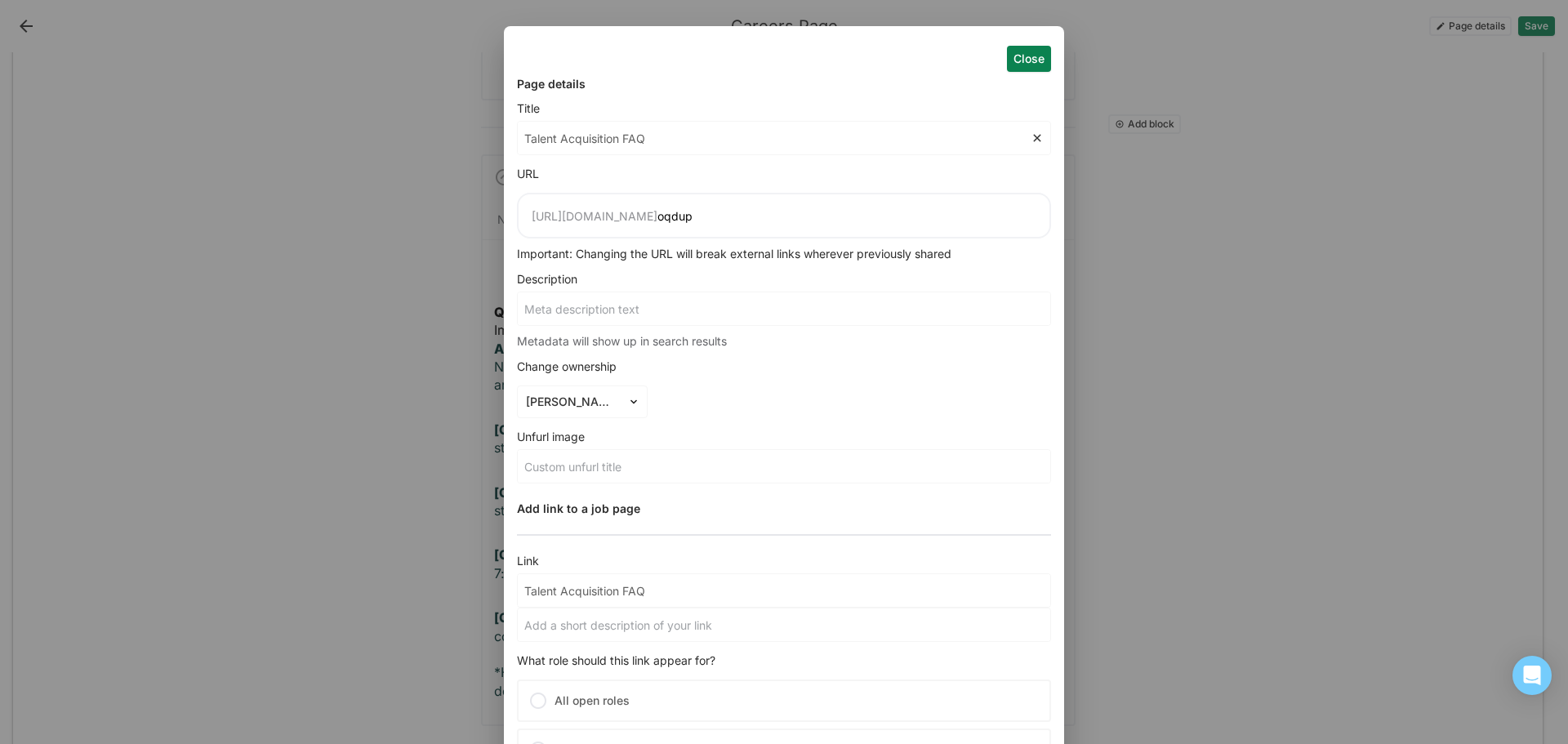
type input "Talent Acquisition FAQ P"
type input "Talent Acquisition FAQ Pa"
type input "Talent Acquisition FAQ Pag"
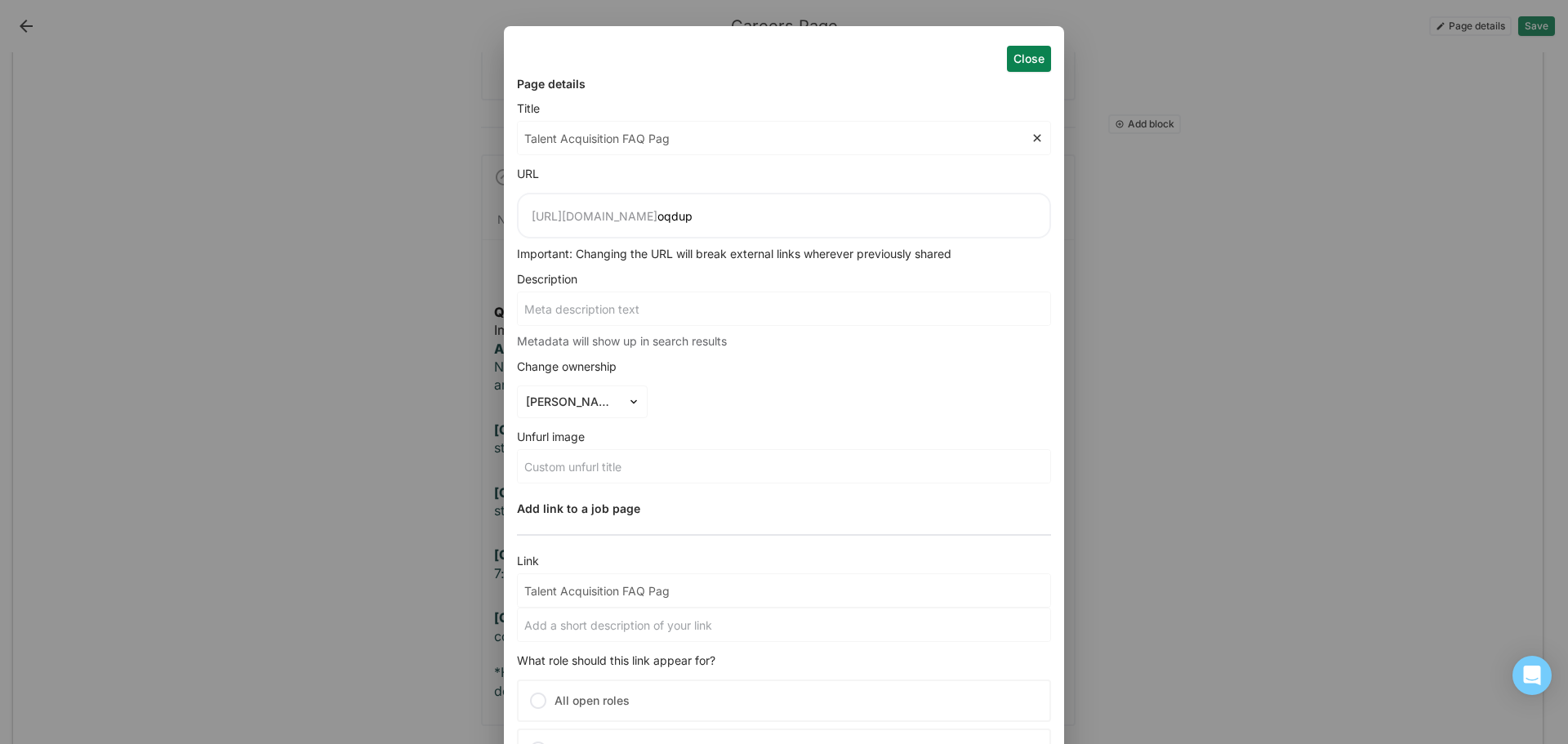
type input "Talent Acquisition FAQ Page"
drag, startPoint x: 812, startPoint y: 213, endPoint x: 770, endPoint y: 210, distance: 42.1
click at [770, 210] on input "oqdup" at bounding box center [847, 216] width 379 height 14
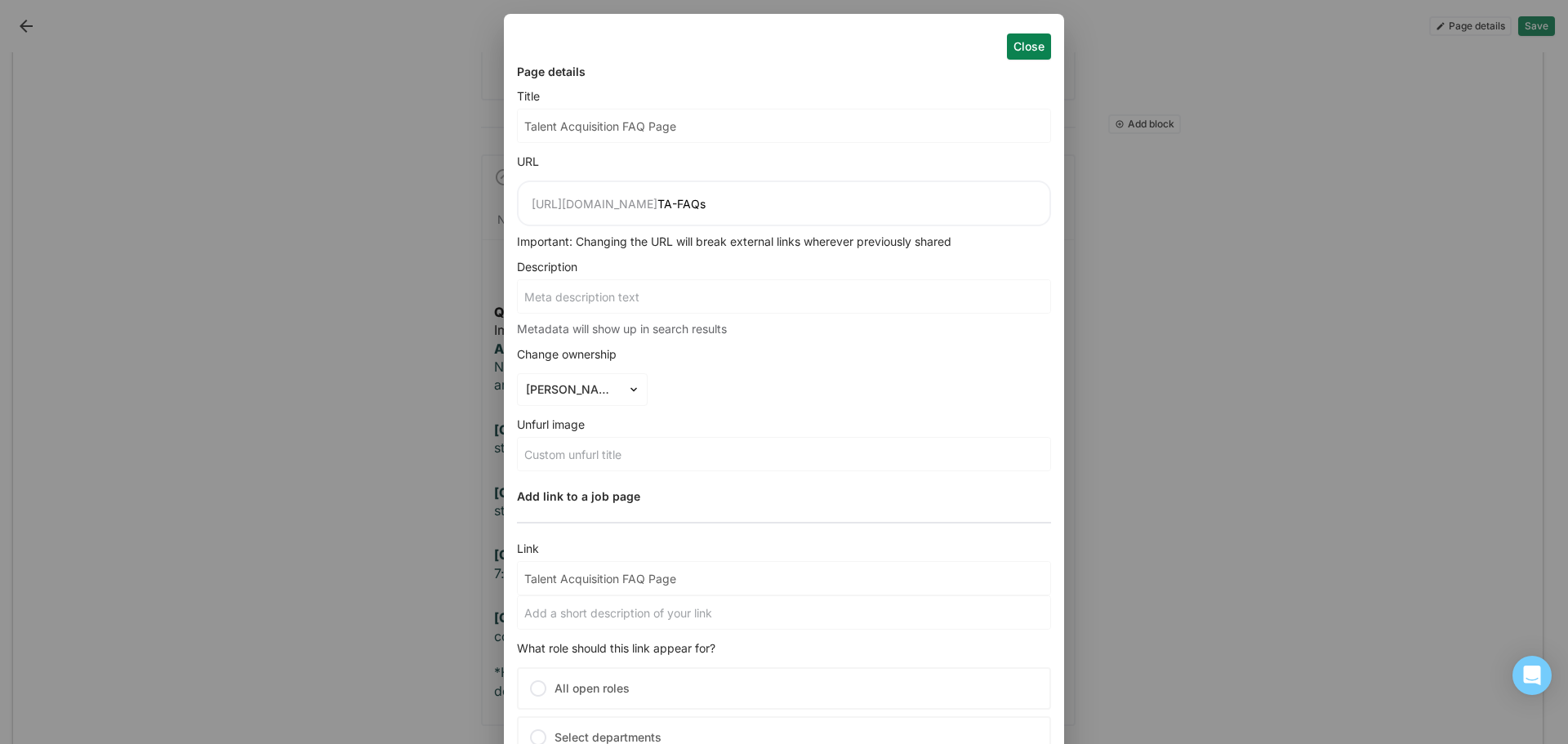
scroll to position [0, 0]
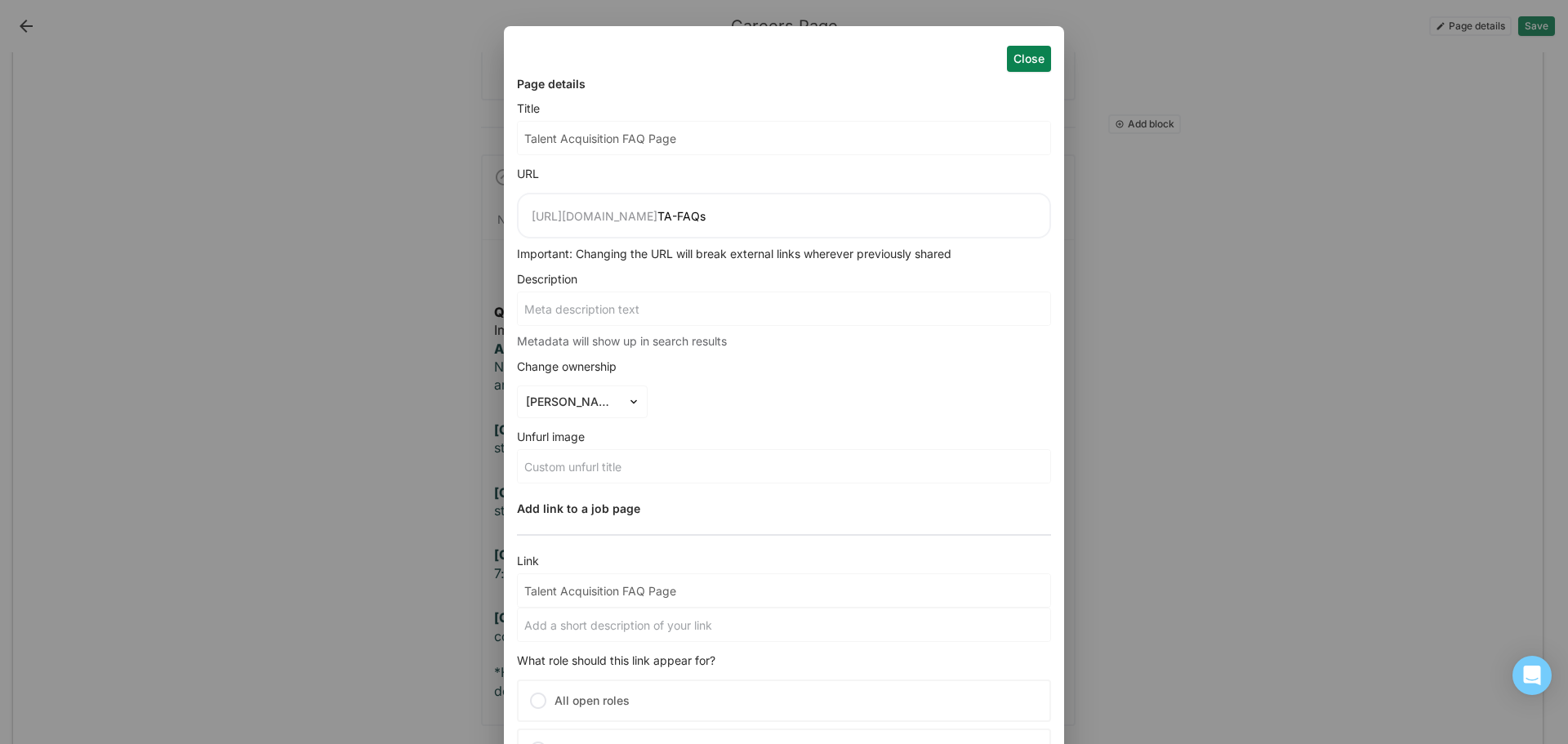
type input "TA-FAQs"
click at [665, 317] on input at bounding box center [784, 308] width 533 height 32
click at [1022, 63] on button "Close" at bounding box center [1028, 59] width 44 height 26
